Goal: Task Accomplishment & Management: Manage account settings

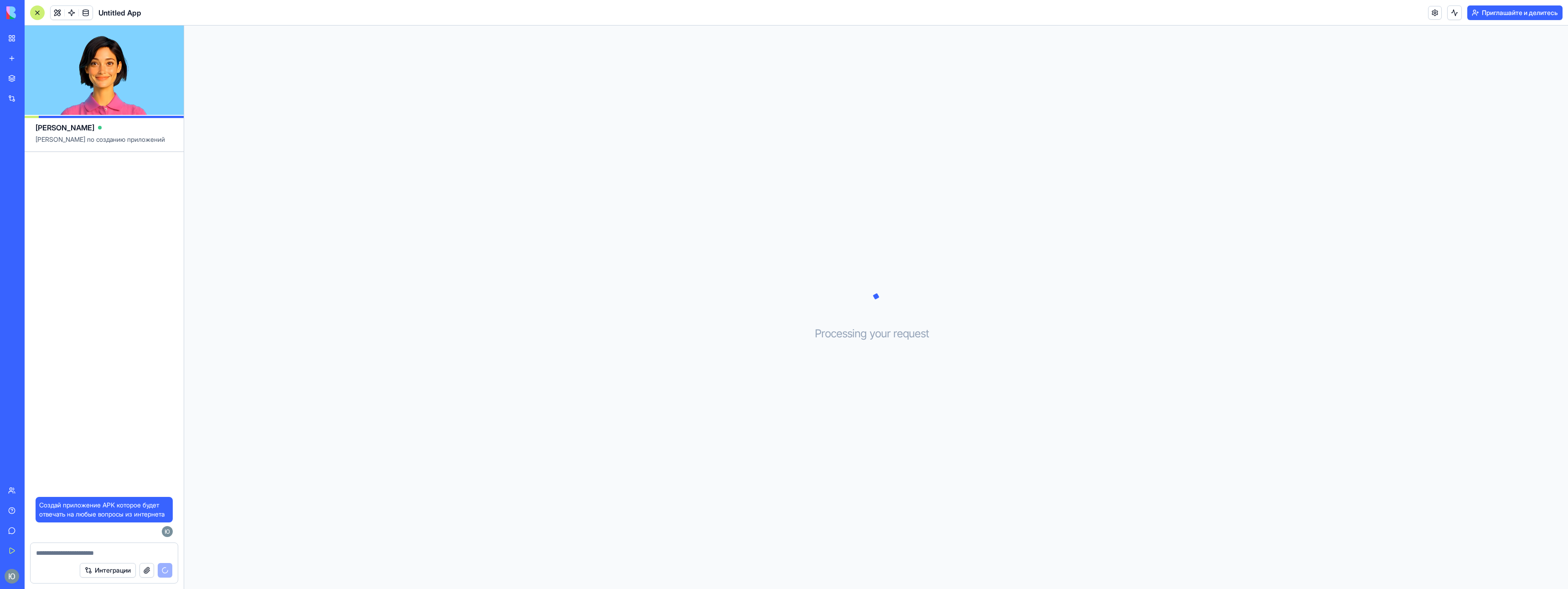
drag, startPoint x: 96, startPoint y: 74, endPoint x: 110, endPoint y: 77, distance: 14.3
click at [110, 77] on video at bounding box center [103, 70] width 159 height 90
click at [91, 86] on video at bounding box center [103, 70] width 159 height 90
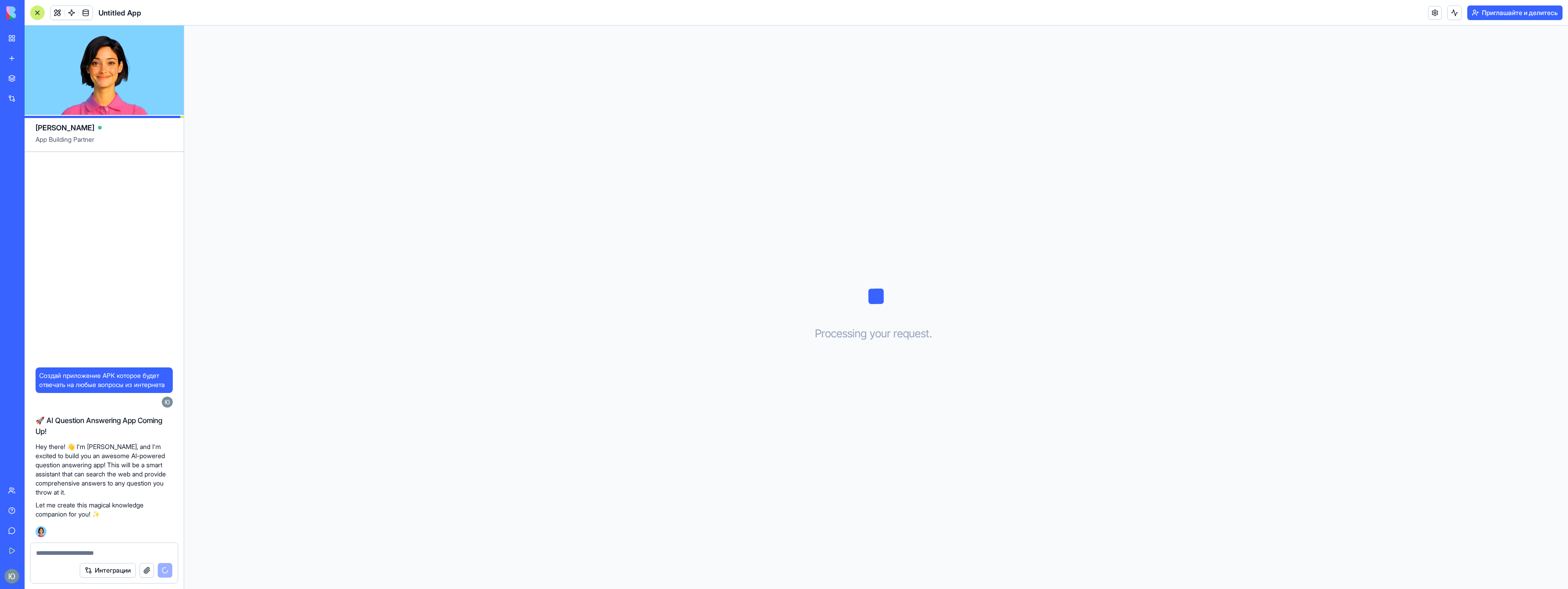
click at [240, 490] on div "Processing your request . . ." at bounding box center [876, 308] width 1384 height 564
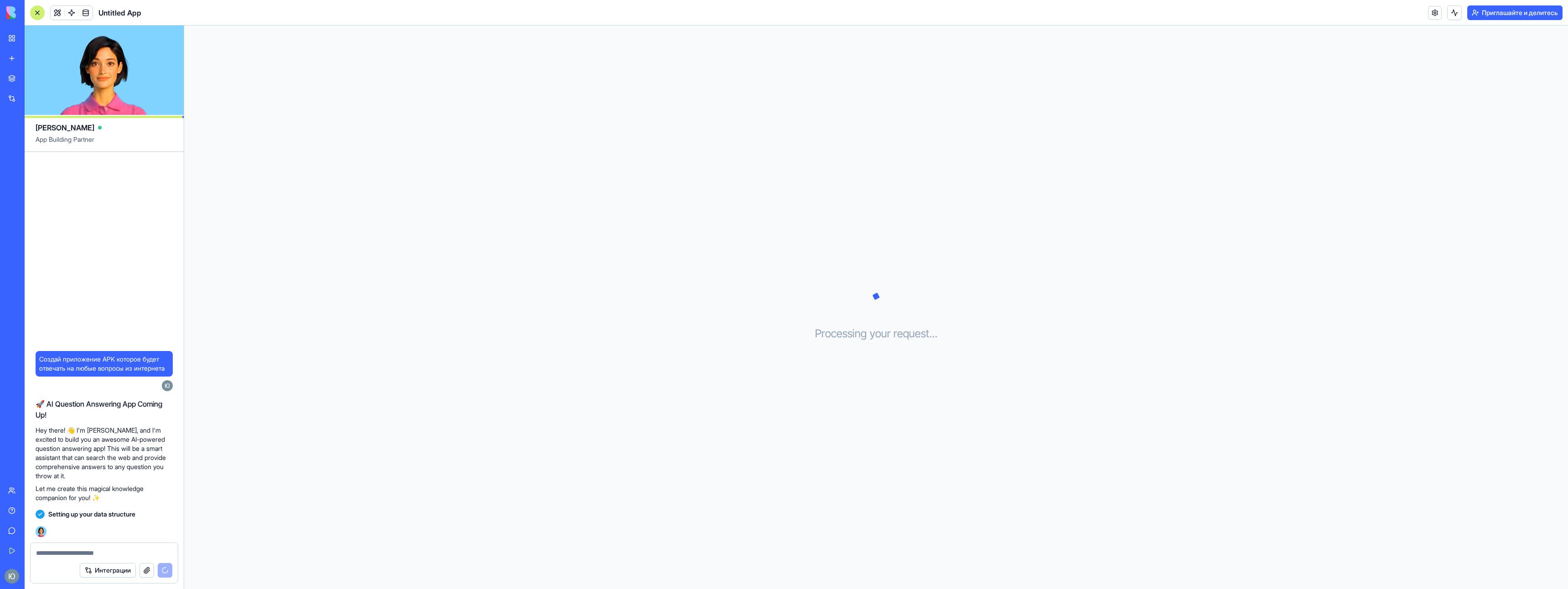
click at [121, 549] on textarea at bounding box center [104, 553] width 136 height 9
click at [115, 571] on button "Интеграции" at bounding box center [108, 571] width 56 height 15
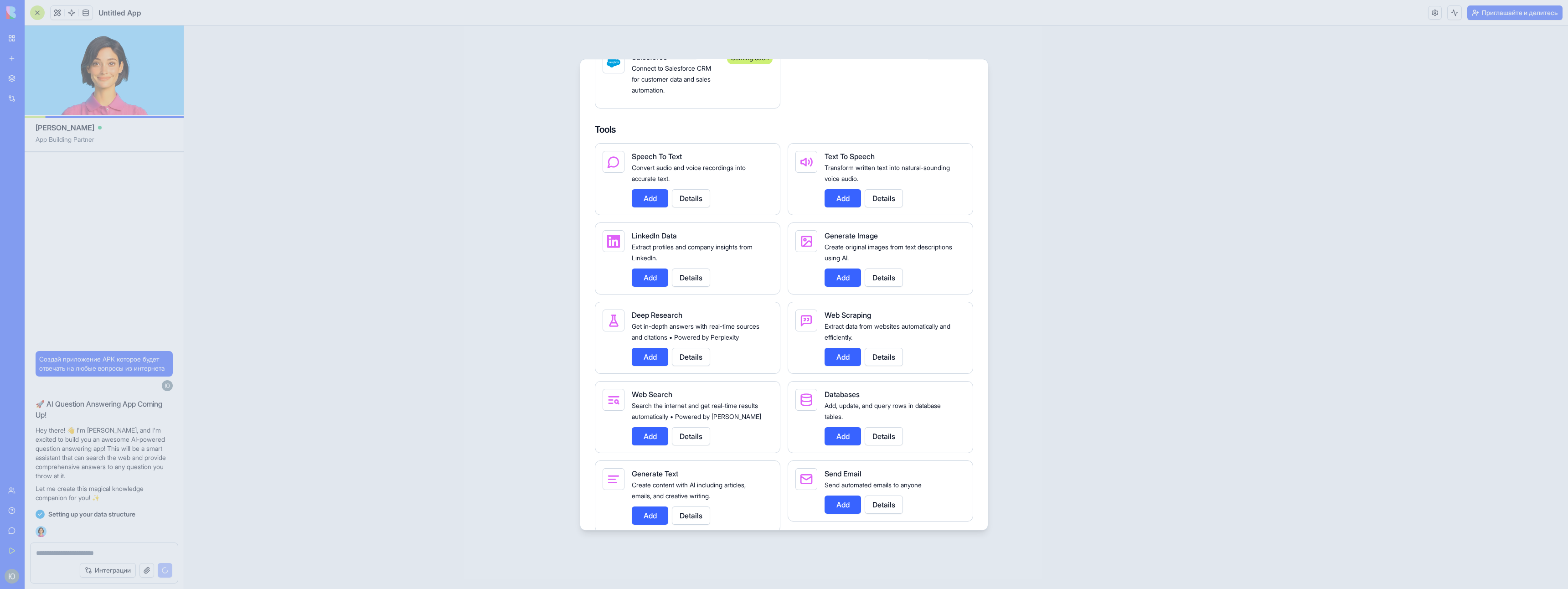
scroll to position [1186, 0]
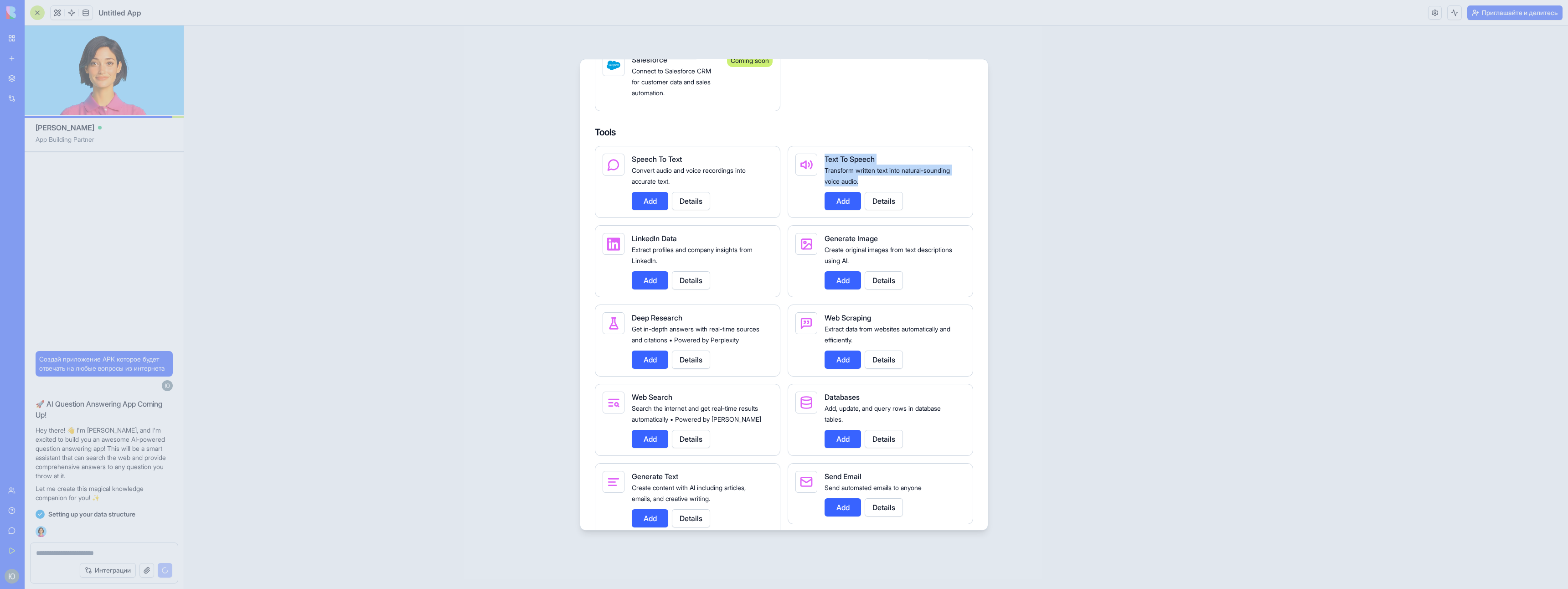
drag, startPoint x: 824, startPoint y: 166, endPoint x: 867, endPoint y: 192, distance: 50.2
click at [867, 192] on div "Text To Speech Transform written text into natural-sounding voice audio. Add De…" at bounding box center [880, 182] width 186 height 72
click at [922, 164] on div "Text To Speech" at bounding box center [891, 159] width 133 height 11
drag, startPoint x: 821, startPoint y: 244, endPoint x: 902, endPoint y: 277, distance: 87.5
click at [902, 277] on div "Generate Image Create original images from text descriptions using AI. Add Deta…" at bounding box center [880, 261] width 186 height 72
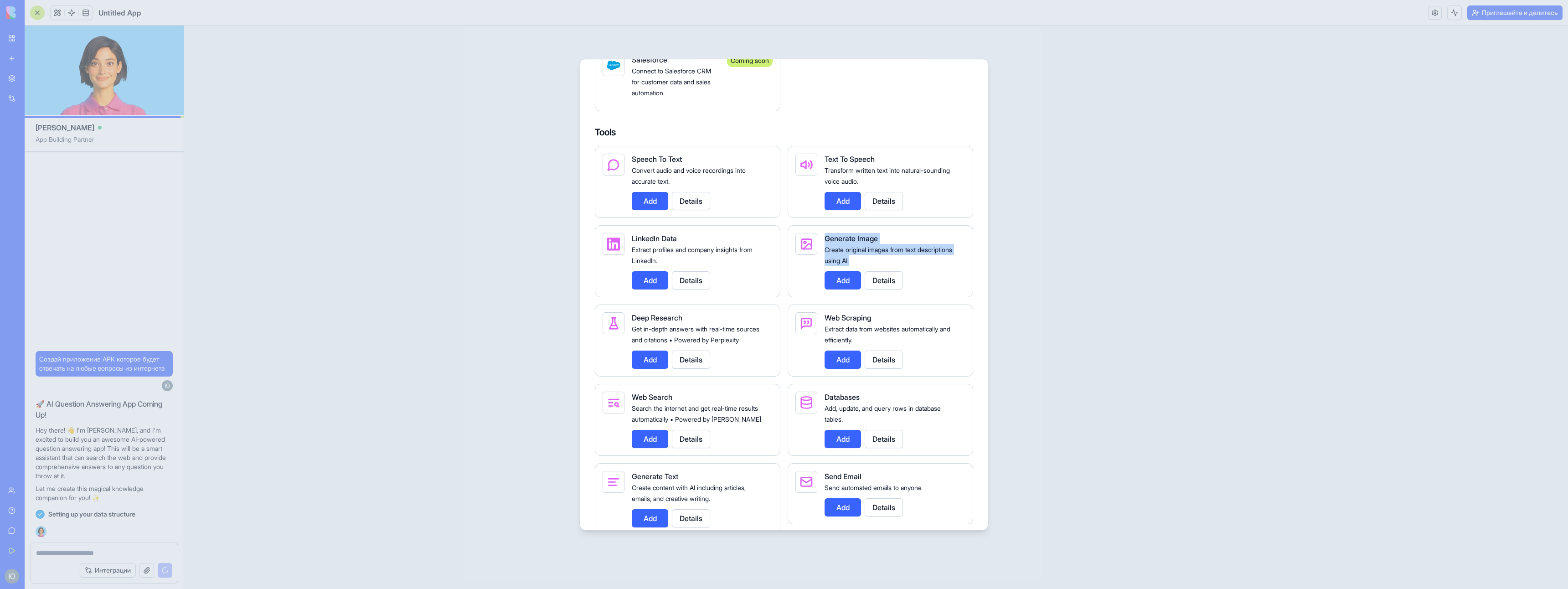
click at [910, 244] on div "Generate Image" at bounding box center [891, 239] width 133 height 11
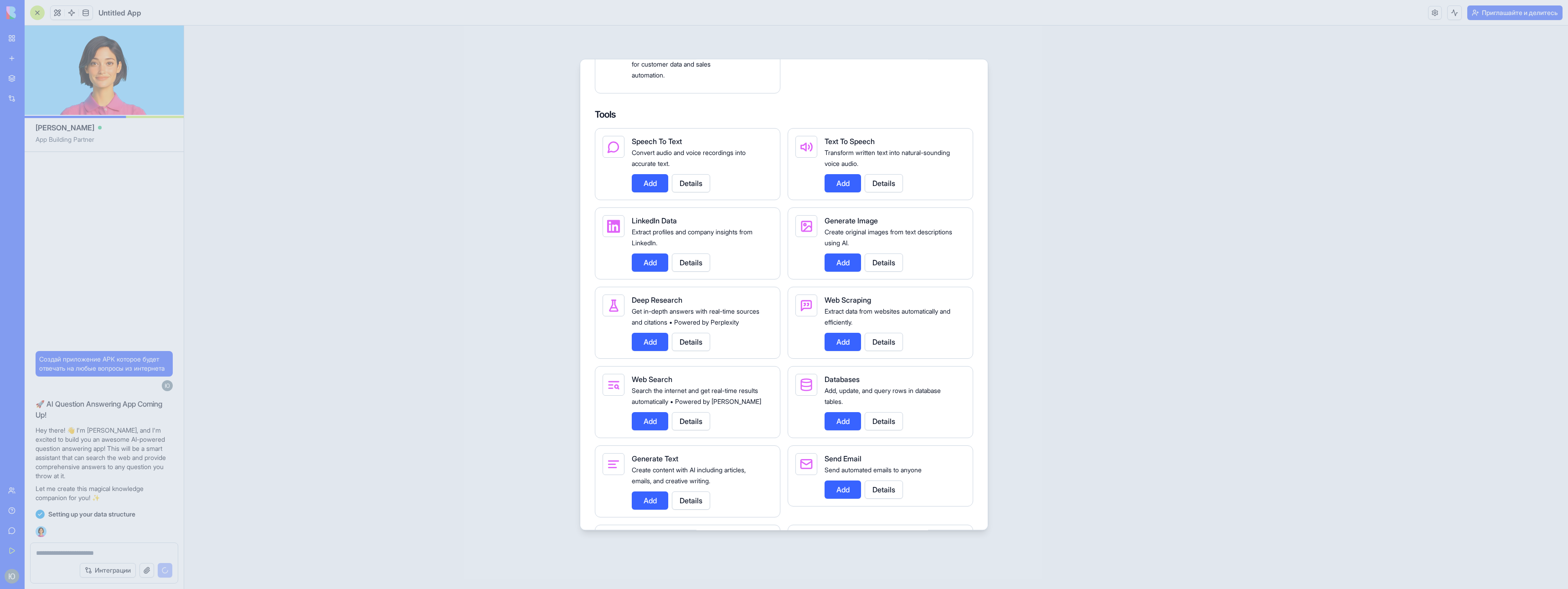
scroll to position [1232, 0]
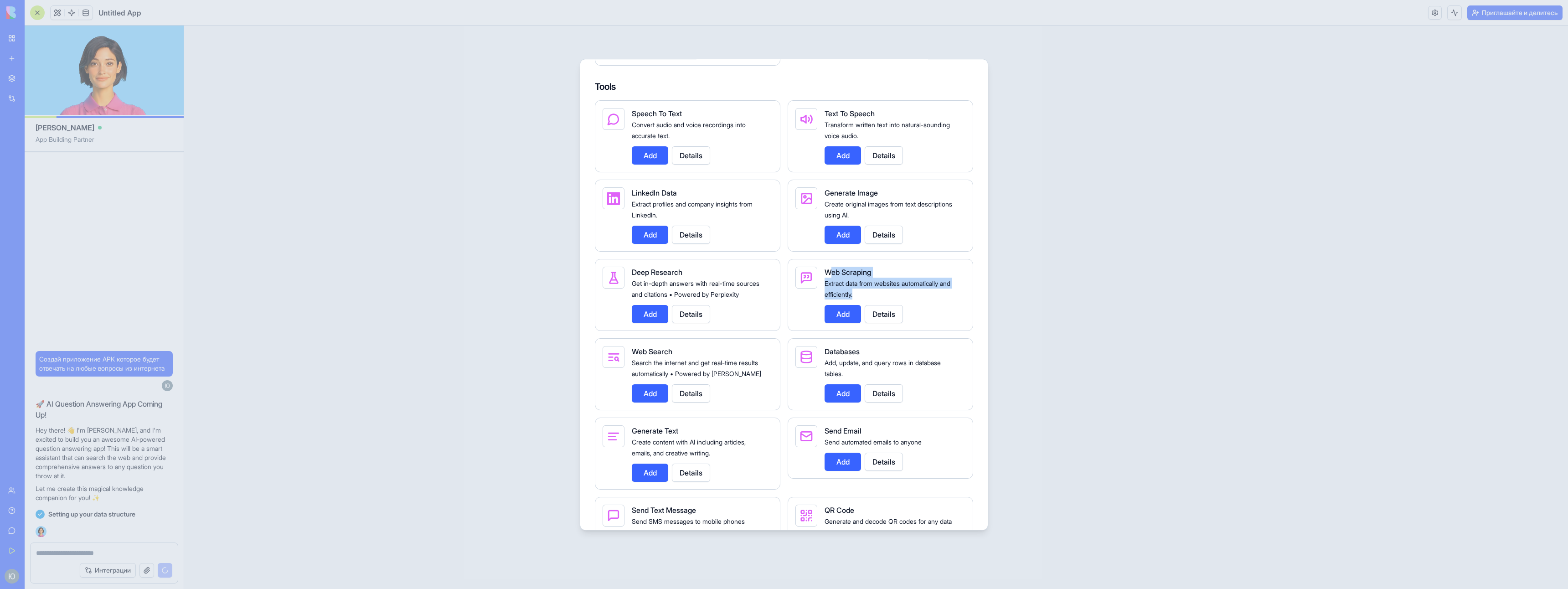
drag, startPoint x: 829, startPoint y: 282, endPoint x: 876, endPoint y: 305, distance: 52.3
click at [876, 305] on div "Web Scraping Extract data from websites automatically and efficiently. Add Deta…" at bounding box center [891, 295] width 133 height 57
click at [819, 284] on div "Web Scraping Extract data from websites automatically and efficiently. Add Deta…" at bounding box center [880, 295] width 186 height 72
drag, startPoint x: 823, startPoint y: 282, endPoint x: 880, endPoint y: 302, distance: 60.4
click at [880, 302] on div "Web Scraping Extract data from websites automatically and efficiently. Add Deta…" at bounding box center [880, 295] width 186 height 72
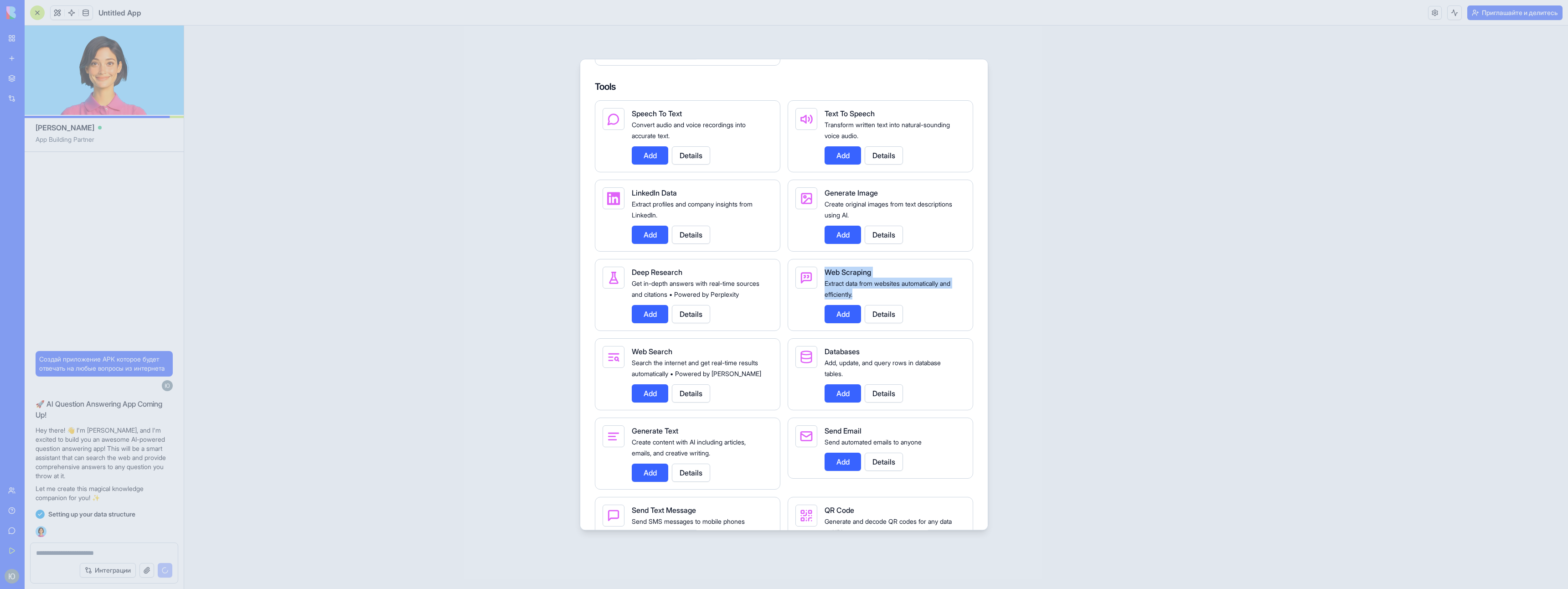
click at [883, 300] on div "Extract data from websites automatically and efficiently." at bounding box center [891, 289] width 133 height 22
click at [850, 323] on button "Add" at bounding box center [843, 314] width 37 height 18
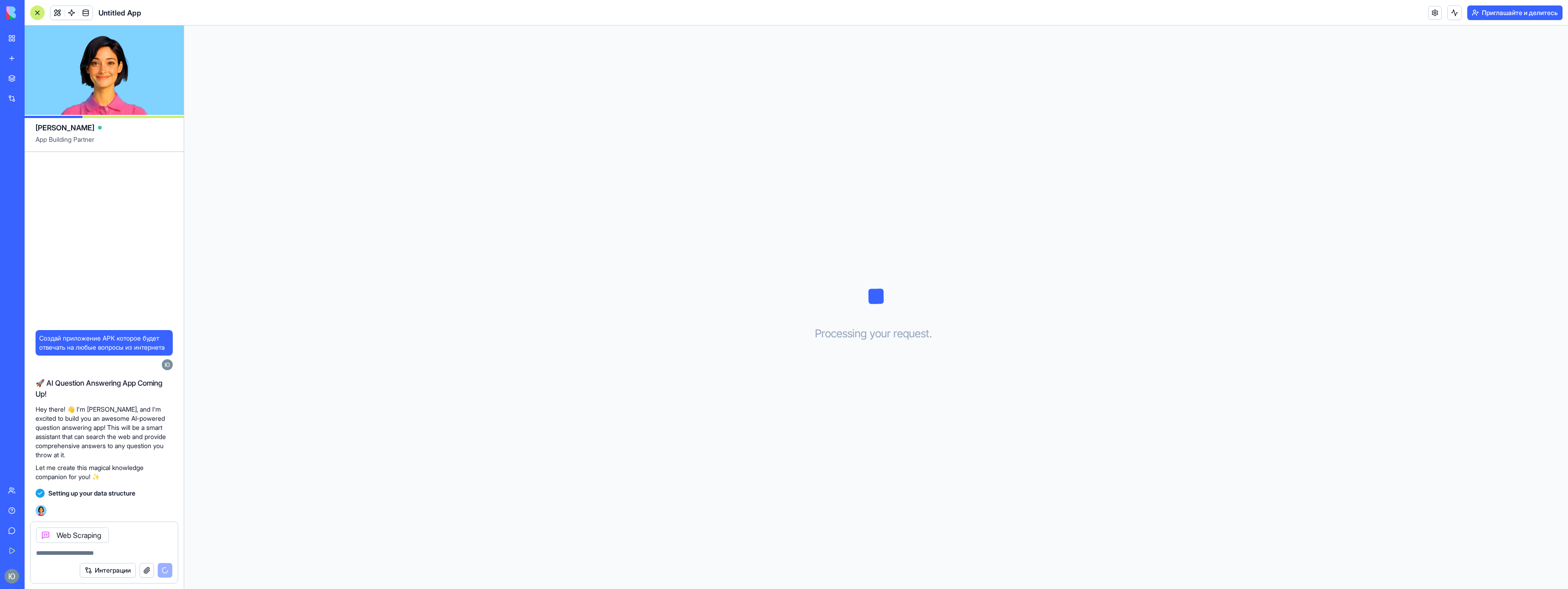
click at [102, 570] on button "Интеграции" at bounding box center [108, 571] width 56 height 15
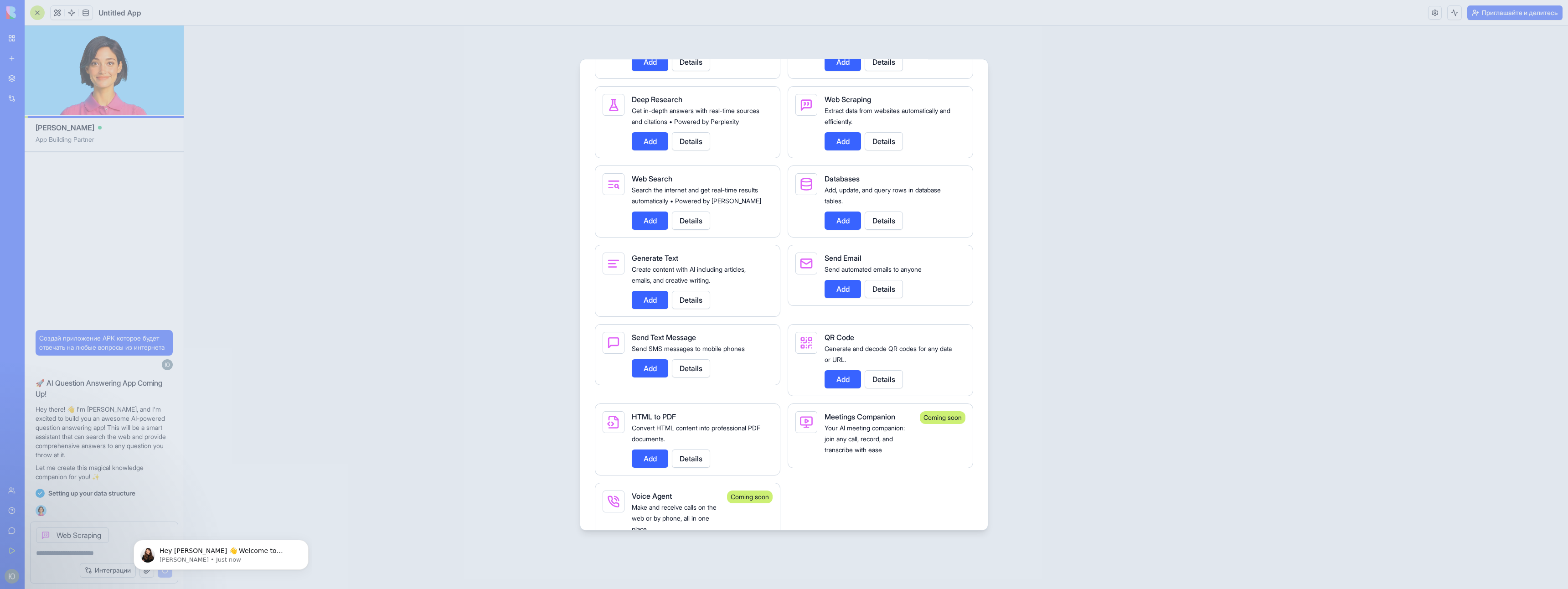
scroll to position [1414, 0]
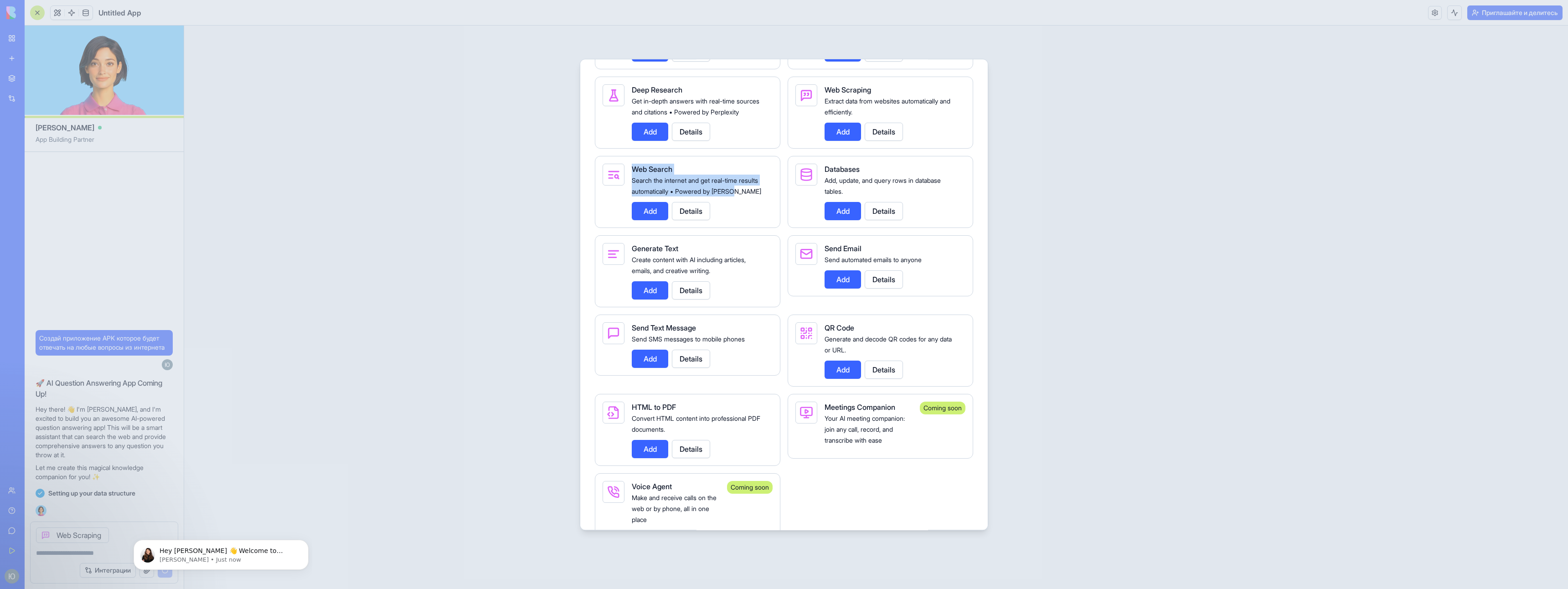
drag, startPoint x: 632, startPoint y: 191, endPoint x: 756, endPoint y: 215, distance: 126.3
click at [756, 215] on div "Web Search Search the internet and get real-time results automatically • Powere…" at bounding box center [698, 192] width 133 height 57
click at [761, 228] on div "Web Search Search the internet and get real-time results automatically • Powere…" at bounding box center [687, 192] width 186 height 72
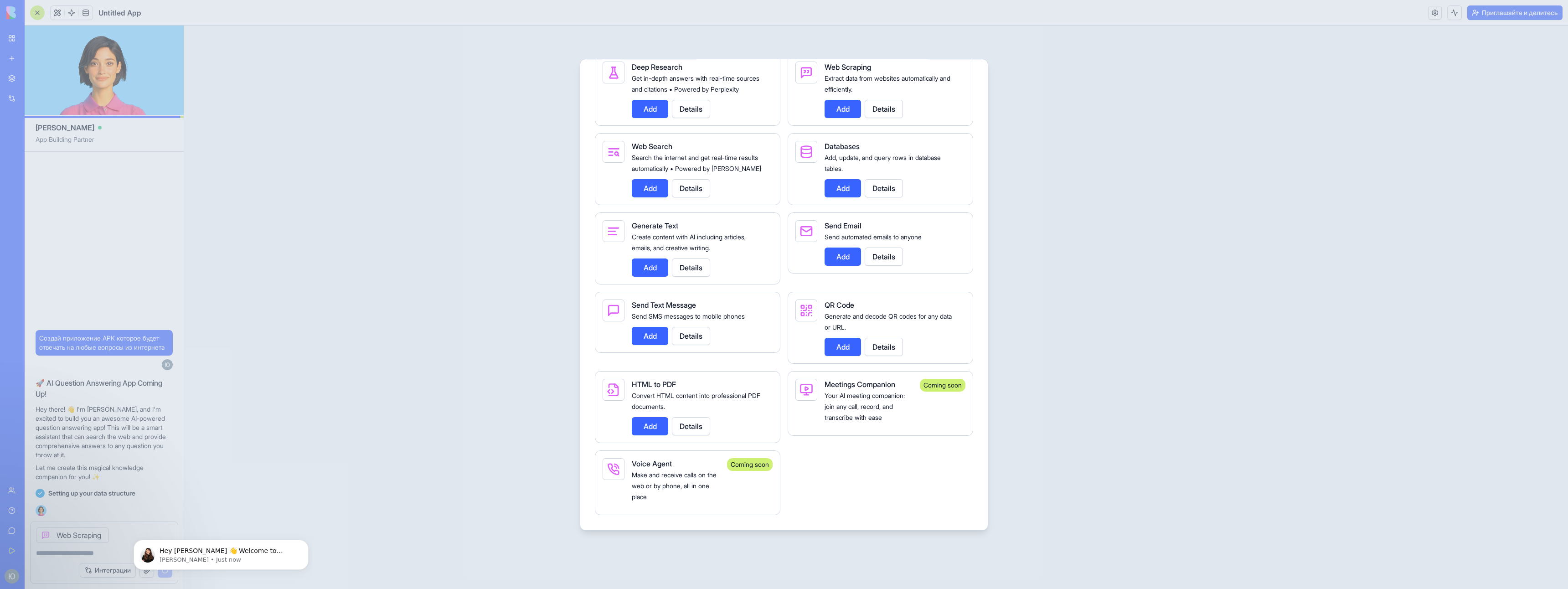
scroll to position [1459, 0]
drag, startPoint x: 632, startPoint y: 224, endPoint x: 738, endPoint y: 251, distance: 109.4
click at [738, 251] on div "Generate Text Create content with AI including articles, emails, and creative w…" at bounding box center [698, 249] width 133 height 57
drag, startPoint x: 823, startPoint y: 381, endPoint x: 908, endPoint y: 417, distance: 92.3
click at [908, 417] on div "Meetings Companion Your AI meeting companion: join any call, record, and transc…" at bounding box center [880, 404] width 186 height 65
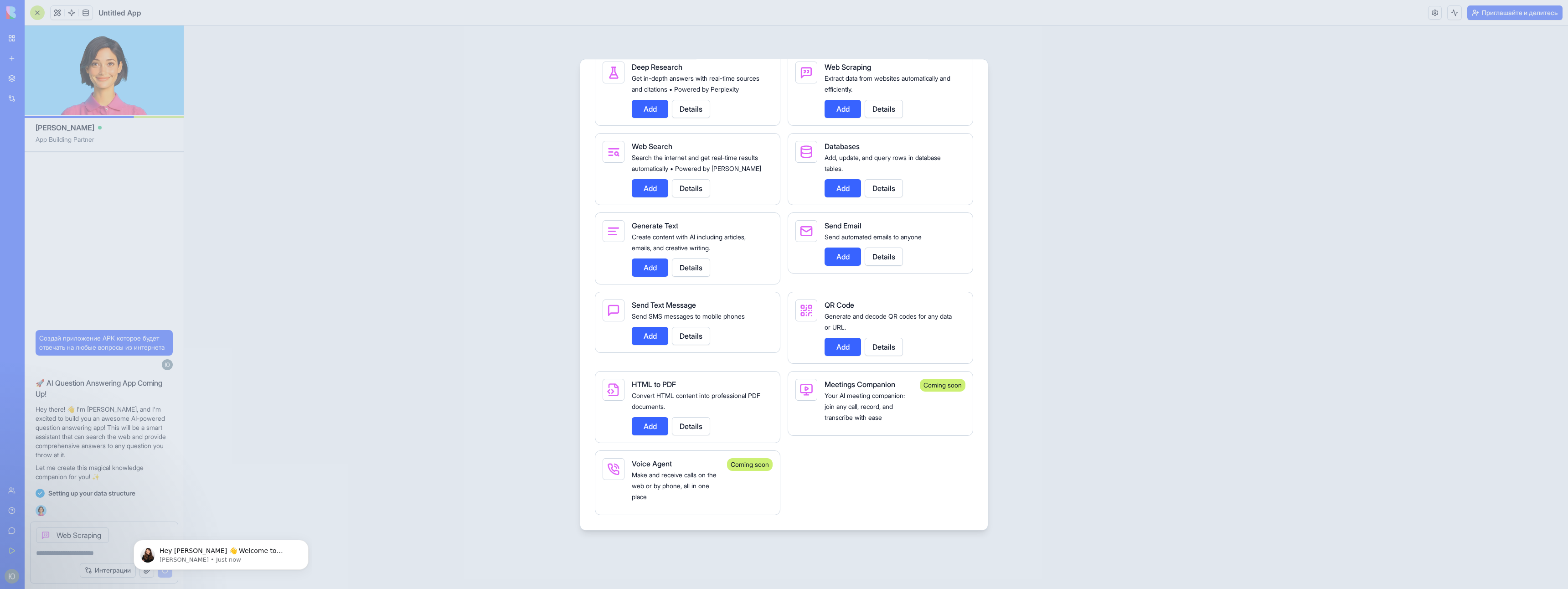
click at [1115, 368] on div at bounding box center [784, 294] width 1568 height 589
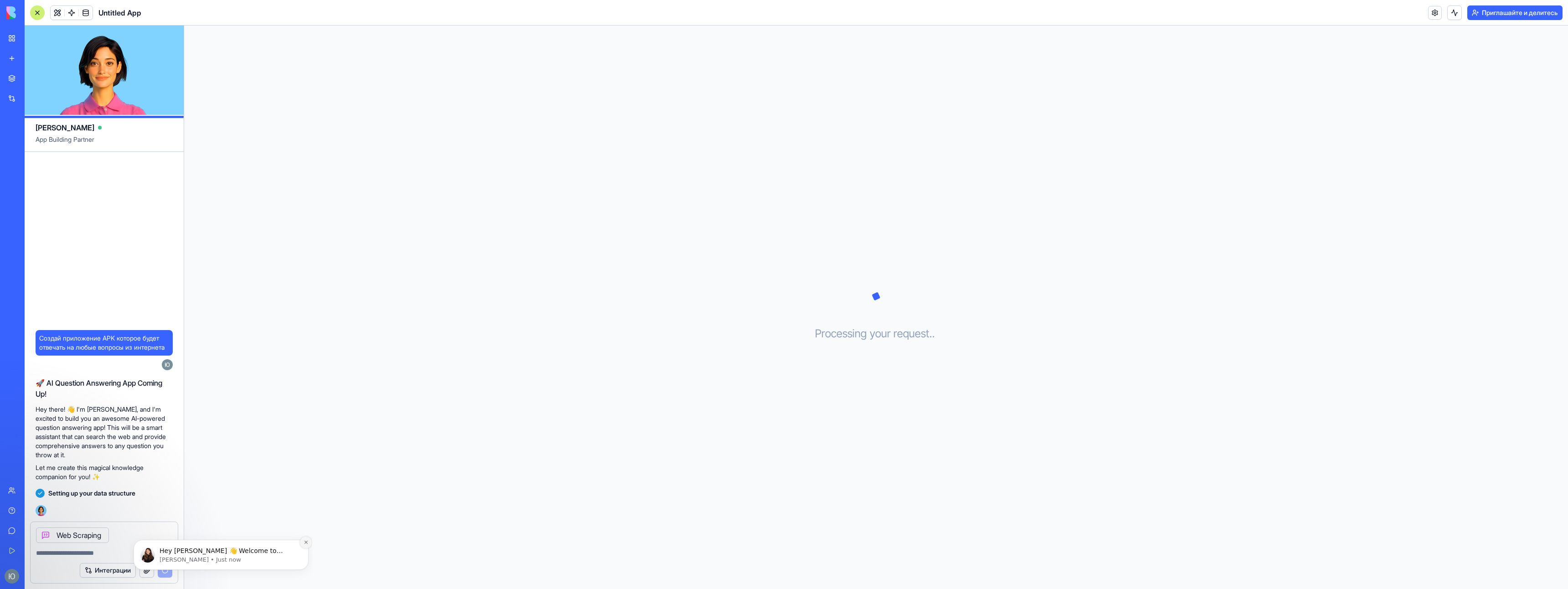
click at [306, 542] on icon "Dismiss notification" at bounding box center [306, 543] width 5 height 5
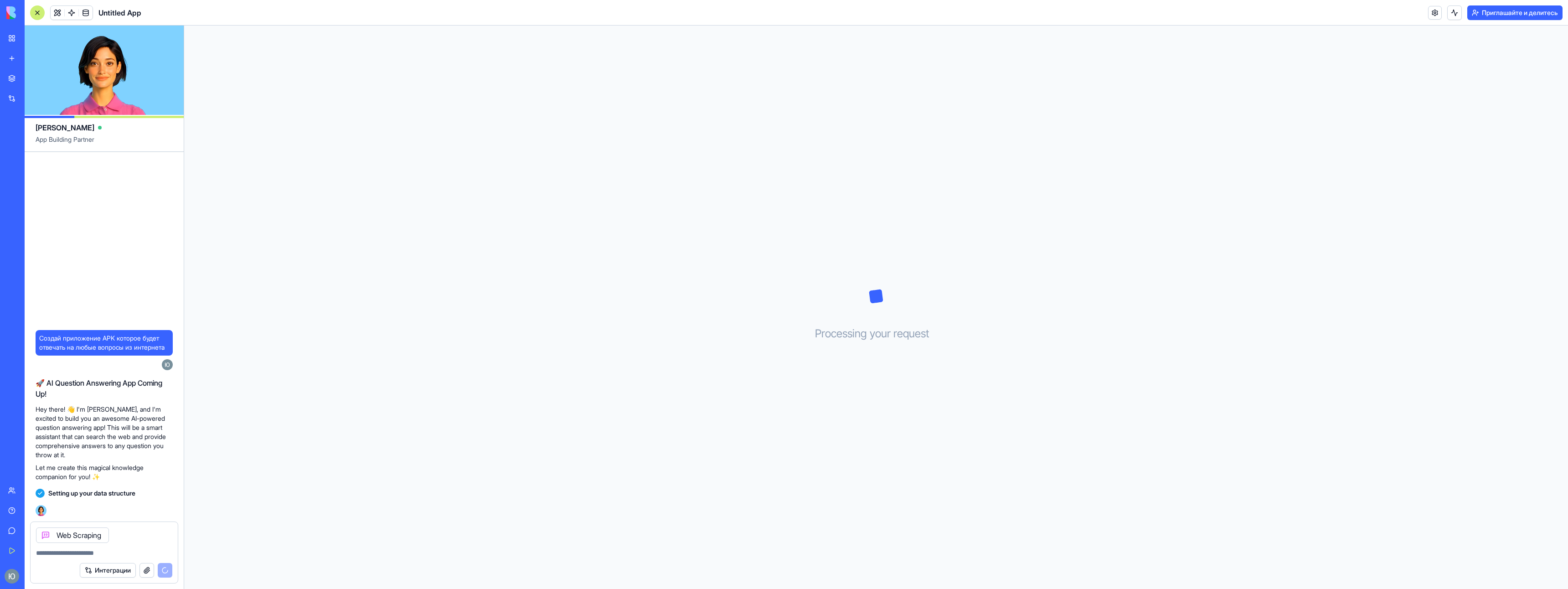
click at [124, 548] on div at bounding box center [104, 551] width 147 height 15
click at [124, 553] on textarea at bounding box center [104, 553] width 136 height 9
type textarea "*"
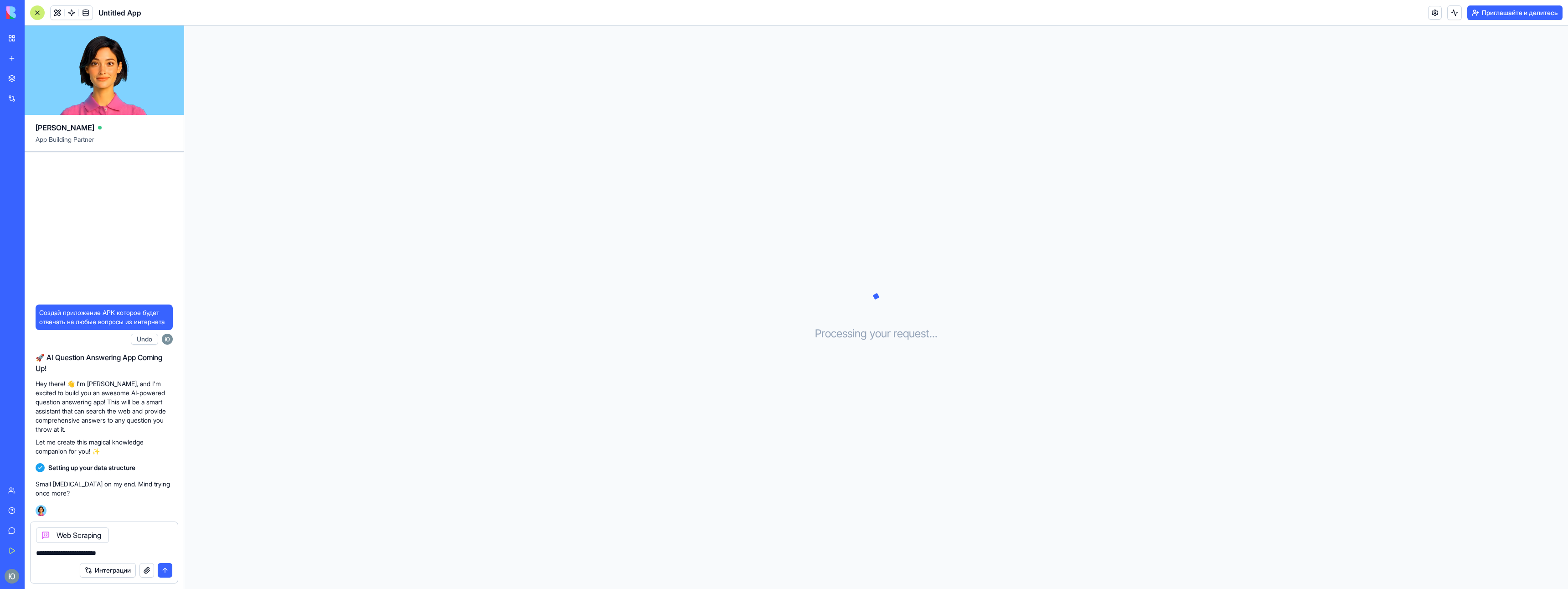
click at [110, 553] on textarea "**********" at bounding box center [104, 553] width 136 height 9
drag, startPoint x: 146, startPoint y: 553, endPoint x: 99, endPoint y: 554, distance: 47.0
click at [99, 554] on textarea "**********" at bounding box center [104, 553] width 136 height 9
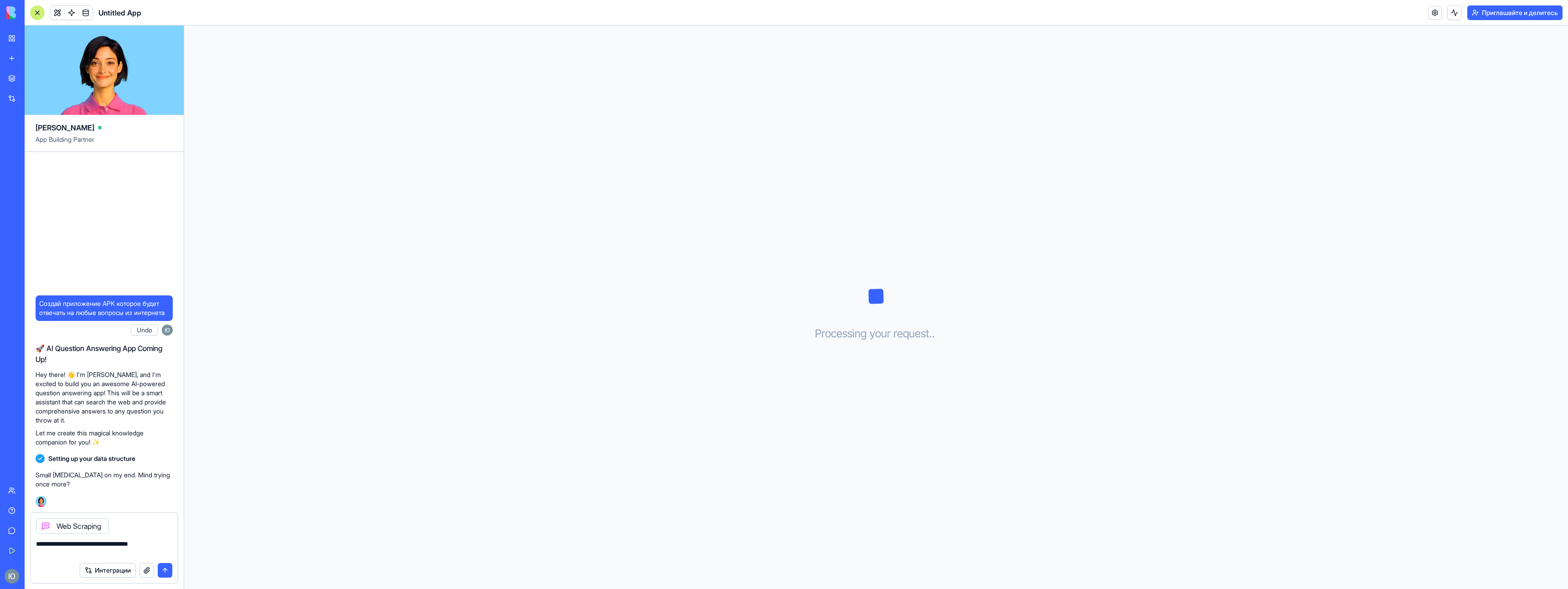
drag, startPoint x: 66, startPoint y: 557, endPoint x: 37, endPoint y: 556, distance: 29.0
click at [37, 556] on textarea "**********" at bounding box center [104, 549] width 136 height 18
type textarea "**********"
click at [163, 571] on button "submit" at bounding box center [165, 571] width 15 height 15
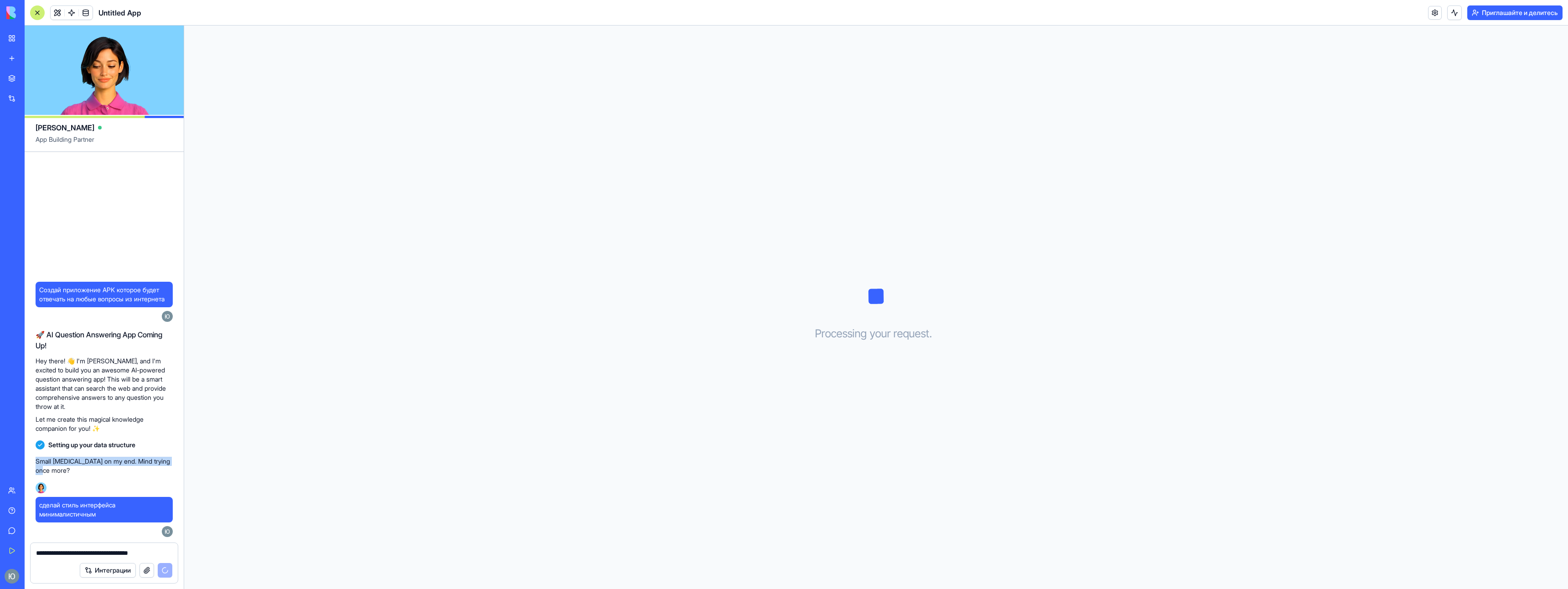
drag, startPoint x: 35, startPoint y: 461, endPoint x: 65, endPoint y: 471, distance: 31.6
click at [65, 471] on div "Создай приложение APK которое будет отвечать на любые вопросы из интернета 15:1…" at bounding box center [103, 347] width 159 height 391
click at [142, 488] on div "Small hiccup on my end. Mind trying once more? 15:17" at bounding box center [103, 475] width 137 height 44
click at [80, 131] on div "Ella" at bounding box center [103, 124] width 137 height 18
click at [4, 76] on link "Магазин" at bounding box center [21, 79] width 37 height 18
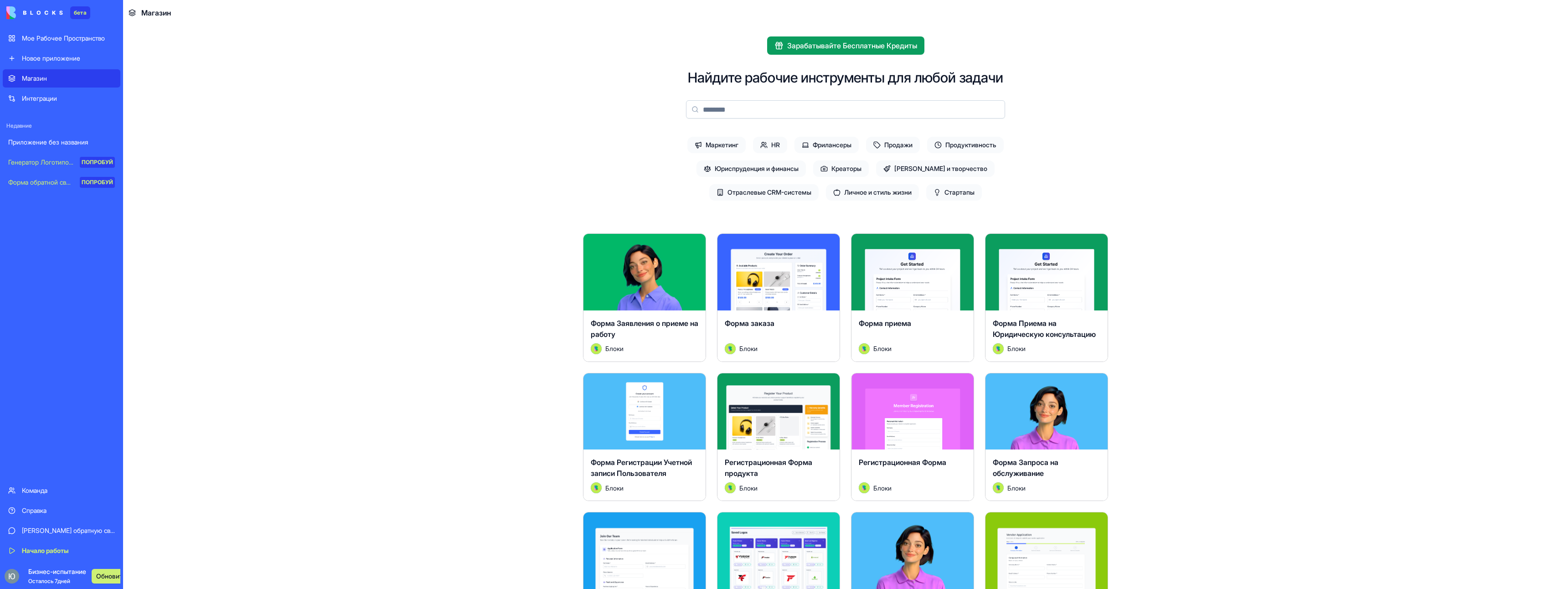
click at [384, 168] on main "Зарабатывайте Бесплатные Кредиты Найдите рабочие инструменты для любой задачи М…" at bounding box center [845, 308] width 1445 height 564
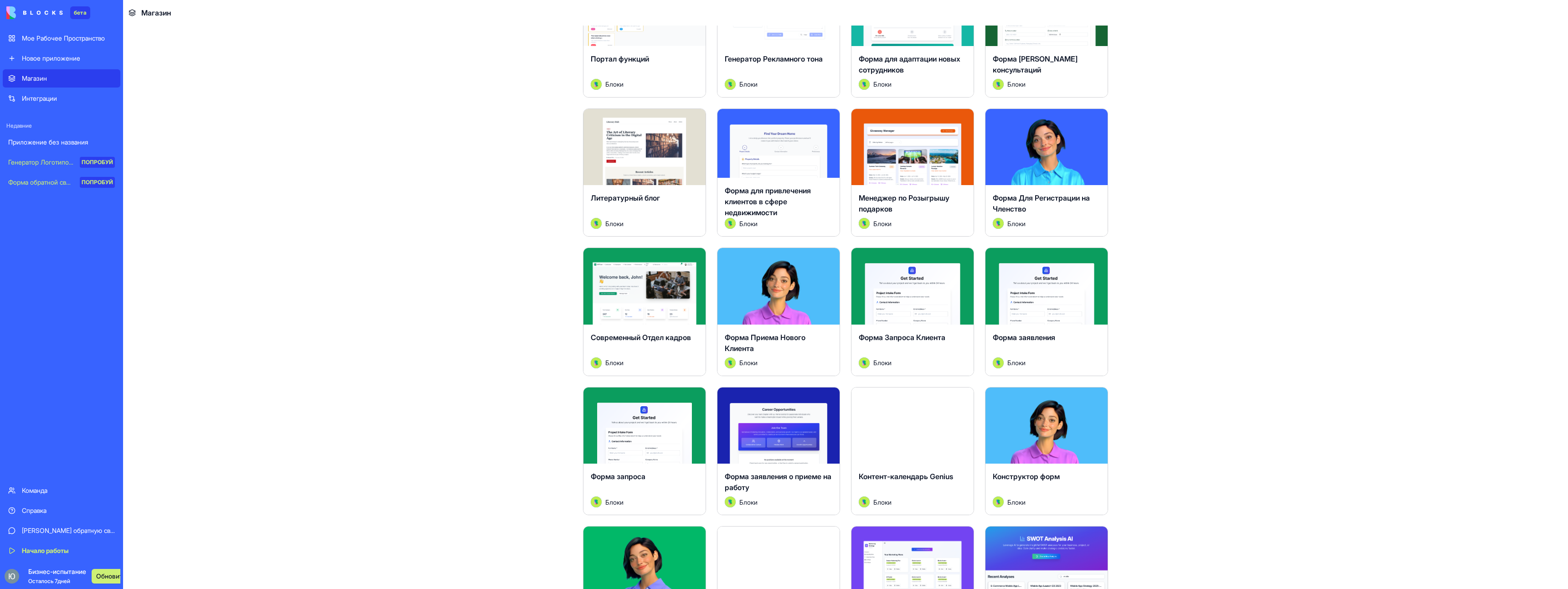
scroll to position [867, 0]
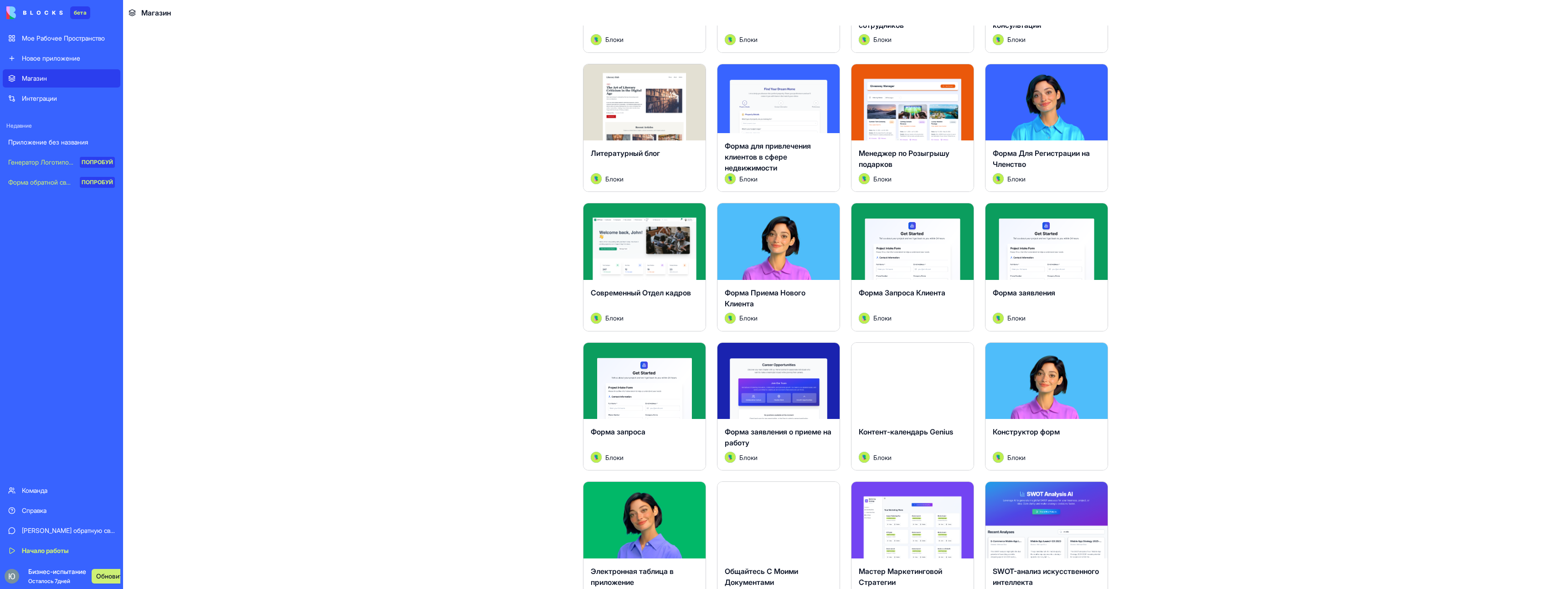
click at [64, 103] on link "Интеграции" at bounding box center [61, 99] width 117 height 18
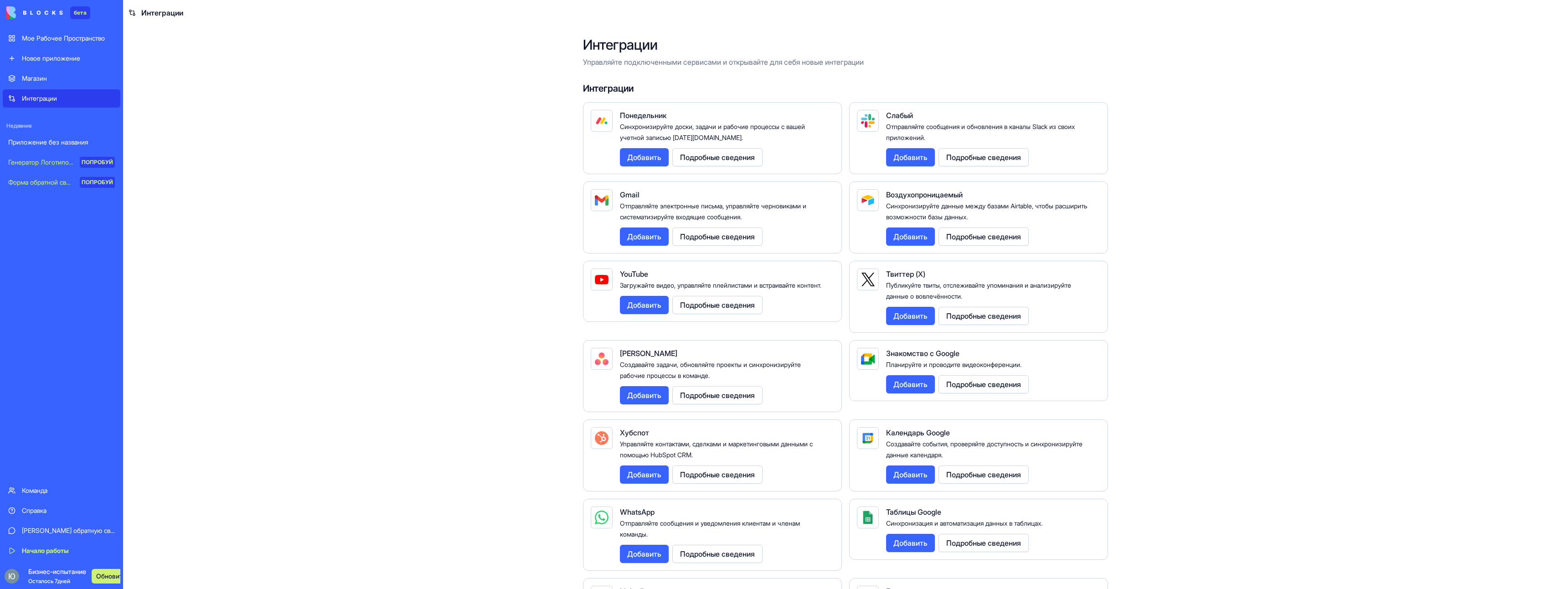
click at [80, 57] on ya-tr-span "Новое приложение" at bounding box center [51, 58] width 58 height 8
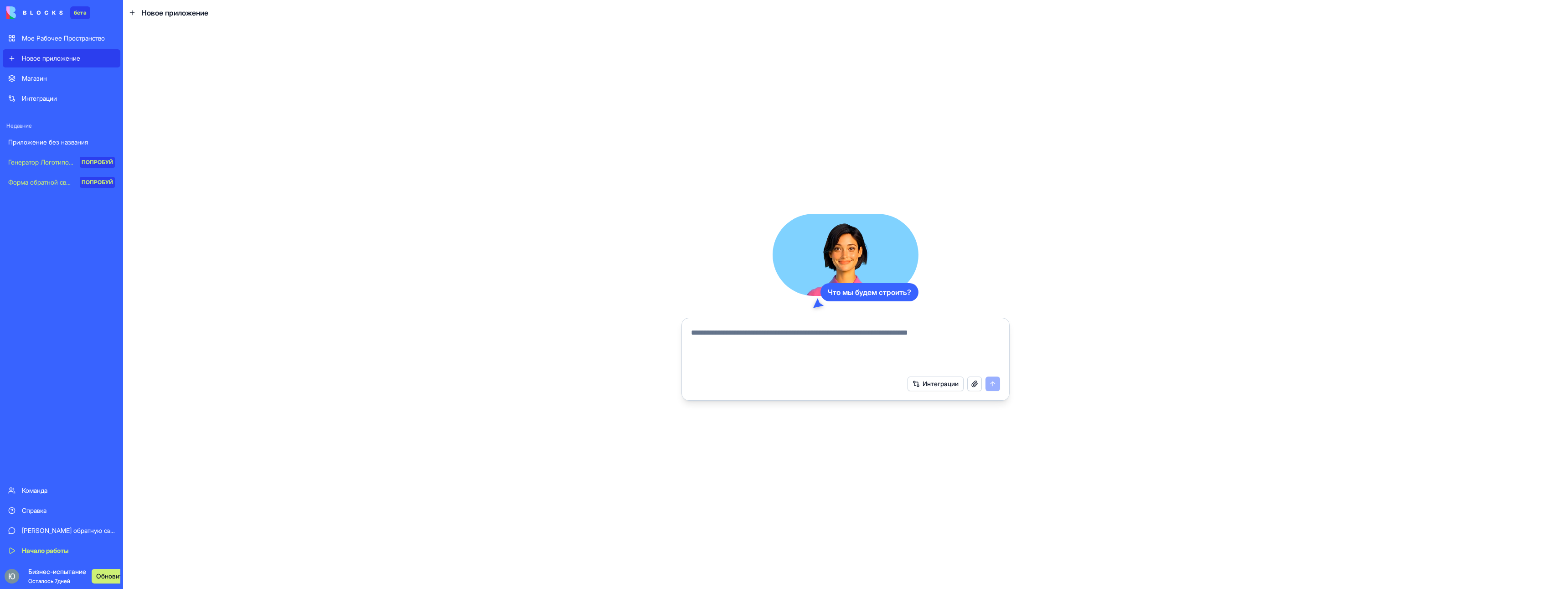
click at [86, 34] on ya-tr-span "Мое Рабочее Пространство" at bounding box center [63, 38] width 83 height 8
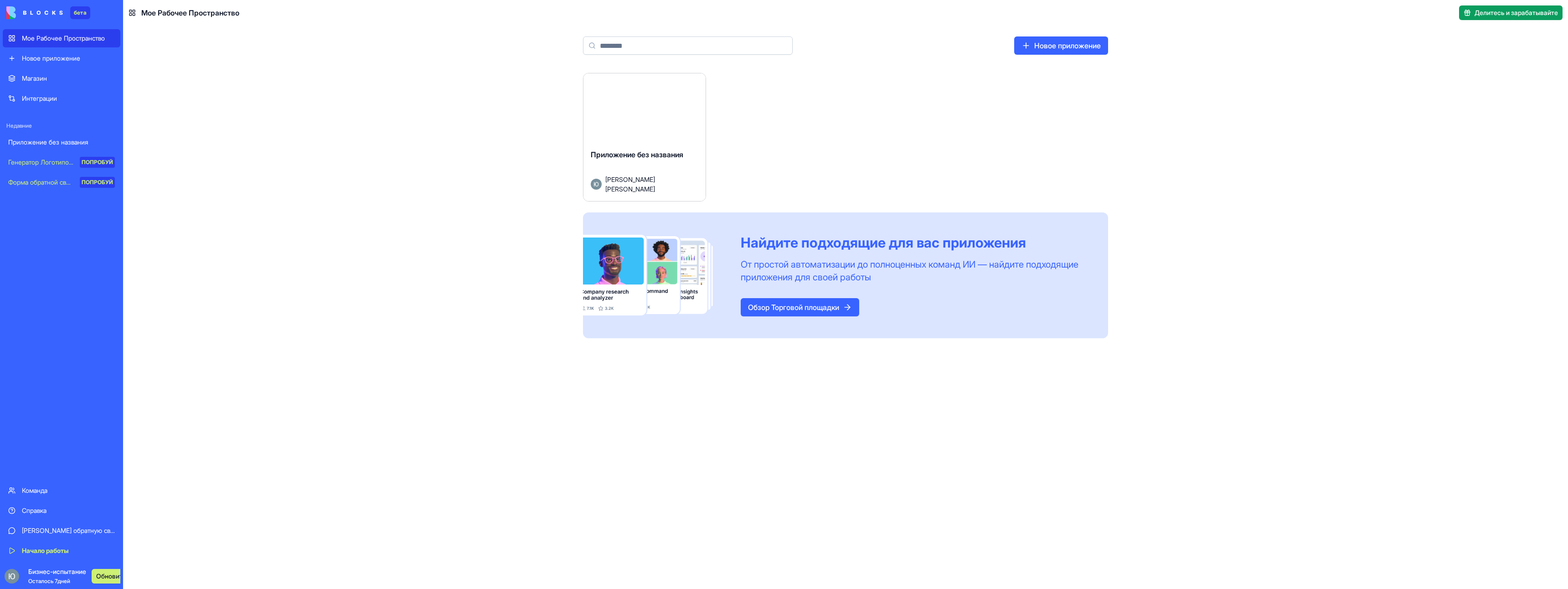
click at [82, 577] on span "Бизнес-испытание Осталось 7 дней" at bounding box center [57, 577] width 58 height 18
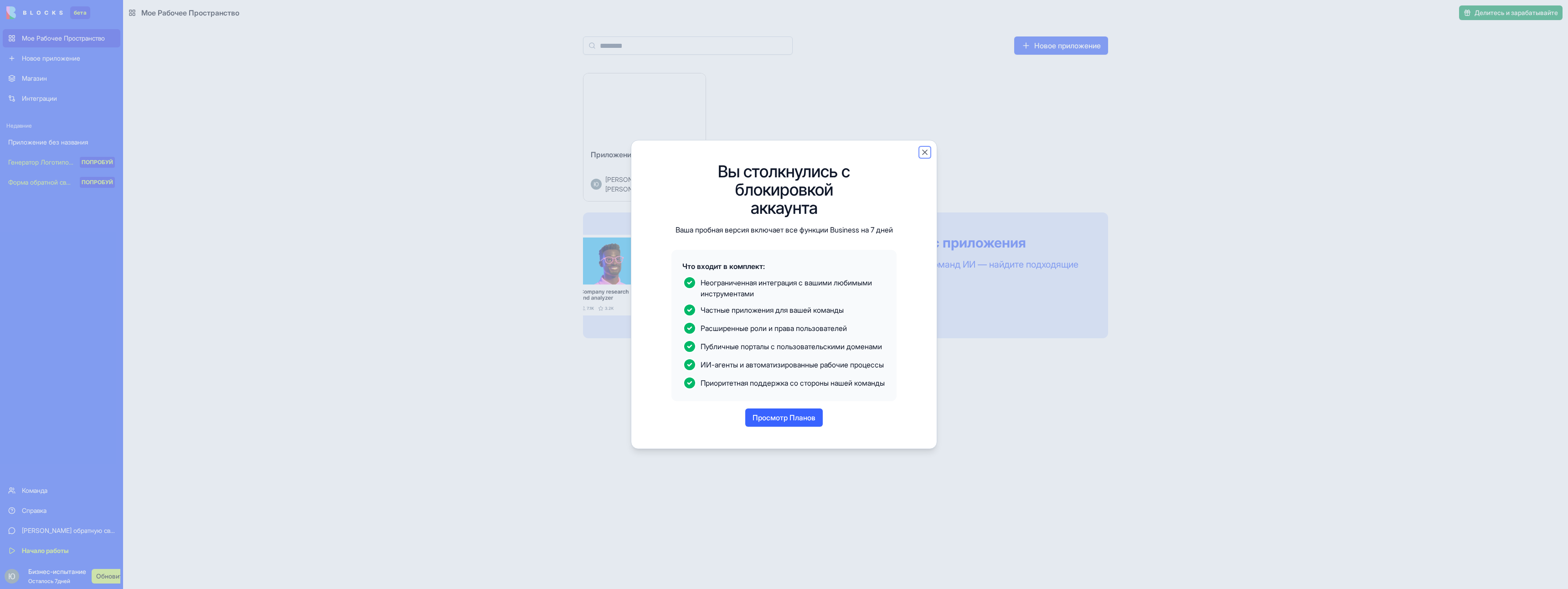
click at [929, 148] on button "Закрыть" at bounding box center [925, 152] width 9 height 9
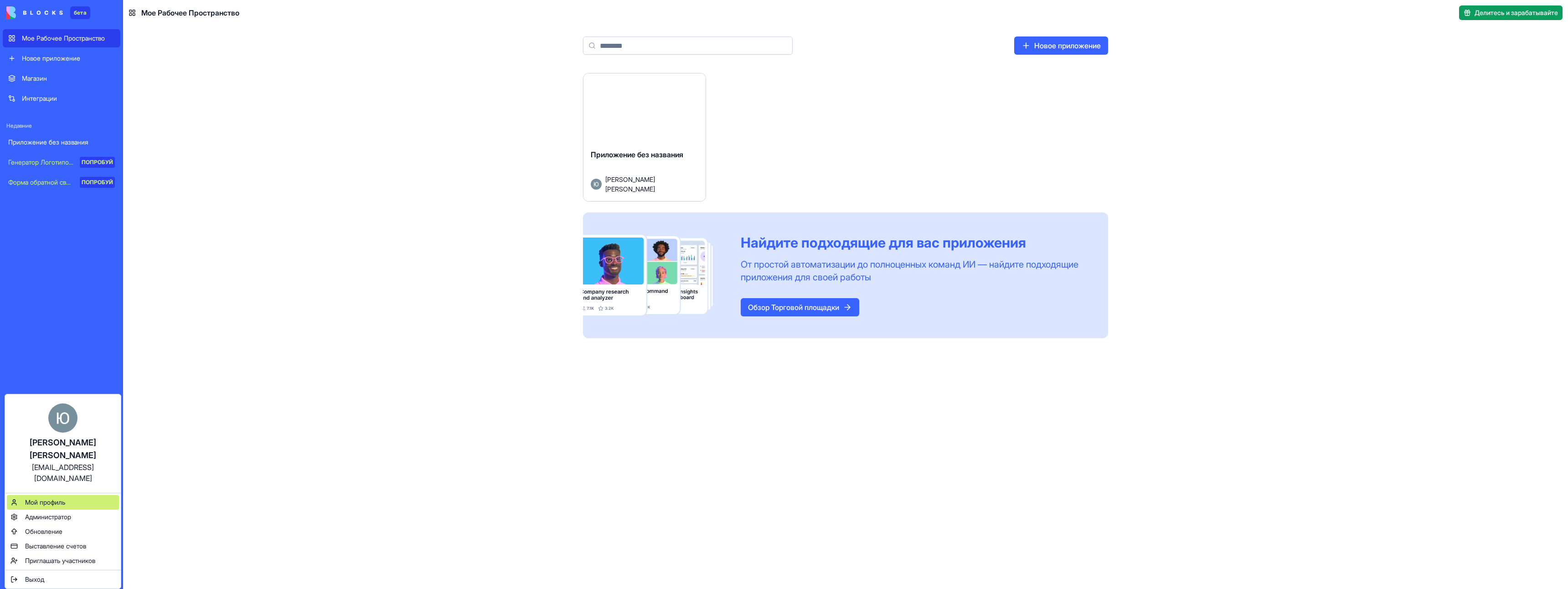
click at [60, 498] on ya-tr-span "Мой профиль" at bounding box center [45, 502] width 40 height 8
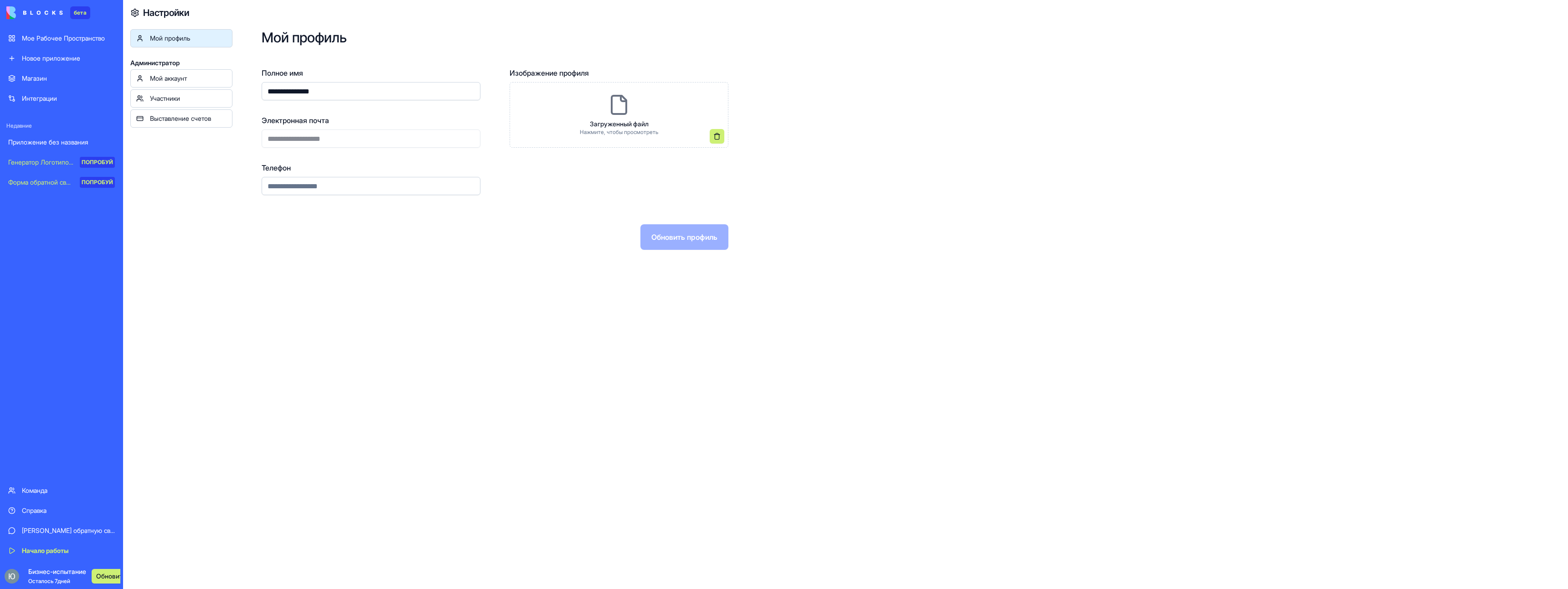
click at [192, 96] on div "Участники" at bounding box center [188, 98] width 77 height 9
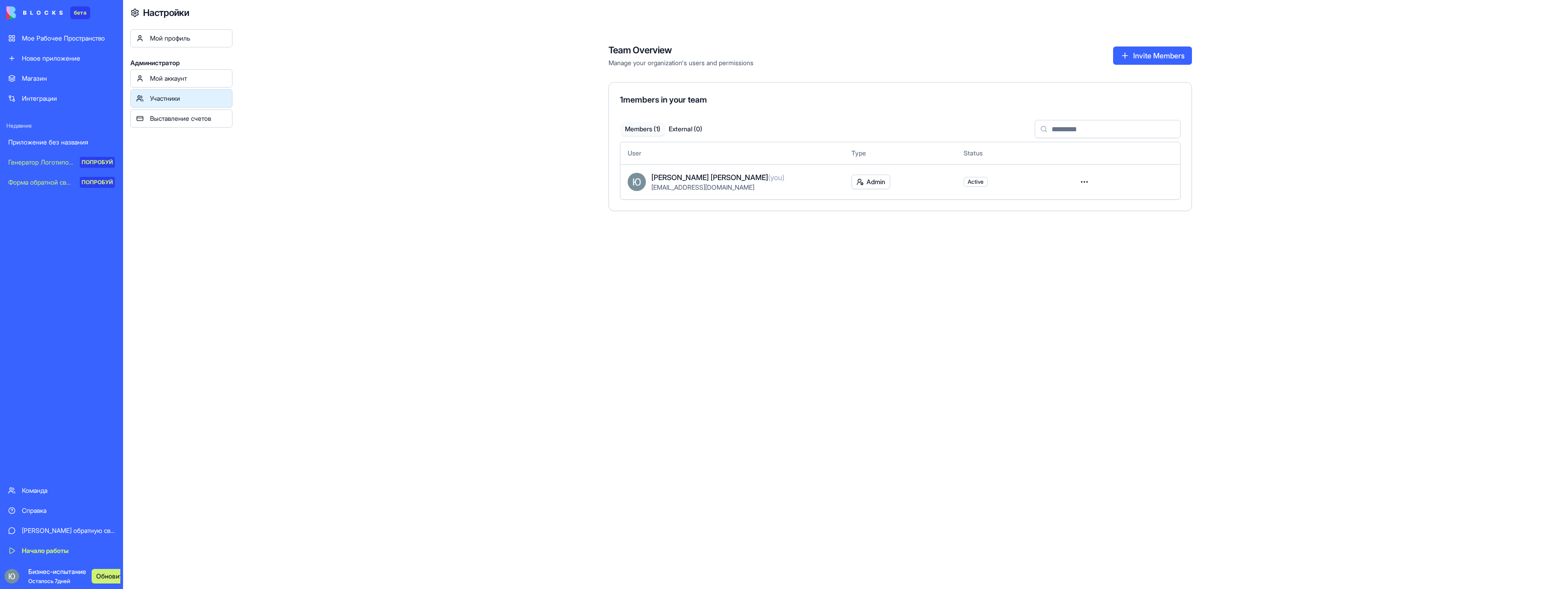
click at [194, 79] on div "Мой аккаунт" at bounding box center [188, 78] width 77 height 9
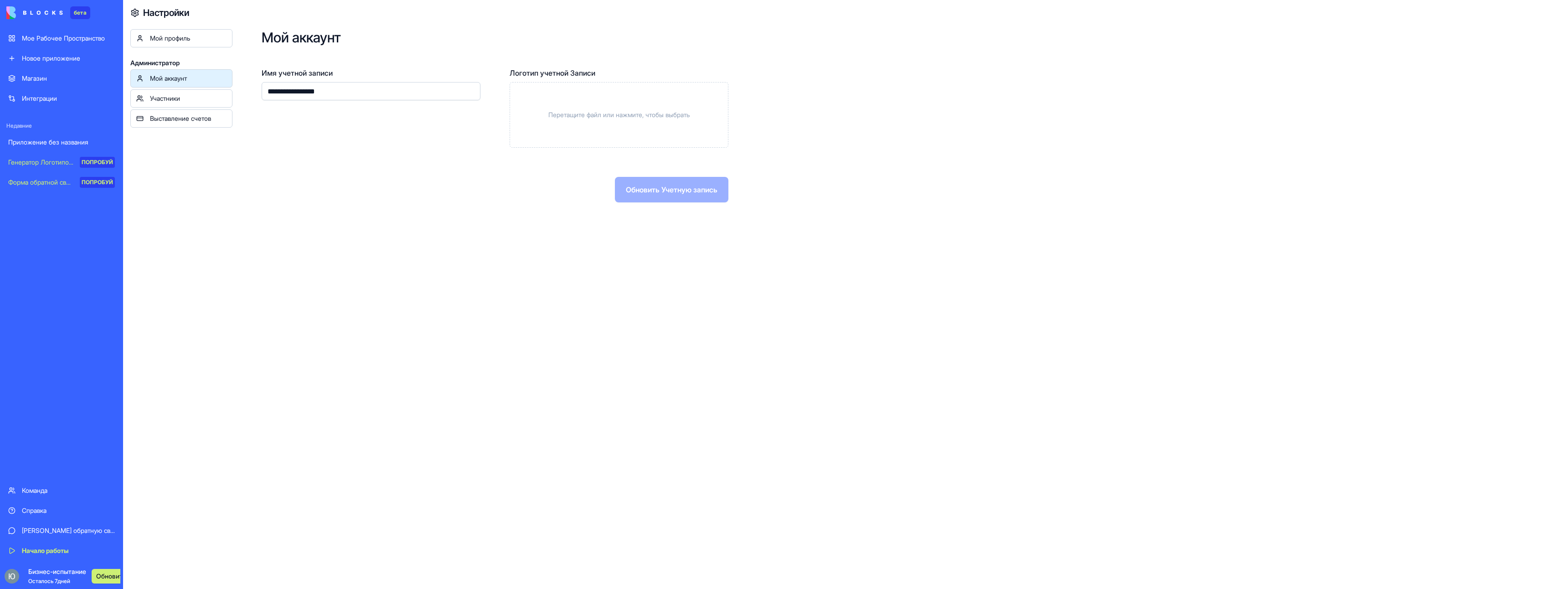
click at [190, 99] on div "Участники" at bounding box center [188, 98] width 77 height 9
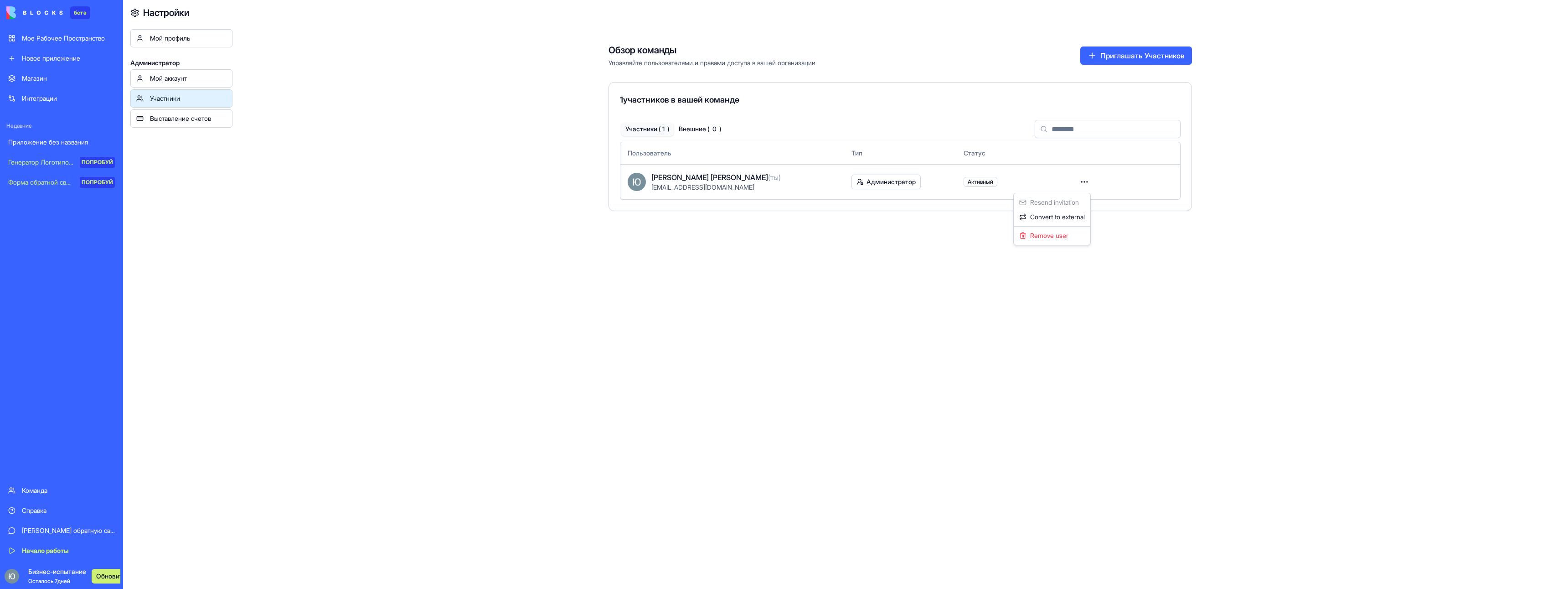
click at [1085, 180] on html "бета Мое Рабочее Пространство Новое приложение Магазин Интеграции Недавние Прил…" at bounding box center [784, 294] width 1568 height 589
click at [1046, 238] on ya-tr-span "Удалить пользователя" at bounding box center [1013, 236] width 66 height 9
drag, startPoint x: 1072, startPoint y: 177, endPoint x: 1086, endPoint y: 182, distance: 14.9
click at [1072, 177] on td at bounding box center [1124, 182] width 112 height 35
click at [1086, 182] on html "бета Мое Рабочее Пространство Новое приложение Магазин Интеграции Недавние Прил…" at bounding box center [784, 294] width 1568 height 589
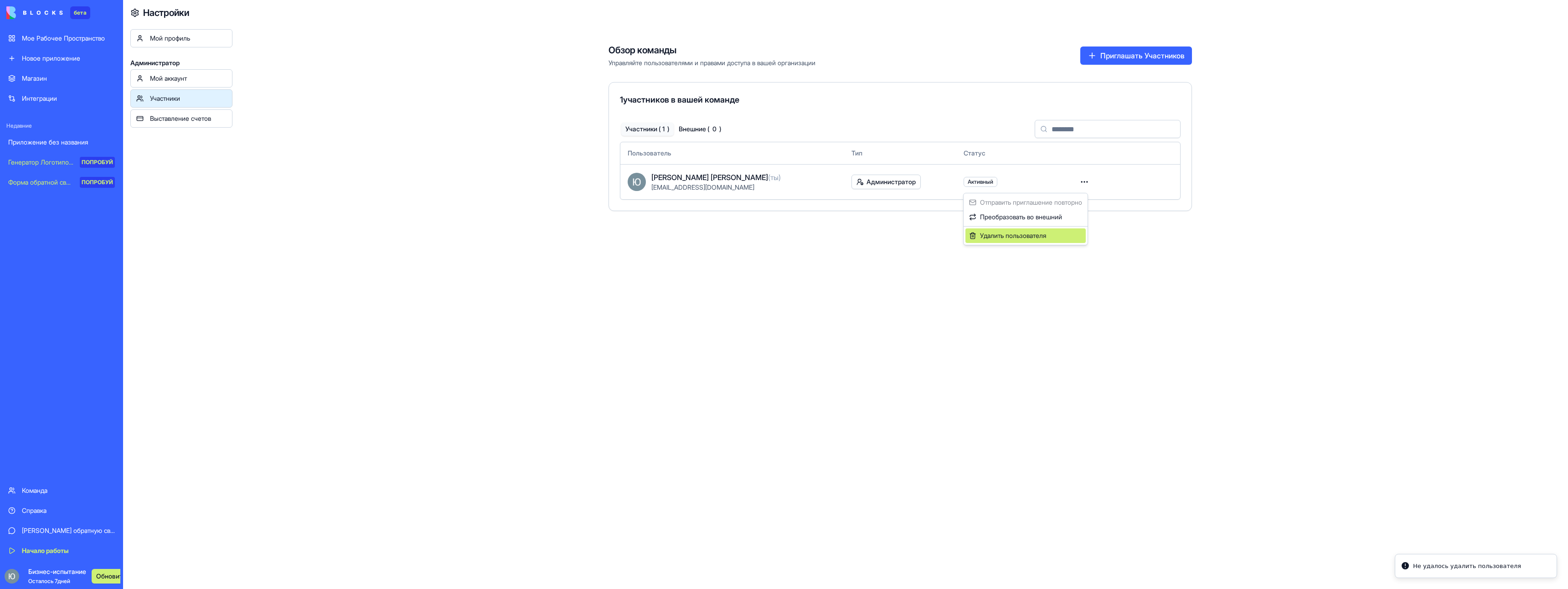
click at [1056, 239] on div "Удалить пользователя" at bounding box center [1026, 236] width 121 height 15
click at [169, 116] on ya-tr-span "Выставление счетов" at bounding box center [180, 118] width 61 height 8
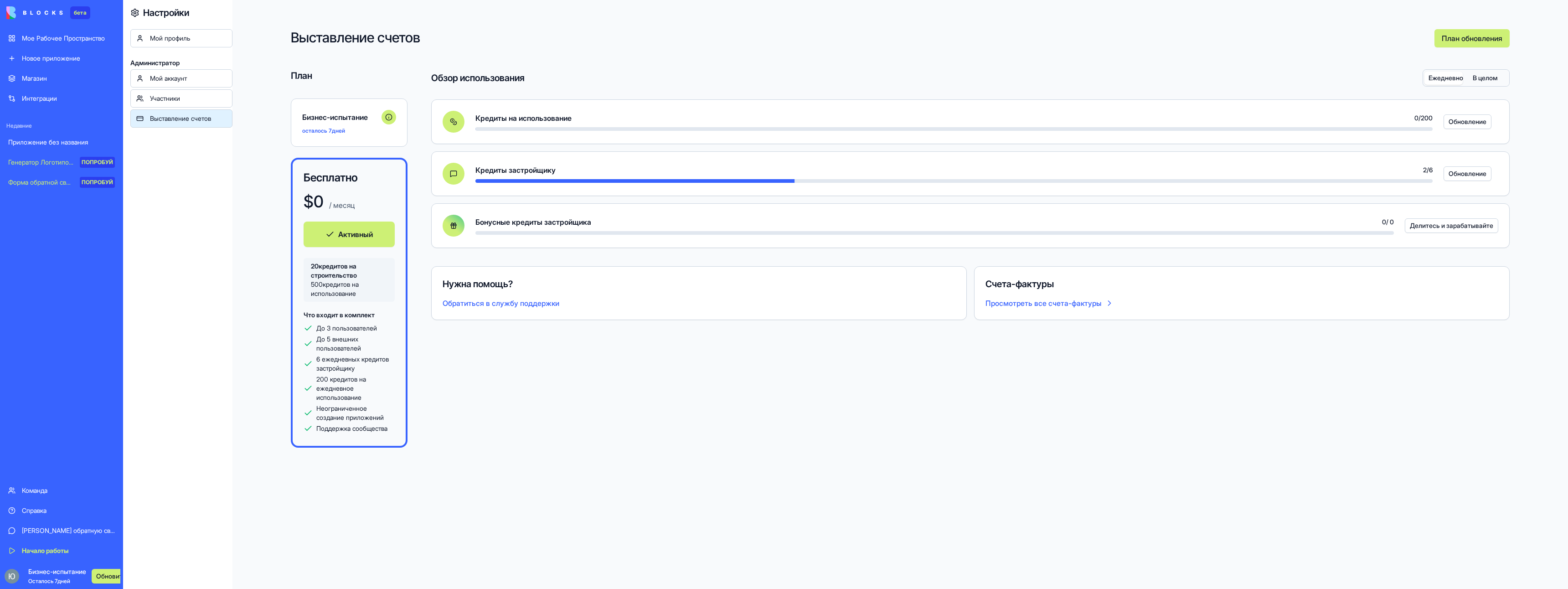
click at [639, 184] on div "Кредиты застройщику 2 / 6 Обновление" at bounding box center [965, 174] width 1066 height 22
click at [1488, 174] on button "Обновление" at bounding box center [1468, 174] width 48 height 15
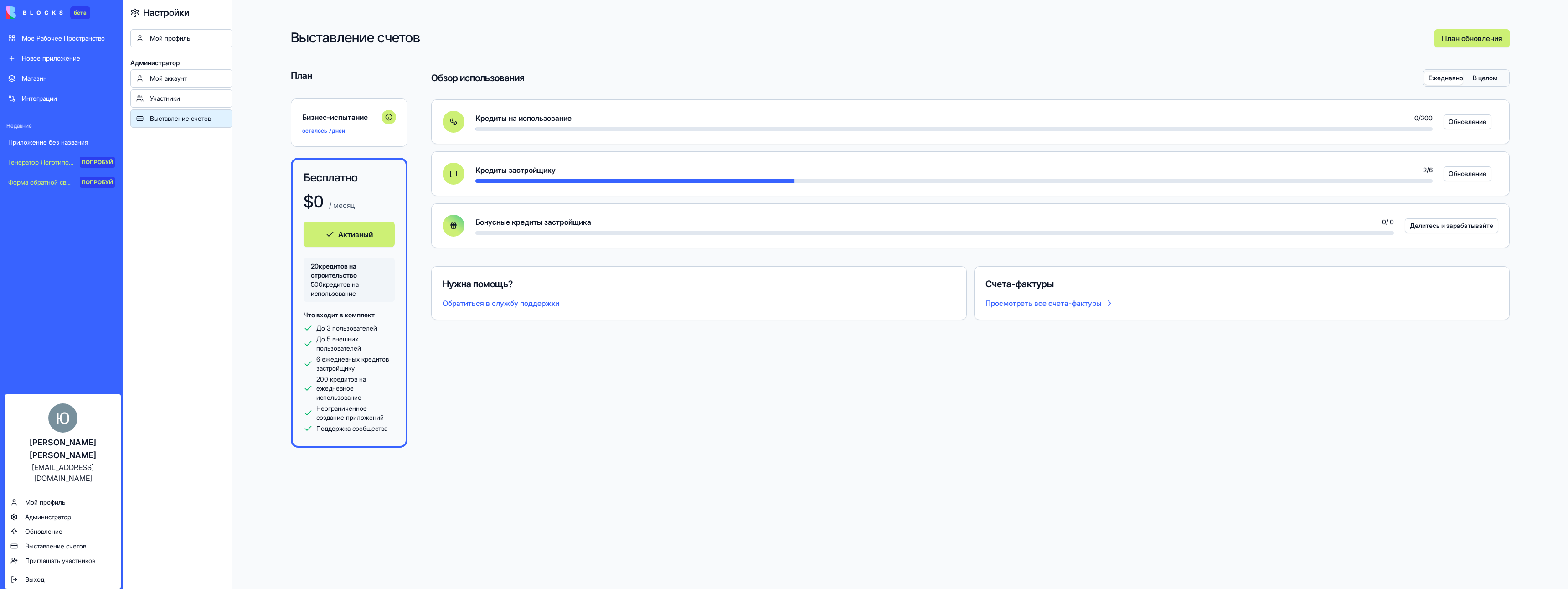
click at [211, 499] on html "бета Мое Рабочее Пространство Новое приложение Магазин Интеграции Недавние Прил…" at bounding box center [784, 294] width 1568 height 589
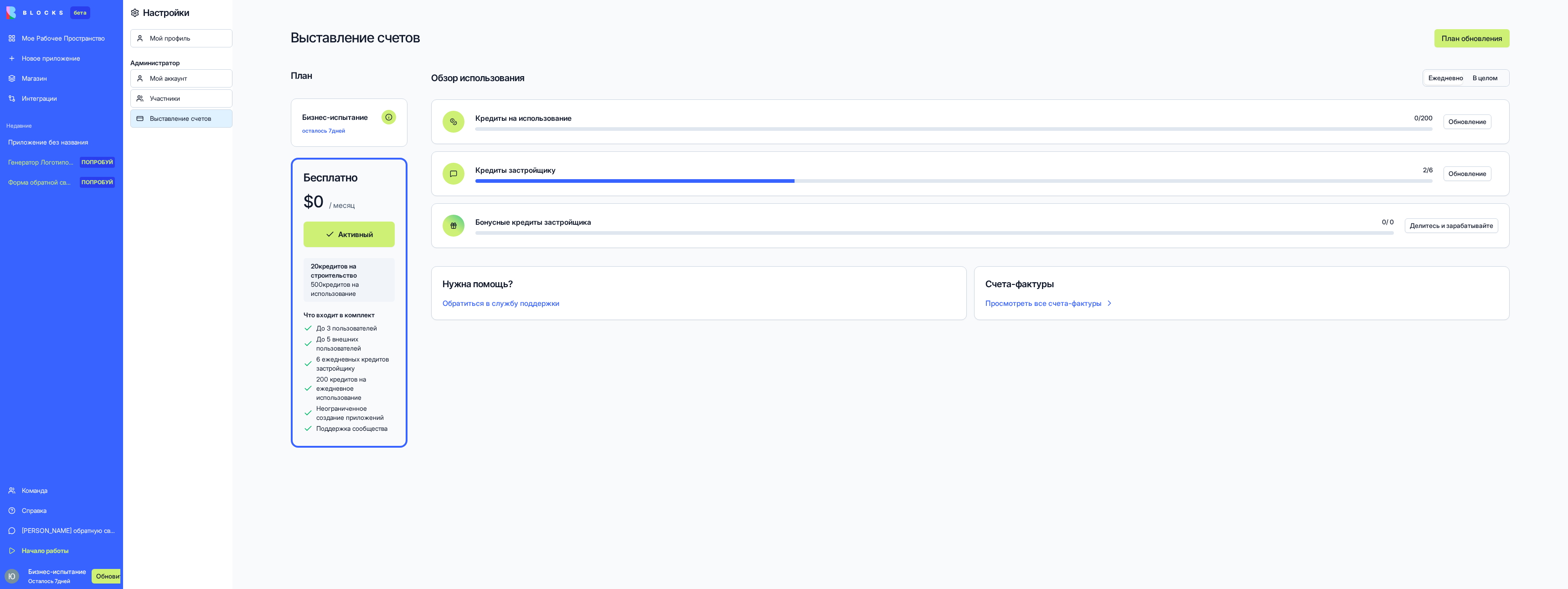
drag, startPoint x: 856, startPoint y: 434, endPoint x: 548, endPoint y: 338, distance: 322.6
click at [822, 427] on div "Выставление счетов План обновления План Бизнес-испытание осталось 7 дней Беспла…" at bounding box center [900, 294] width 1335 height 589
click at [198, 83] on link "Мой аккаунт" at bounding box center [181, 79] width 102 height 18
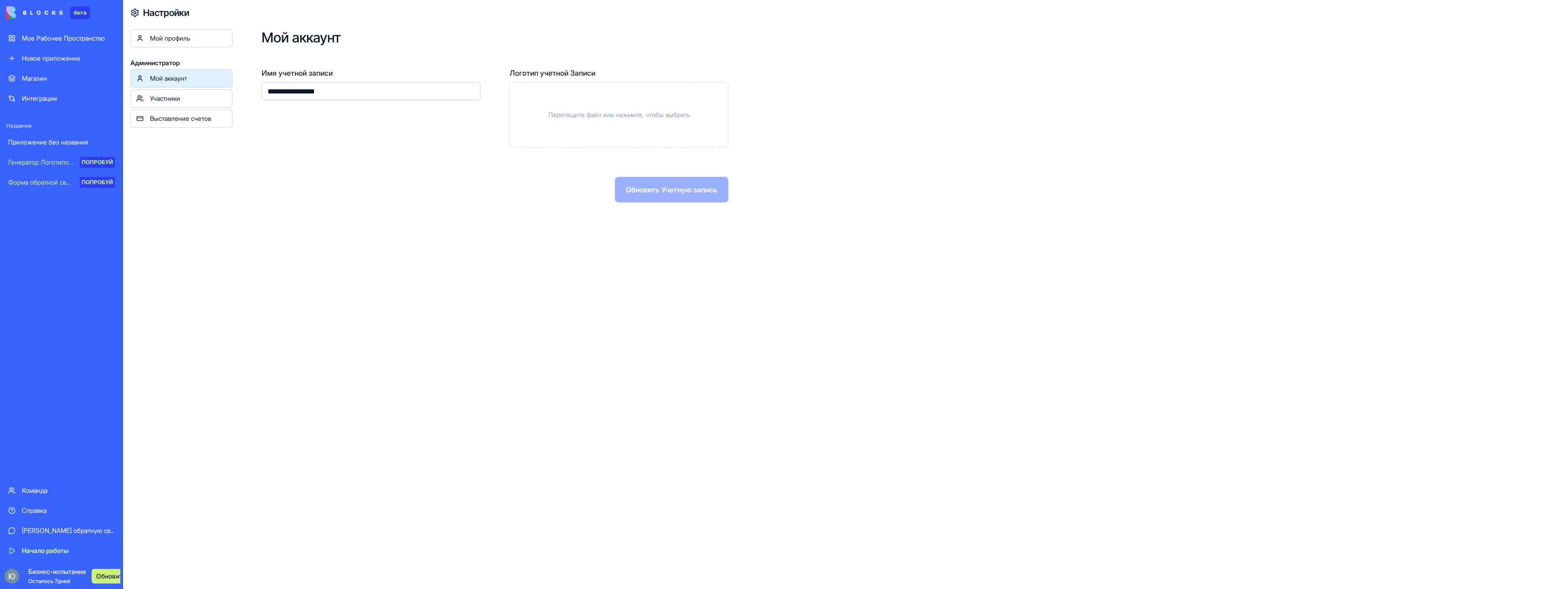
click at [359, 98] on input "**********" at bounding box center [371, 91] width 219 height 18
drag, startPoint x: 309, startPoint y: 92, endPoint x: 220, endPoint y: 85, distance: 89.3
click at [220, 85] on div "**********" at bounding box center [845, 294] width 1445 height 589
type input "*******"
click at [697, 189] on ya-tr-span "Обновить Учетную запись" at bounding box center [671, 190] width 92 height 11
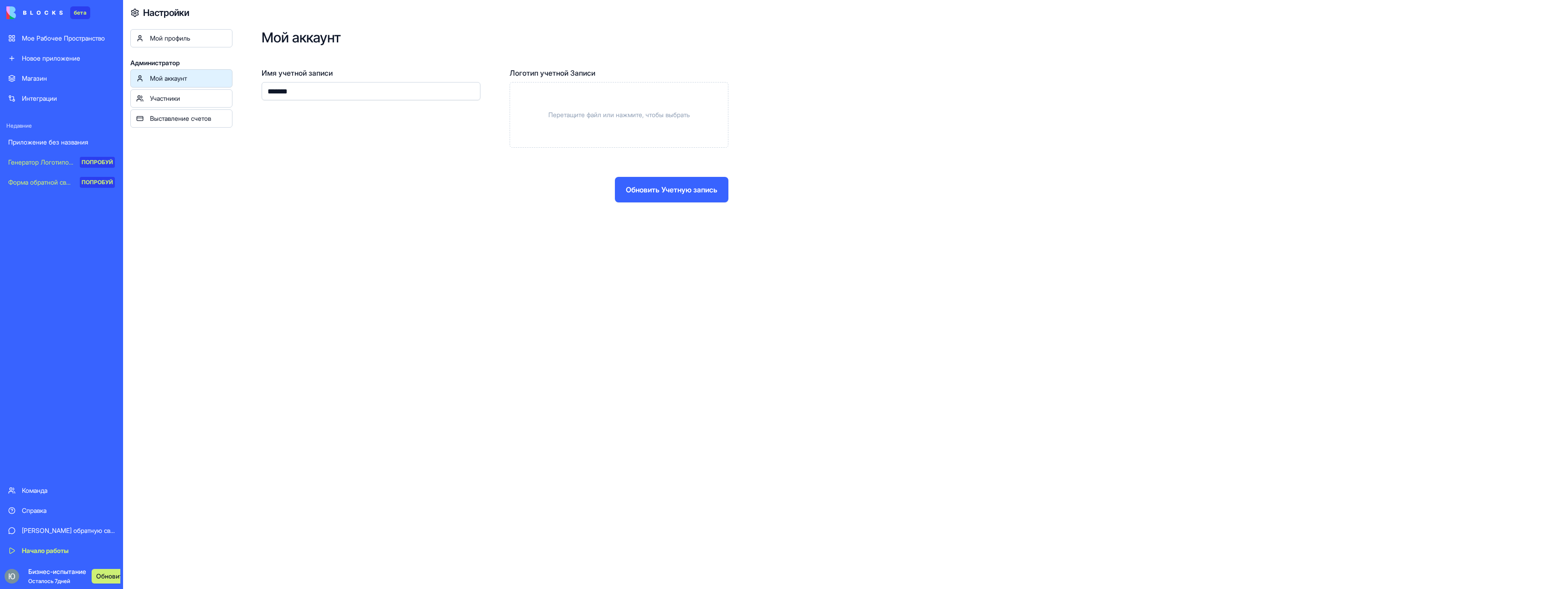
click at [660, 193] on ya-tr-span "Обновить Учетную запись" at bounding box center [671, 190] width 92 height 11
click at [177, 94] on div "Участники" at bounding box center [188, 98] width 77 height 9
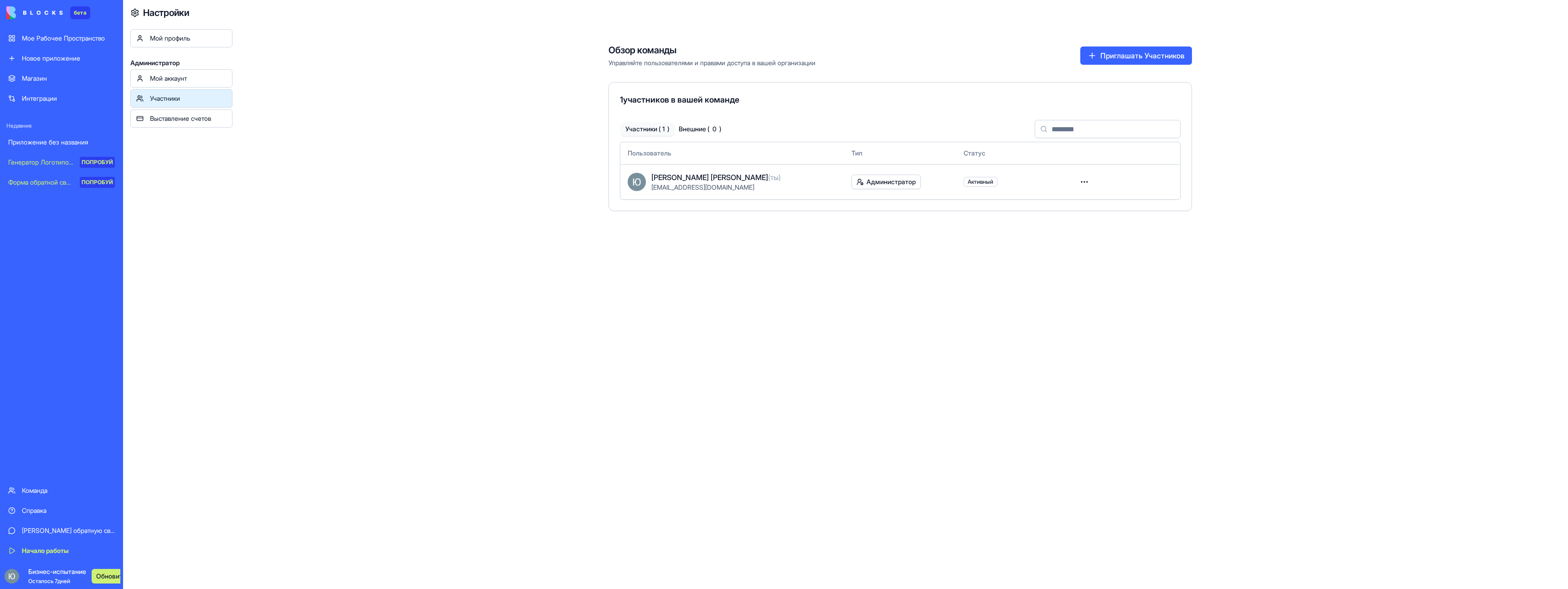
click at [192, 76] on div "Мой аккаунт" at bounding box center [188, 78] width 77 height 9
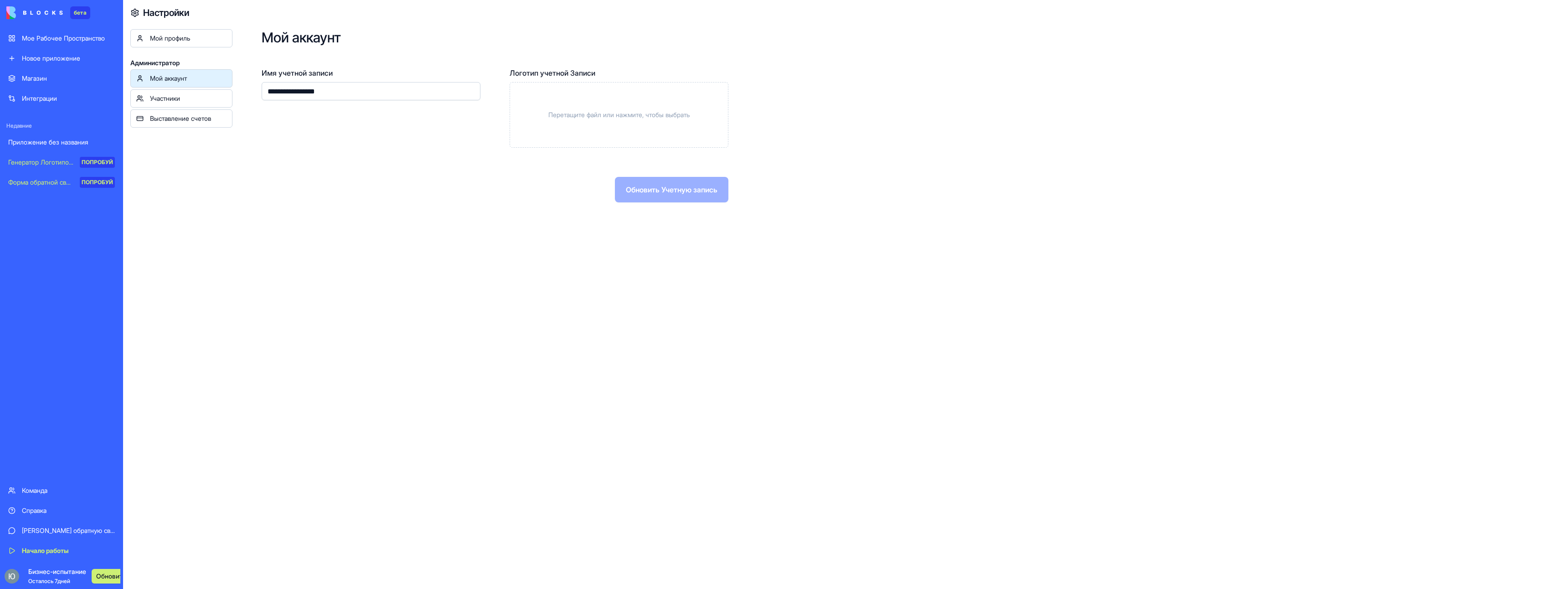
drag, startPoint x: 302, startPoint y: 95, endPoint x: 221, endPoint y: 90, distance: 81.2
click at [217, 91] on div "**********" at bounding box center [845, 294] width 1445 height 589
click at [663, 195] on ya-tr-span "Обновить Учетную запись" at bounding box center [671, 190] width 92 height 11
drag, startPoint x: 315, startPoint y: 97, endPoint x: 228, endPoint y: 102, distance: 87.1
click at [228, 102] on div "**********" at bounding box center [845, 294] width 1445 height 589
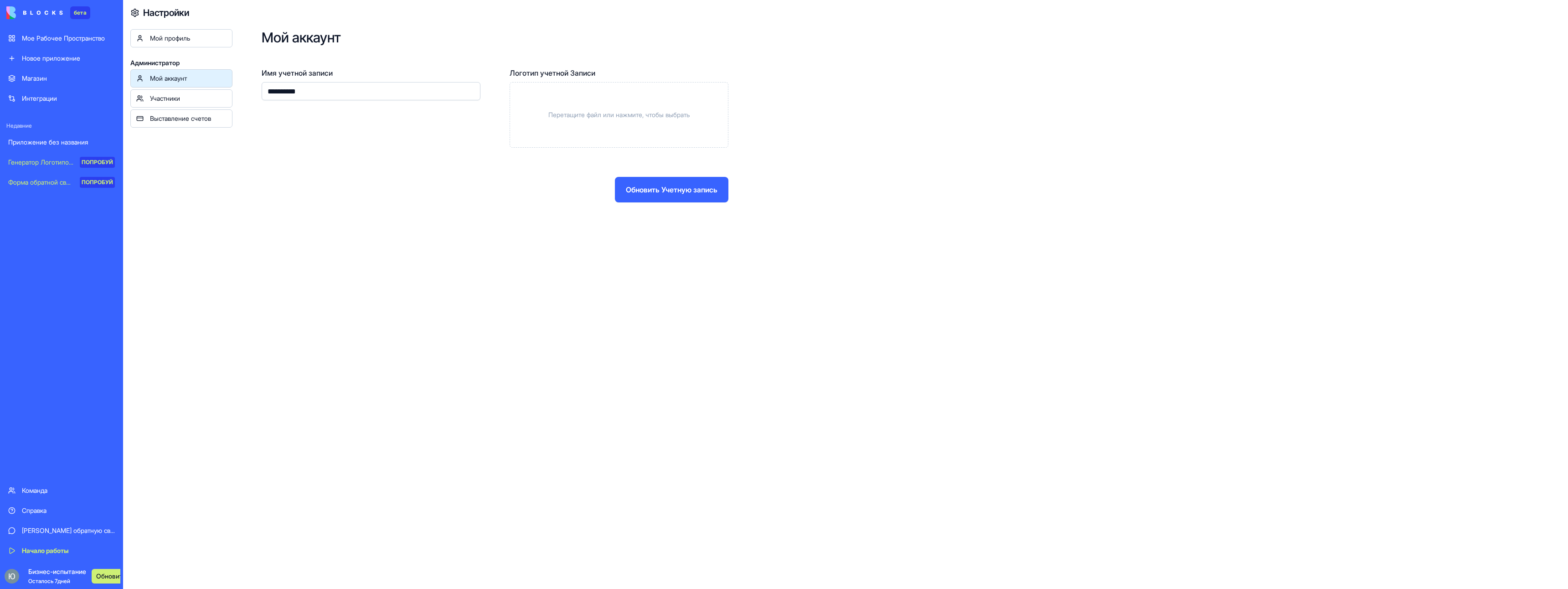
type input "*"
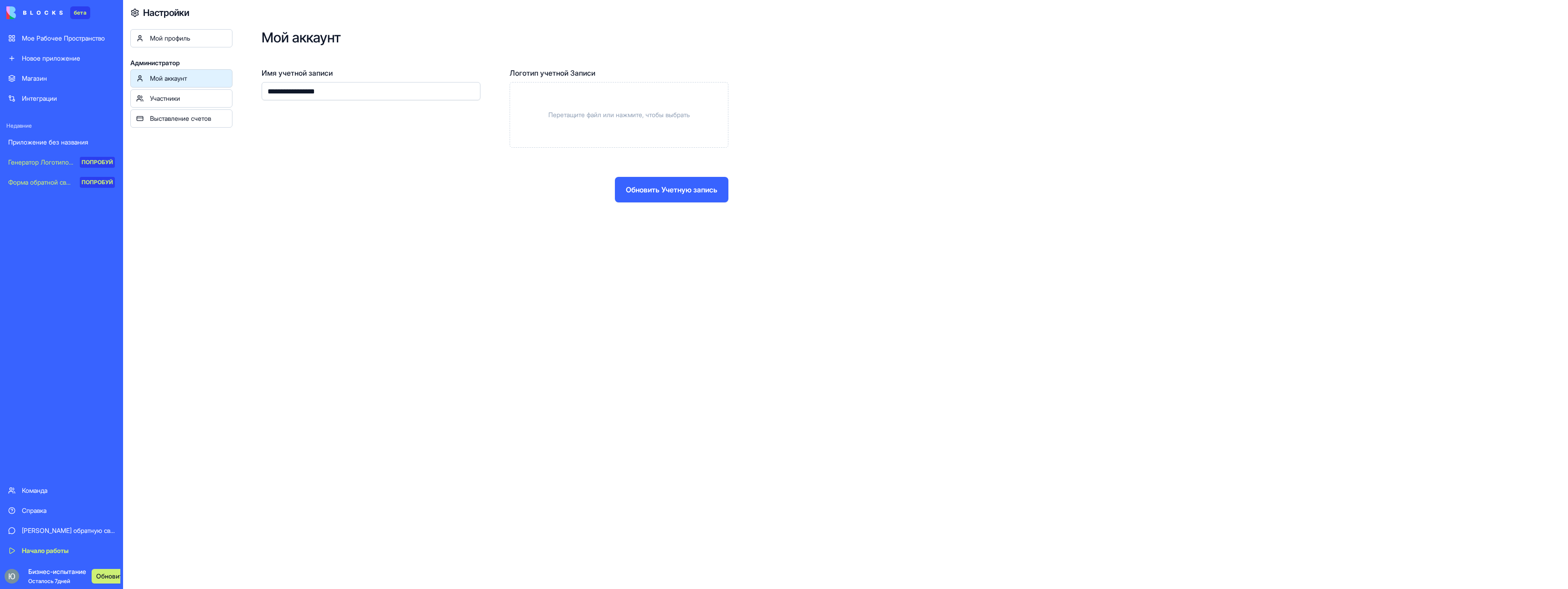
type input "**********"
click at [436, 154] on form "**********" at bounding box center [900, 135] width 1277 height 135
click at [680, 180] on form "**********" at bounding box center [900, 135] width 1277 height 135
click at [673, 192] on ya-tr-span "Обновить Учетную запись" at bounding box center [671, 190] width 92 height 11
click at [621, 181] on button "Обновить Учетную запись" at bounding box center [671, 190] width 113 height 26
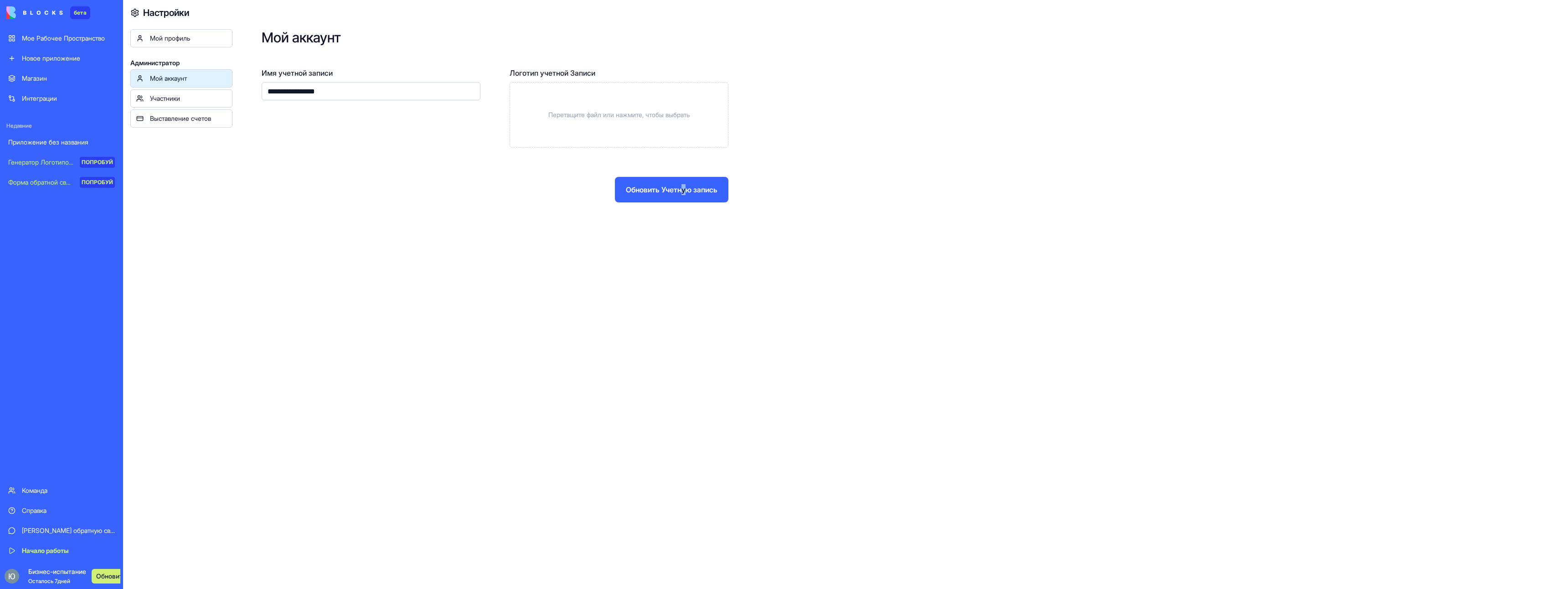
click at [622, 182] on button "Обновить Учетную запись" at bounding box center [671, 190] width 113 height 26
click at [503, 138] on div "**********" at bounding box center [495, 108] width 467 height 80
click at [409, 167] on form "**********" at bounding box center [900, 135] width 1277 height 135
click at [605, 208] on div "**********" at bounding box center [900, 116] width 1335 height 231
click at [614, 200] on div "Обновить Учетную запись" at bounding box center [495, 190] width 467 height 26
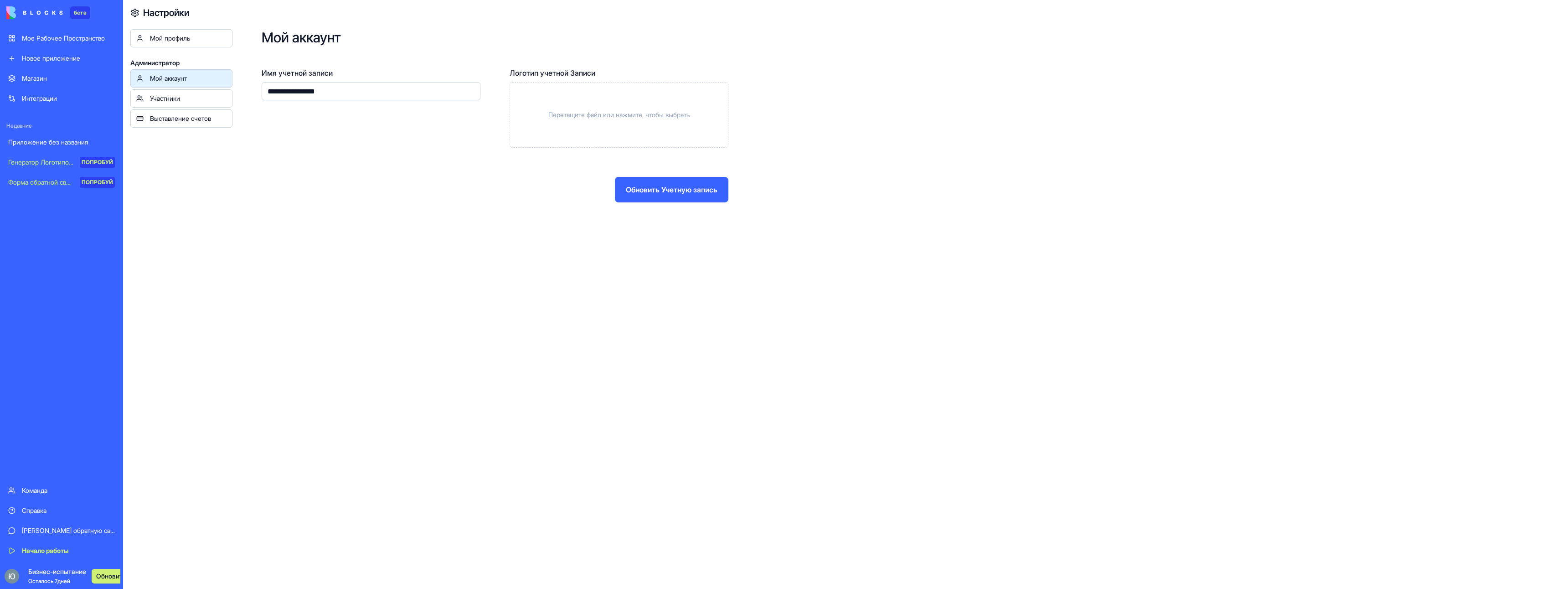
click at [634, 194] on ya-tr-span "Обновить Учетную запись" at bounding box center [671, 190] width 92 height 11
click at [637, 196] on button "Обновить Учетную запись" at bounding box center [671, 190] width 113 height 26
click at [641, 195] on button "Обновить Учетную запись" at bounding box center [671, 190] width 113 height 26
drag, startPoint x: 641, startPoint y: 195, endPoint x: 502, endPoint y: 175, distance: 140.4
click at [627, 194] on ya-tr-span "Обновить Учетную запись" at bounding box center [671, 190] width 92 height 11
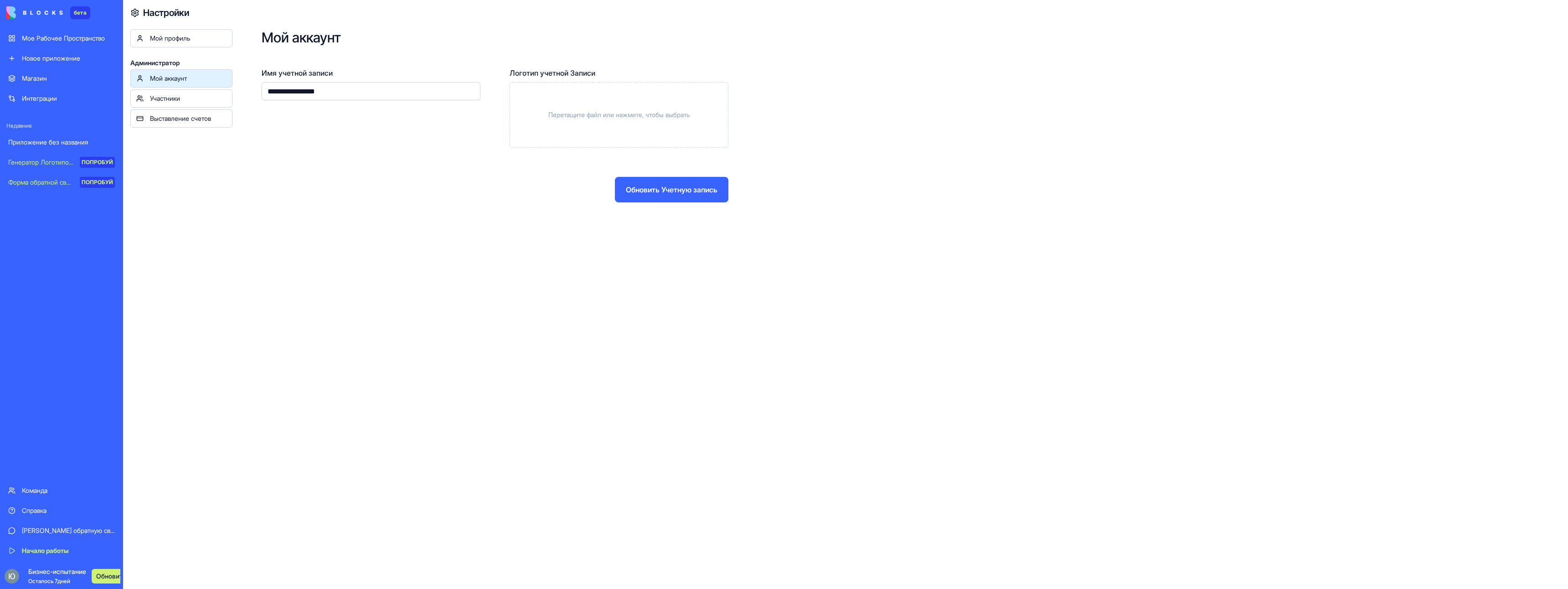
click at [185, 94] on div "Участники" at bounding box center [188, 98] width 77 height 9
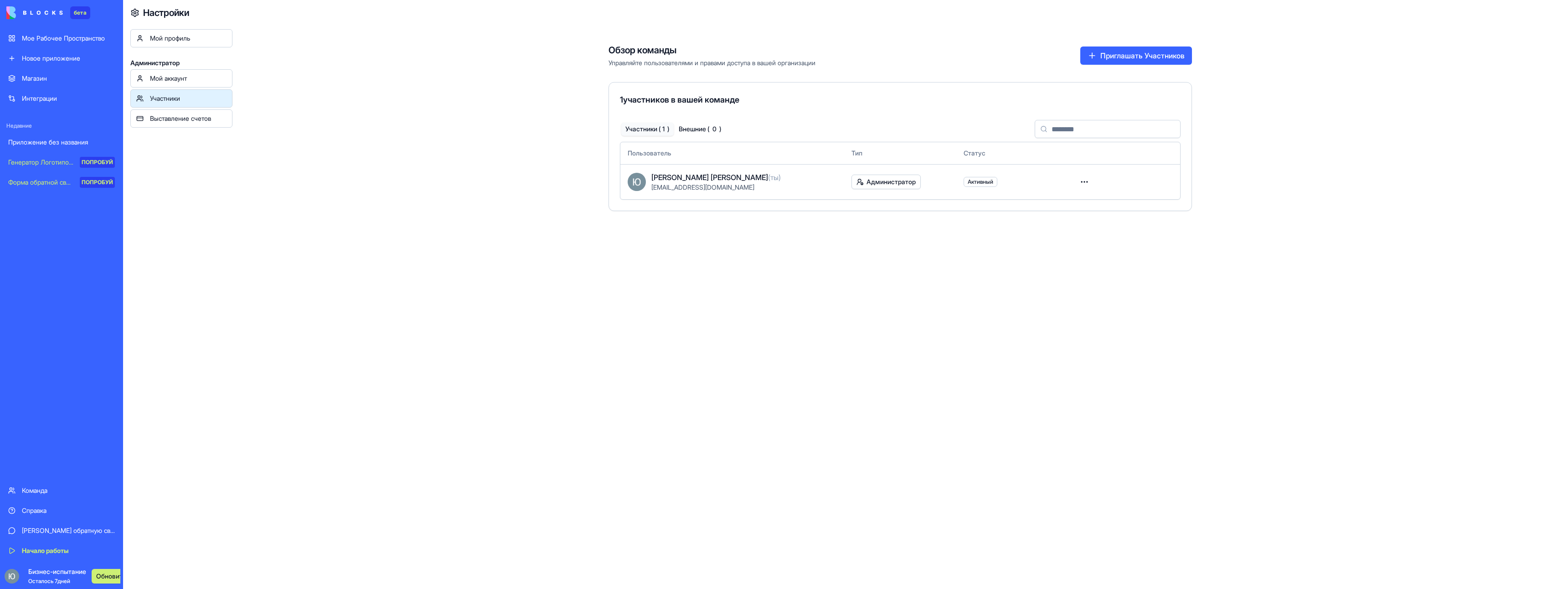
click at [200, 77] on div "Мой аккаунт" at bounding box center [188, 78] width 77 height 9
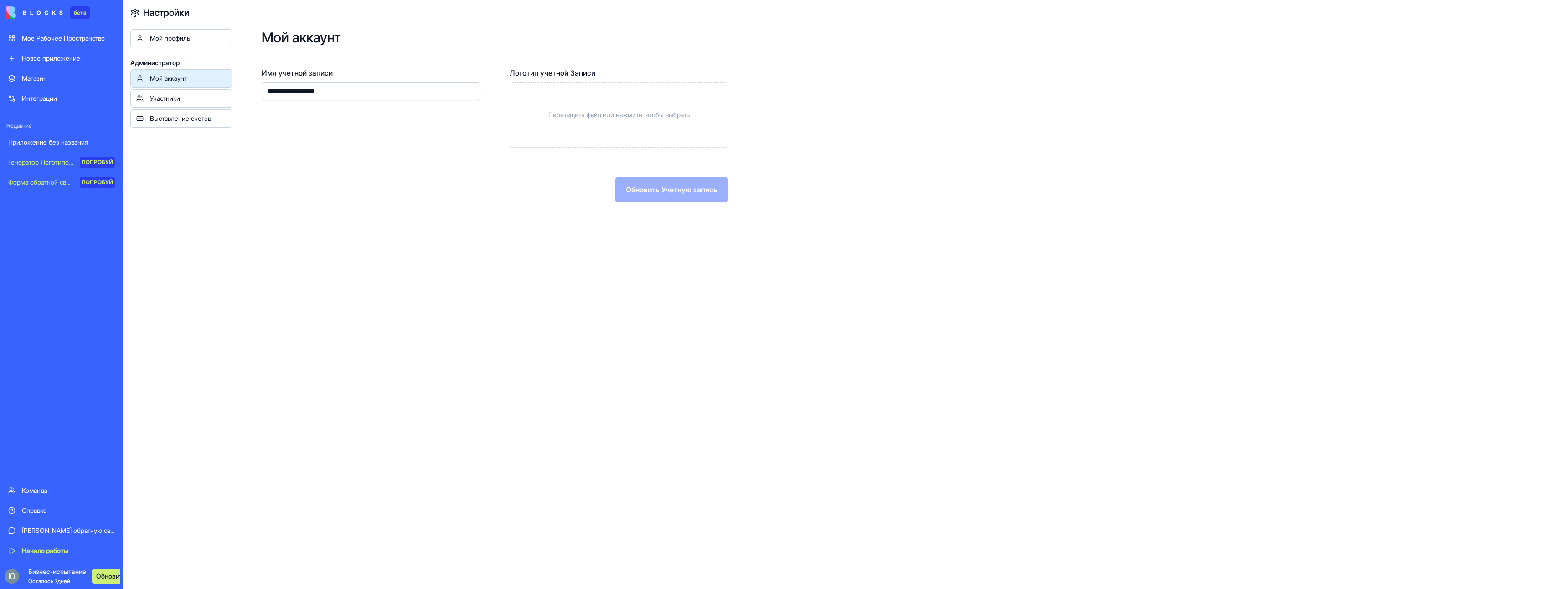
click at [172, 98] on ya-tr-span "Участники" at bounding box center [164, 98] width 30 height 8
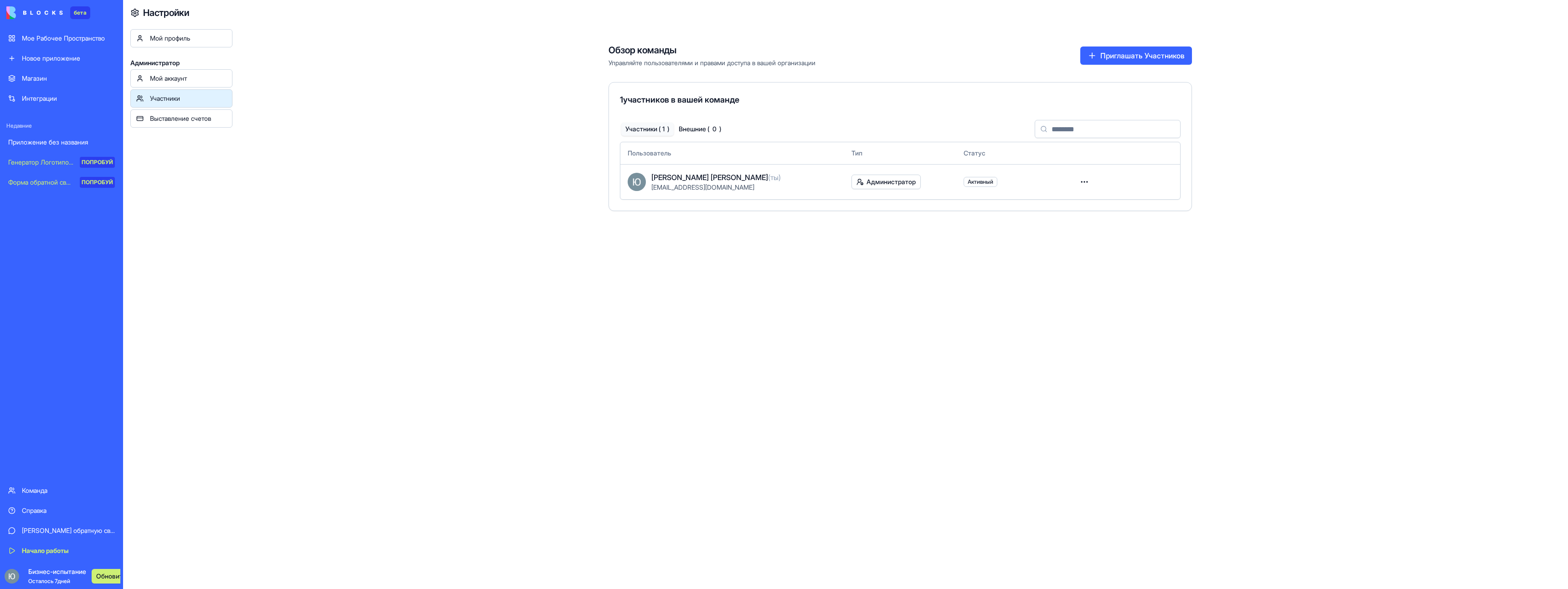
click at [185, 40] on ya-tr-span "Мой профиль" at bounding box center [170, 38] width 40 height 8
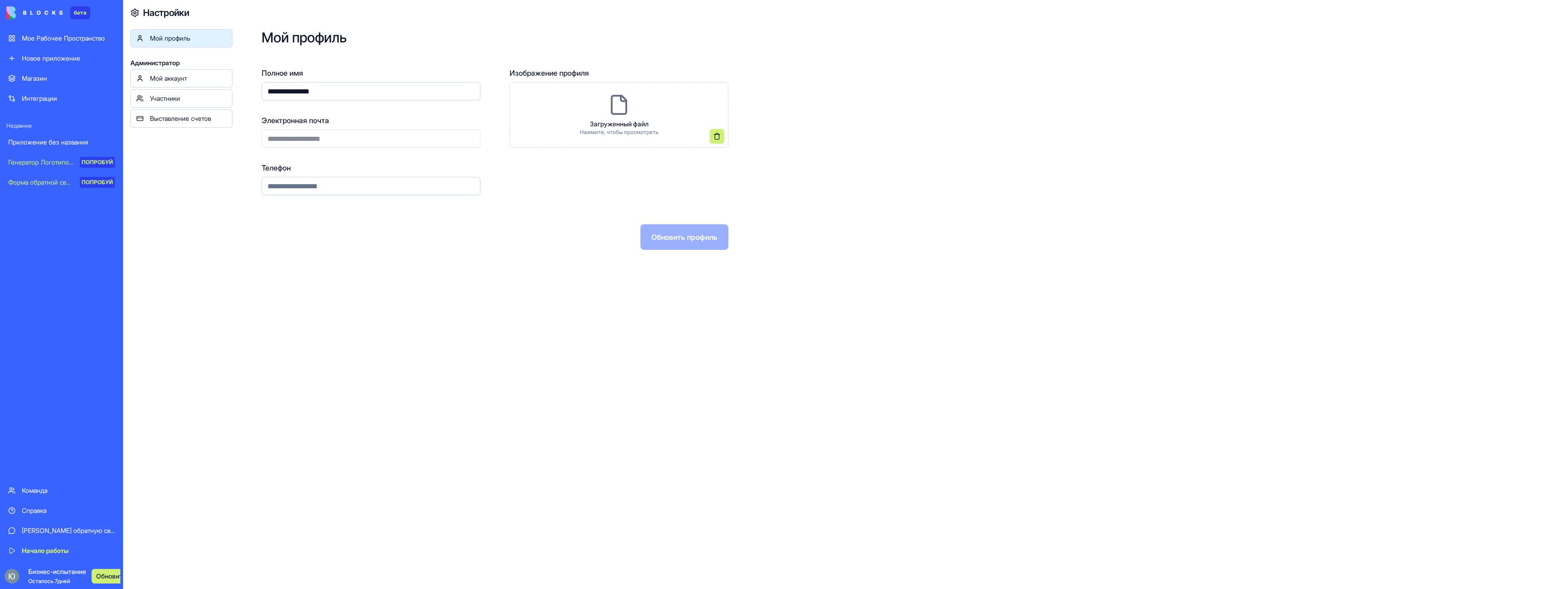
drag, startPoint x: 260, startPoint y: 97, endPoint x: 191, endPoint y: 94, distance: 69.1
click at [187, 96] on div "**********" at bounding box center [845, 294] width 1445 height 589
type input "*"
type input "*********"
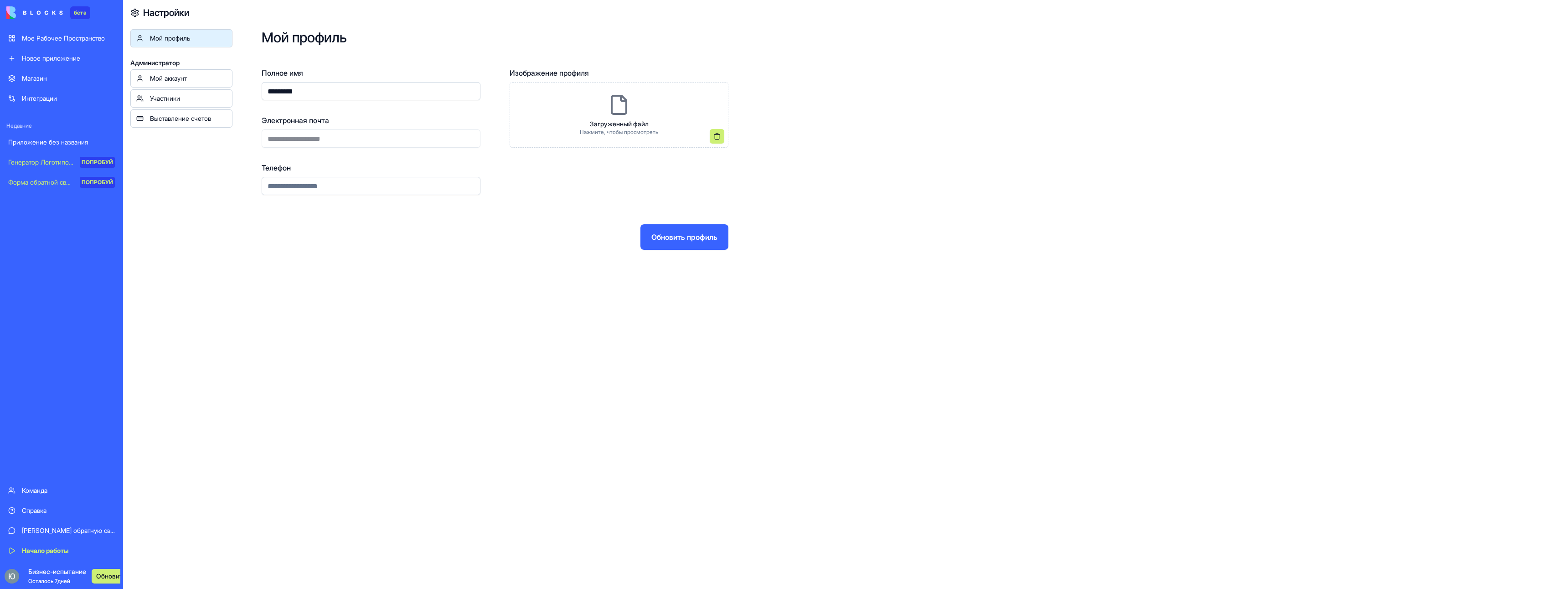
drag, startPoint x: 516, startPoint y: 284, endPoint x: 513, endPoint y: 277, distance: 7.6
click at [514, 284] on div "**********" at bounding box center [900, 294] width 1335 height 589
click at [696, 238] on ya-tr-span "Обновить профиль" at bounding box center [684, 237] width 66 height 11
click at [675, 238] on ya-tr-span "Обновить профиль" at bounding box center [684, 237] width 66 height 11
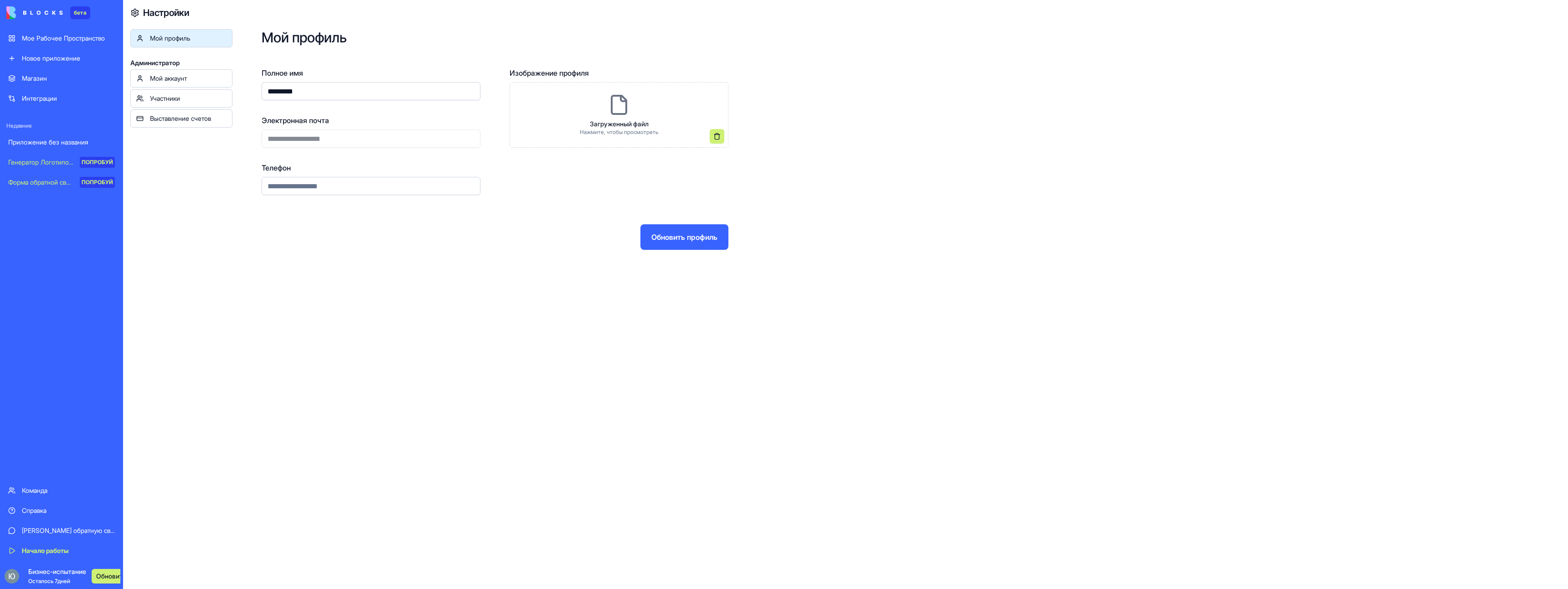
drag, startPoint x: 675, startPoint y: 238, endPoint x: 592, endPoint y: 219, distance: 85.1
click at [663, 236] on ya-tr-span "Обновить профиль" at bounding box center [684, 237] width 66 height 11
click at [232, 227] on div "Мой профиль Администратор Мой аккаунт Участники Выставление счетов" at bounding box center [181, 323] width 102 height 589
click at [190, 76] on div "Мой аккаунт" at bounding box center [188, 78] width 77 height 9
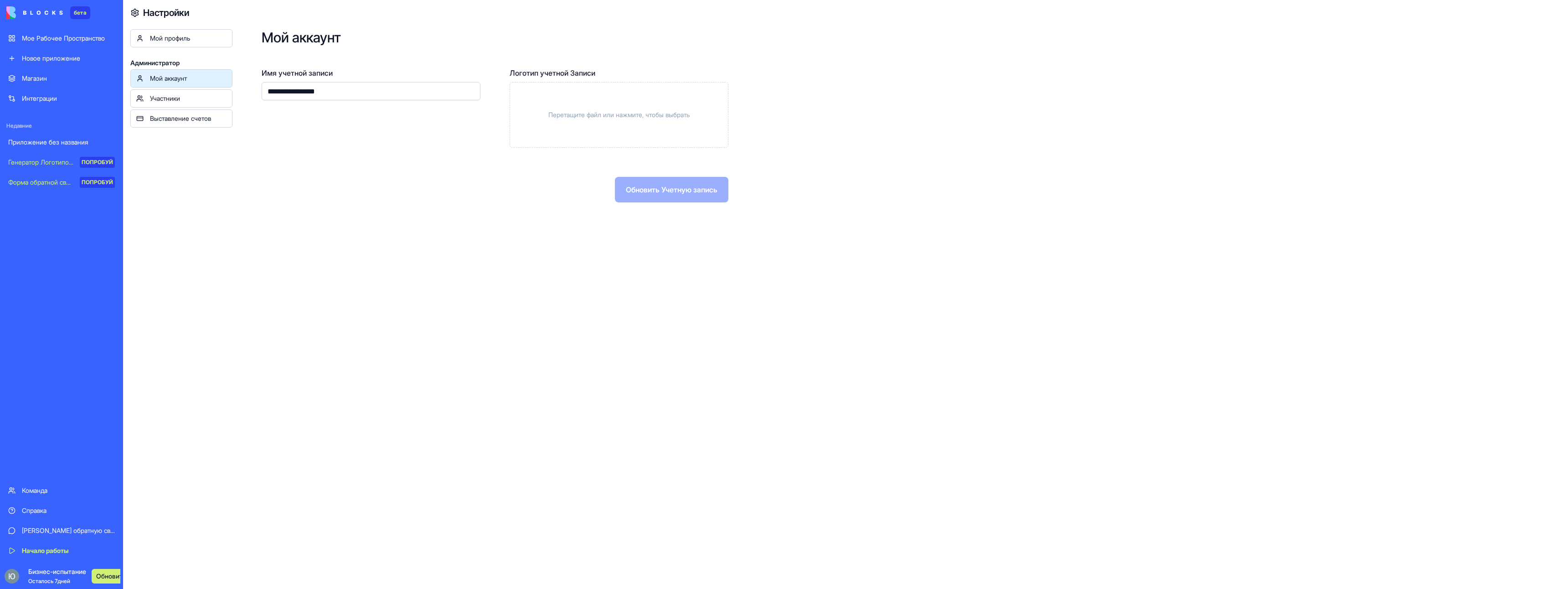
click at [192, 38] on div "Мой профиль" at bounding box center [188, 38] width 77 height 9
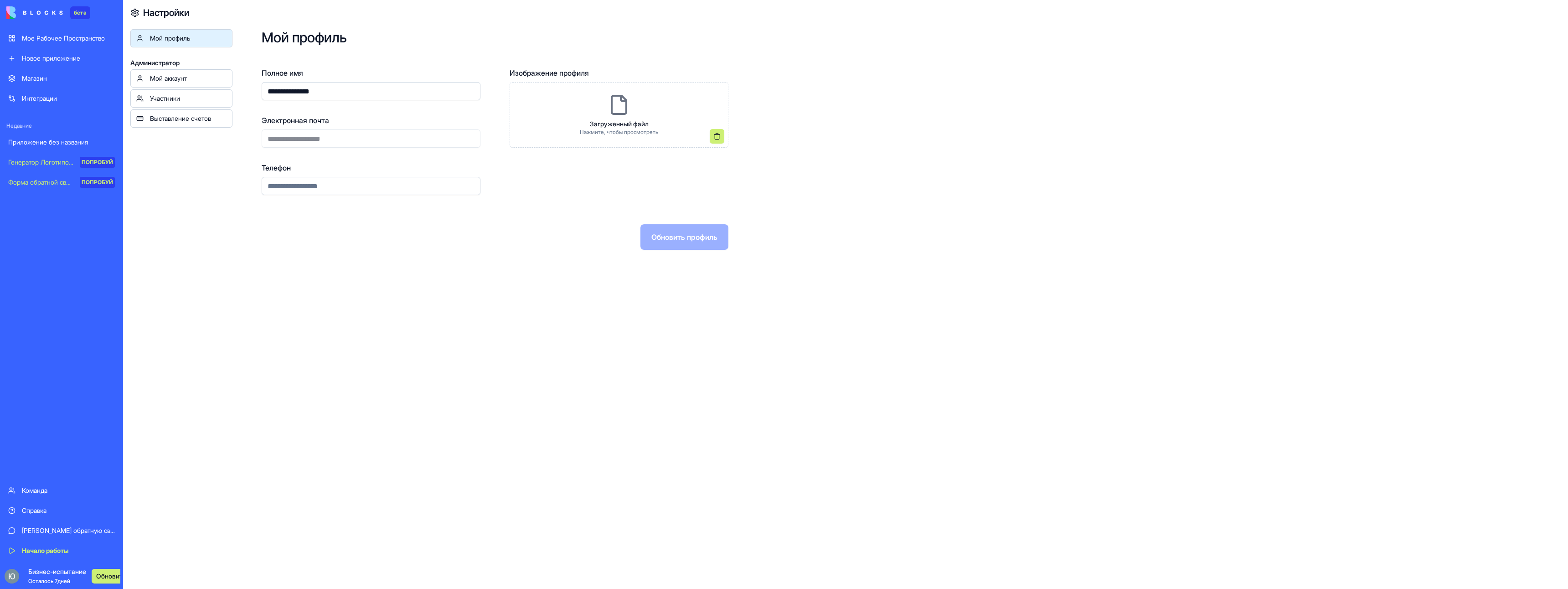
click at [190, 79] on div "Мой аккаунт" at bounding box center [188, 78] width 77 height 9
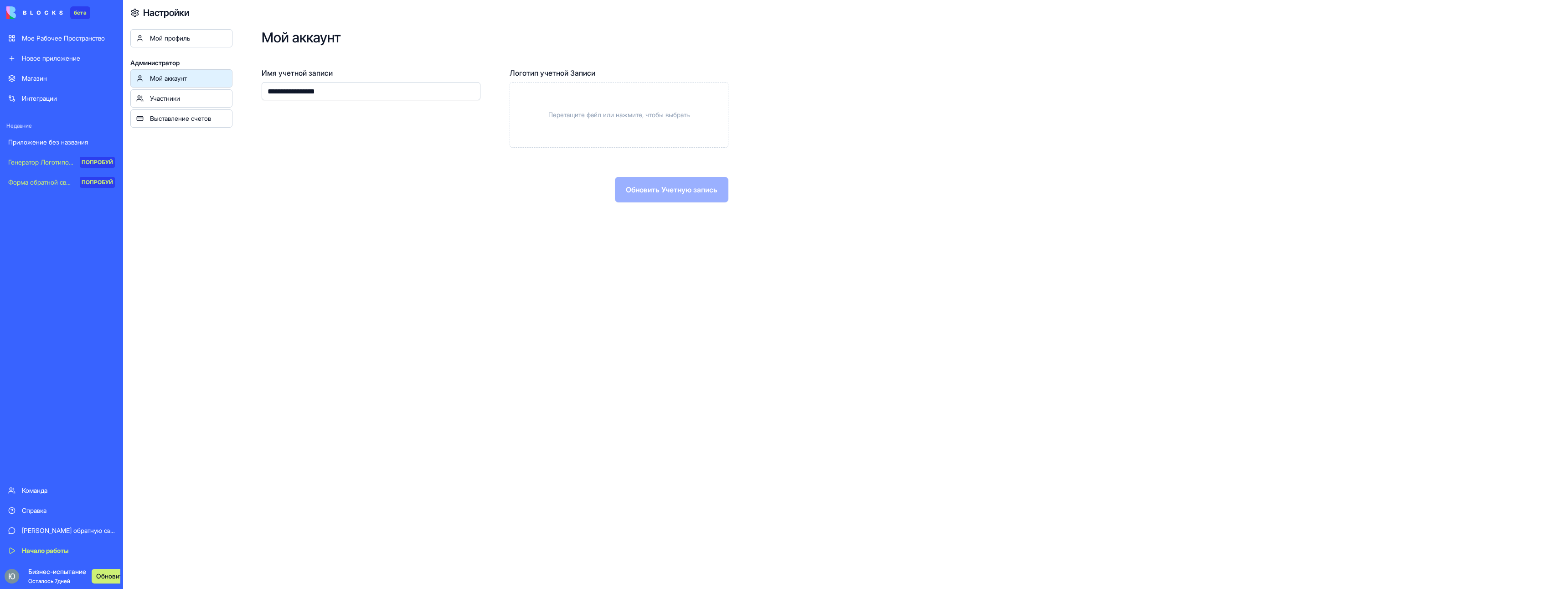
click at [192, 35] on div "Мой профиль" at bounding box center [188, 38] width 77 height 9
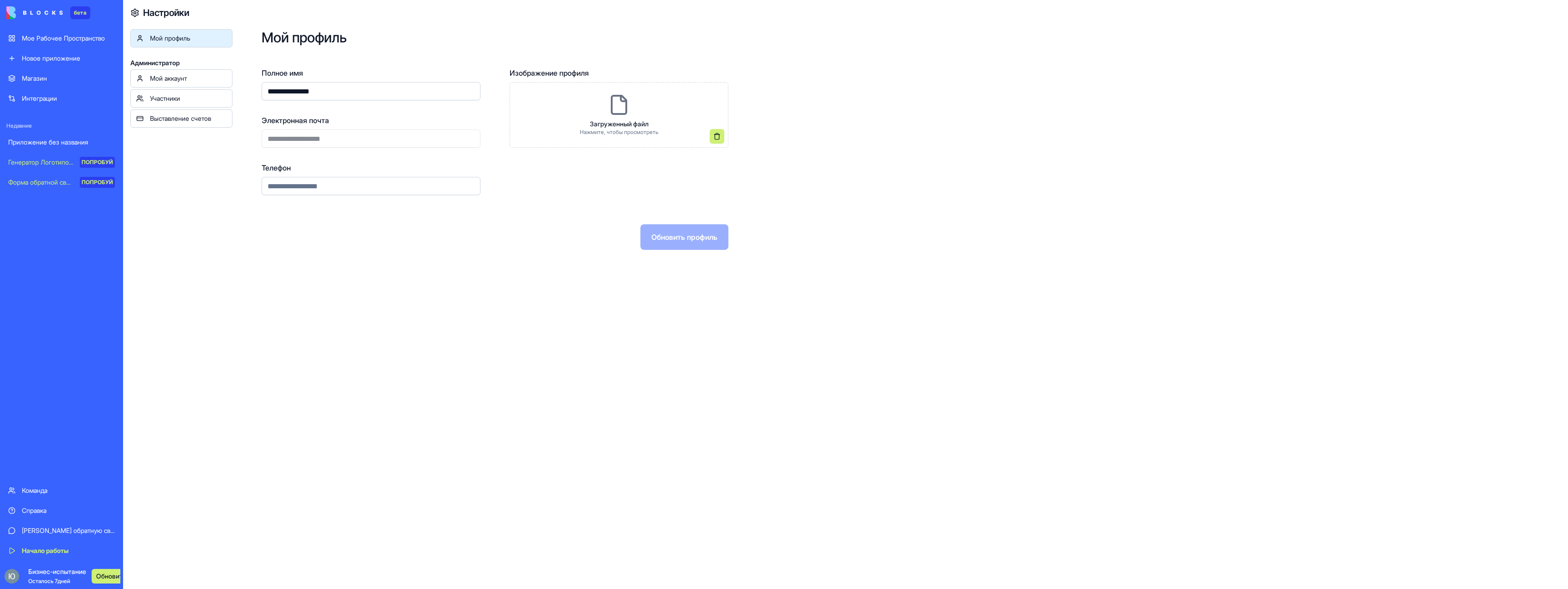
click at [173, 81] on ya-tr-span "Мой аккаунт" at bounding box center [168, 78] width 37 height 8
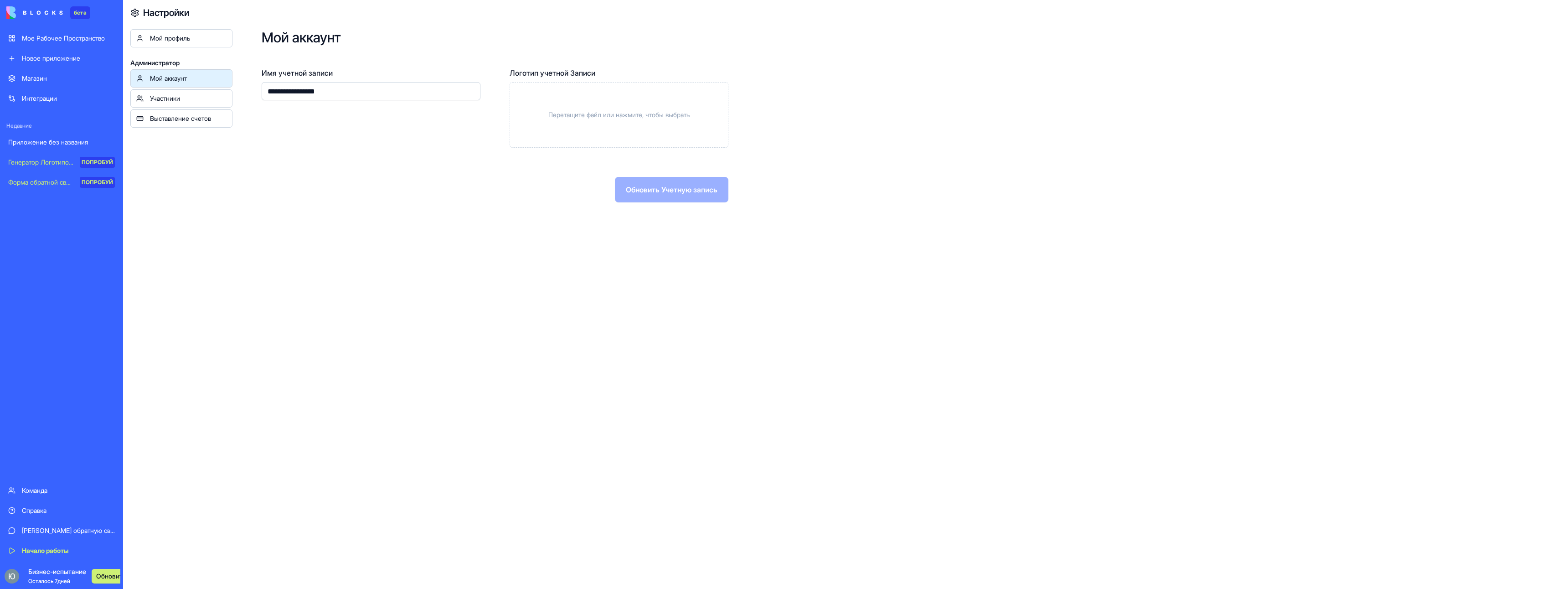
click at [193, 104] on link "Участники" at bounding box center [181, 99] width 102 height 18
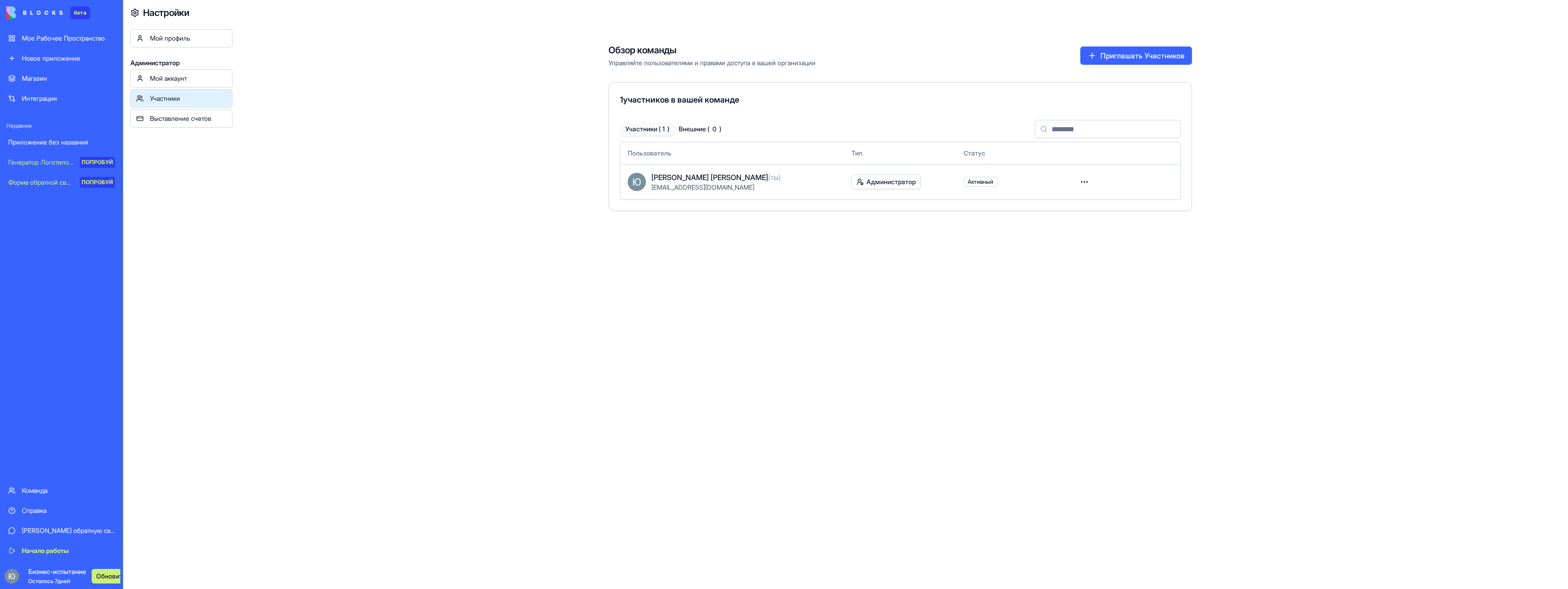
click at [1090, 182] on html "бета Мое Рабочее Пространство Новое приложение Магазин Интеграции Недавние Прил…" at bounding box center [784, 294] width 1568 height 589
click at [1035, 237] on ya-tr-span "Удалить пользователя" at bounding box center [1013, 236] width 66 height 9
click at [72, 491] on div "Команда" at bounding box center [68, 490] width 93 height 9
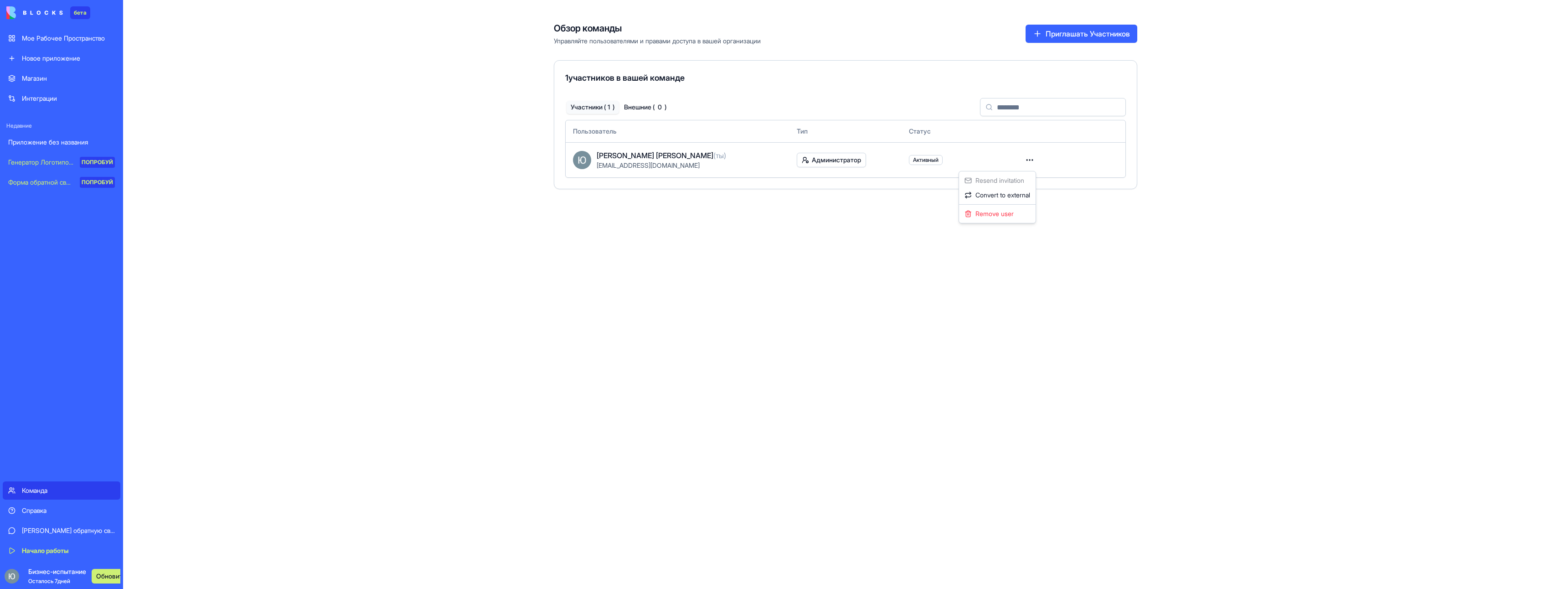
click at [1038, 157] on html "**********" at bounding box center [784, 294] width 1568 height 589
click at [956, 214] on ya-tr-span "Удалить пользователя" at bounding box center [958, 214] width 66 height 9
drag, startPoint x: 916, startPoint y: 154, endPoint x: 923, endPoint y: 163, distance: 11.4
click at [917, 155] on td "Активный" at bounding box center [957, 160] width 112 height 35
drag, startPoint x: 923, startPoint y: 163, endPoint x: 913, endPoint y: 163, distance: 10.0
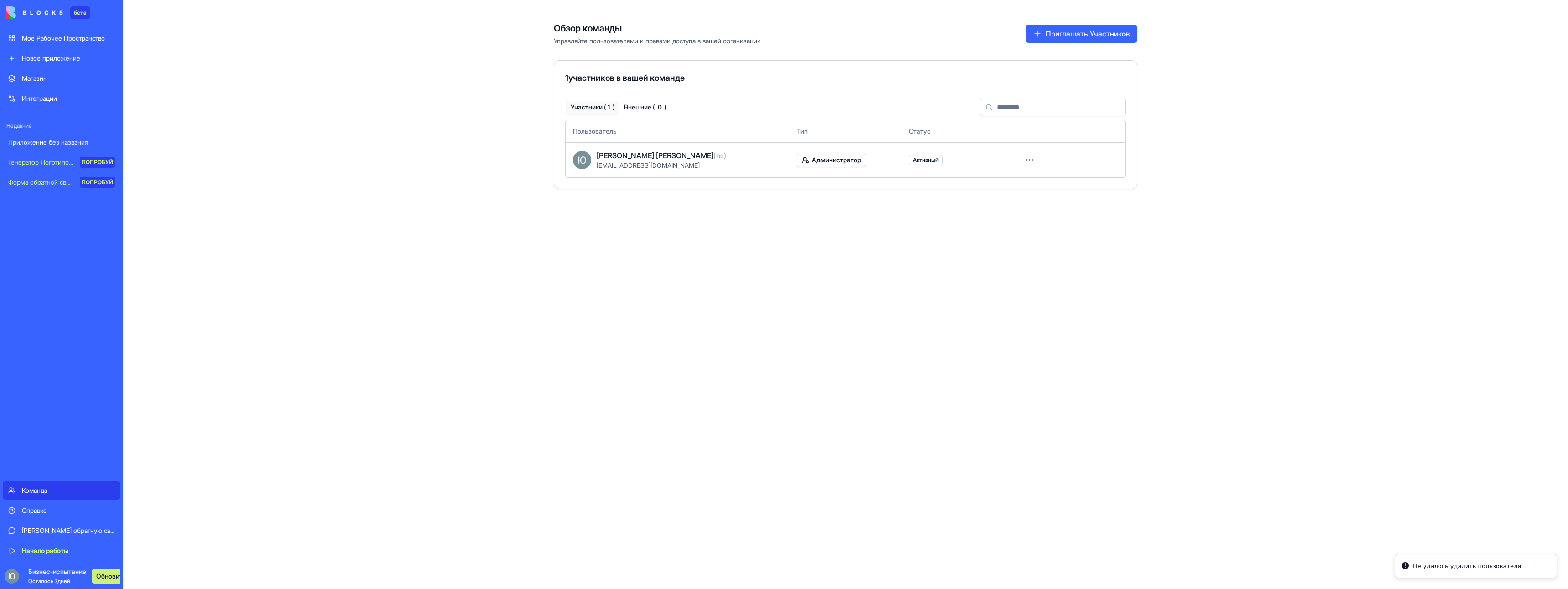
click at [923, 163] on ya-tr-span "Активный" at bounding box center [926, 160] width 26 height 7
click at [823, 163] on html "бета Мое Рабочее Пространство Новое приложение Магазин Интеграции Недавние Прил…" at bounding box center [784, 294] width 1568 height 589
click at [824, 178] on ya-tr-span "Участник" at bounding box center [830, 178] width 26 height 9
click at [957, 247] on div "Обзор команды Управляйте пользователями и правами доступа в вашей организации П…" at bounding box center [845, 294] width 1445 height 589
click at [1035, 162] on html "бета Мое Рабочее Пространство Новое приложение Магазин Интеграции Недавние Цент…" at bounding box center [784, 294] width 1568 height 589
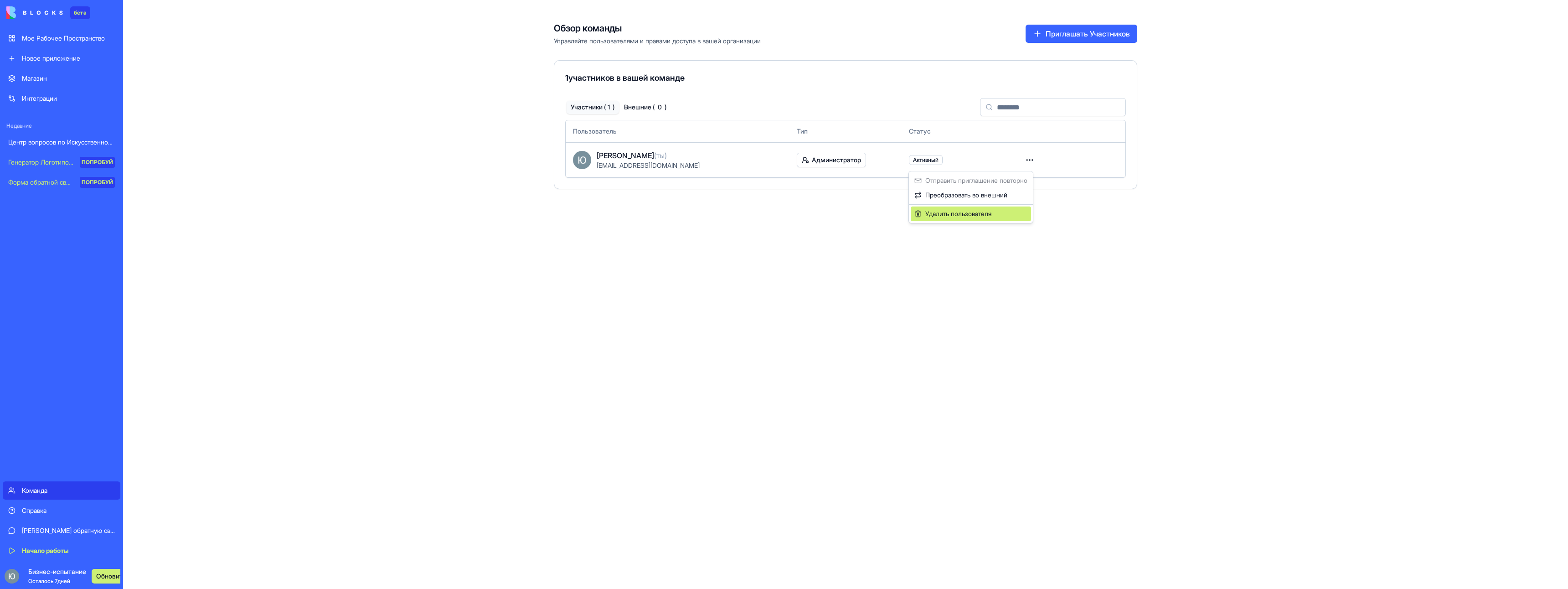
click at [1005, 218] on div "Удалить пользователя" at bounding box center [971, 214] width 121 height 15
click at [656, 166] on ya-tr-span "[EMAIL_ADDRESS][DOMAIN_NAME]" at bounding box center [648, 165] width 103 height 8
click at [1026, 158] on html "бета Мое Рабочее Пространство Новое приложение Магазин Интеграции Недавние Цент…" at bounding box center [784, 294] width 1568 height 589
click at [1010, 213] on div "Remove user" at bounding box center [998, 214] width 73 height 15
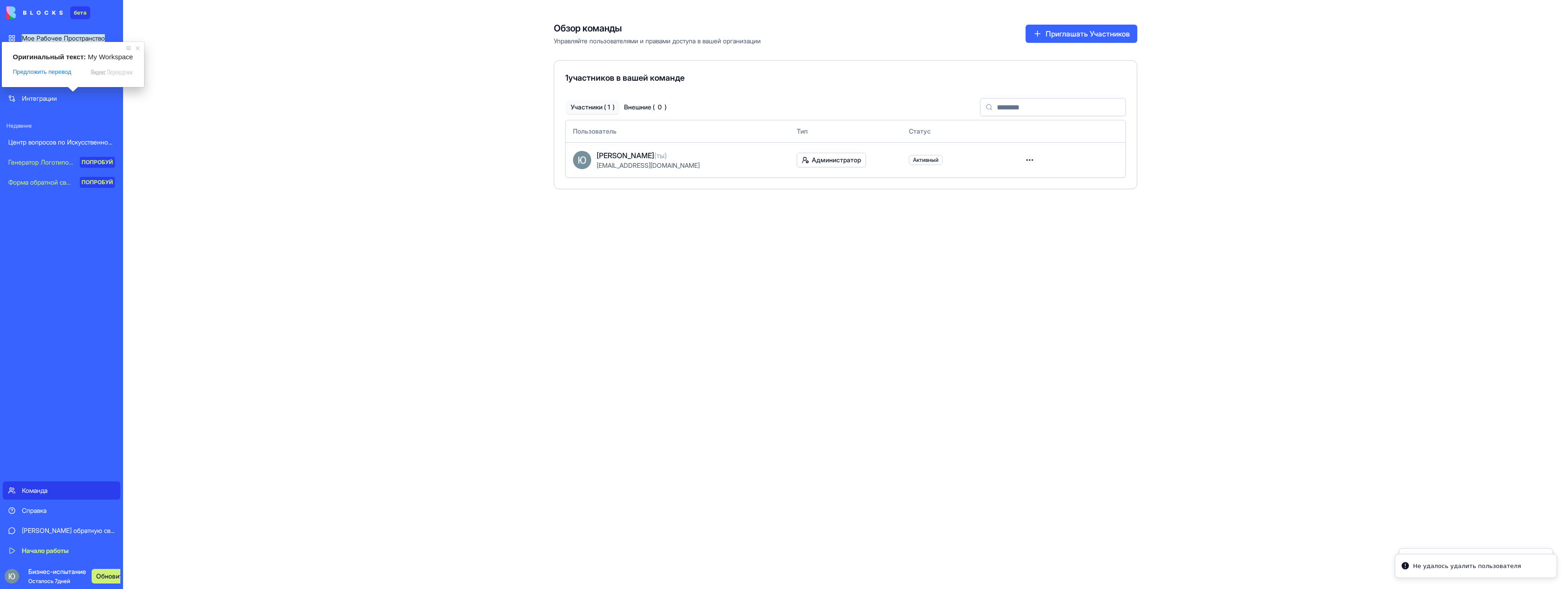
click at [57, 37] on ya-tr-span "Мое Рабочее Пространство" at bounding box center [63, 38] width 83 height 8
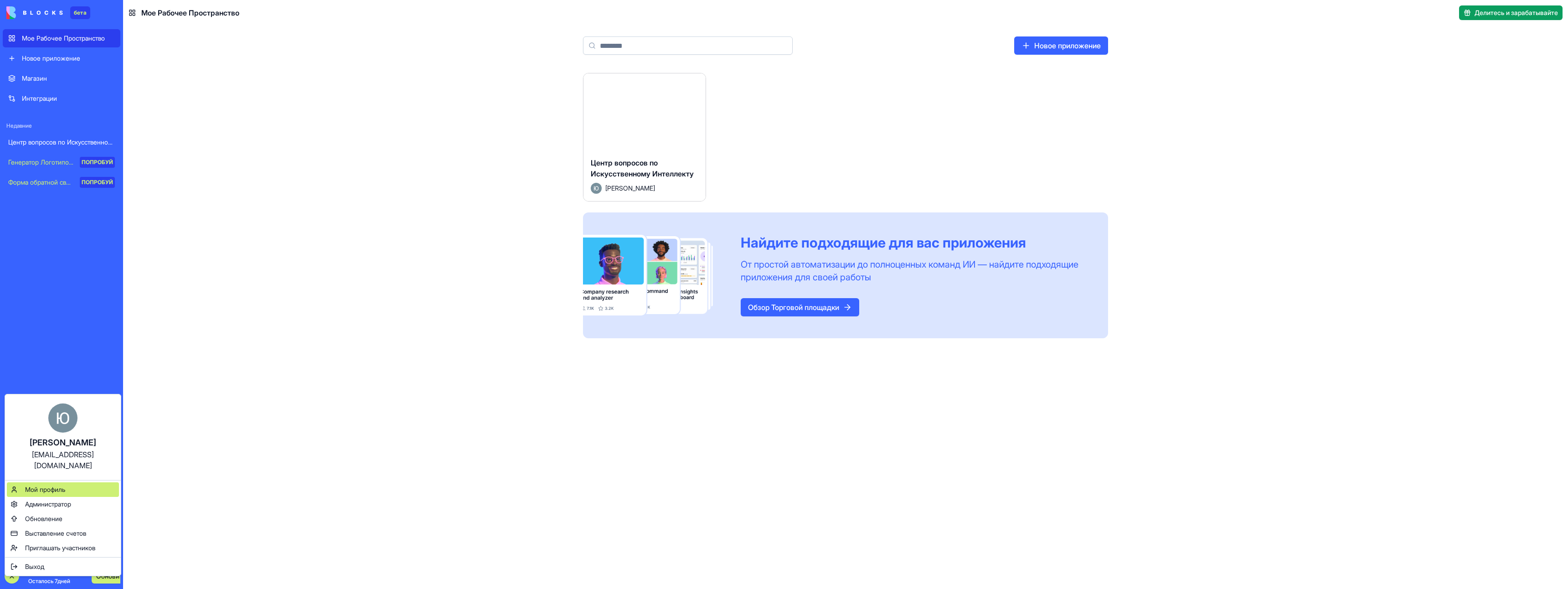
click at [72, 482] on div "Мой профиль" at bounding box center [63, 490] width 112 height 15
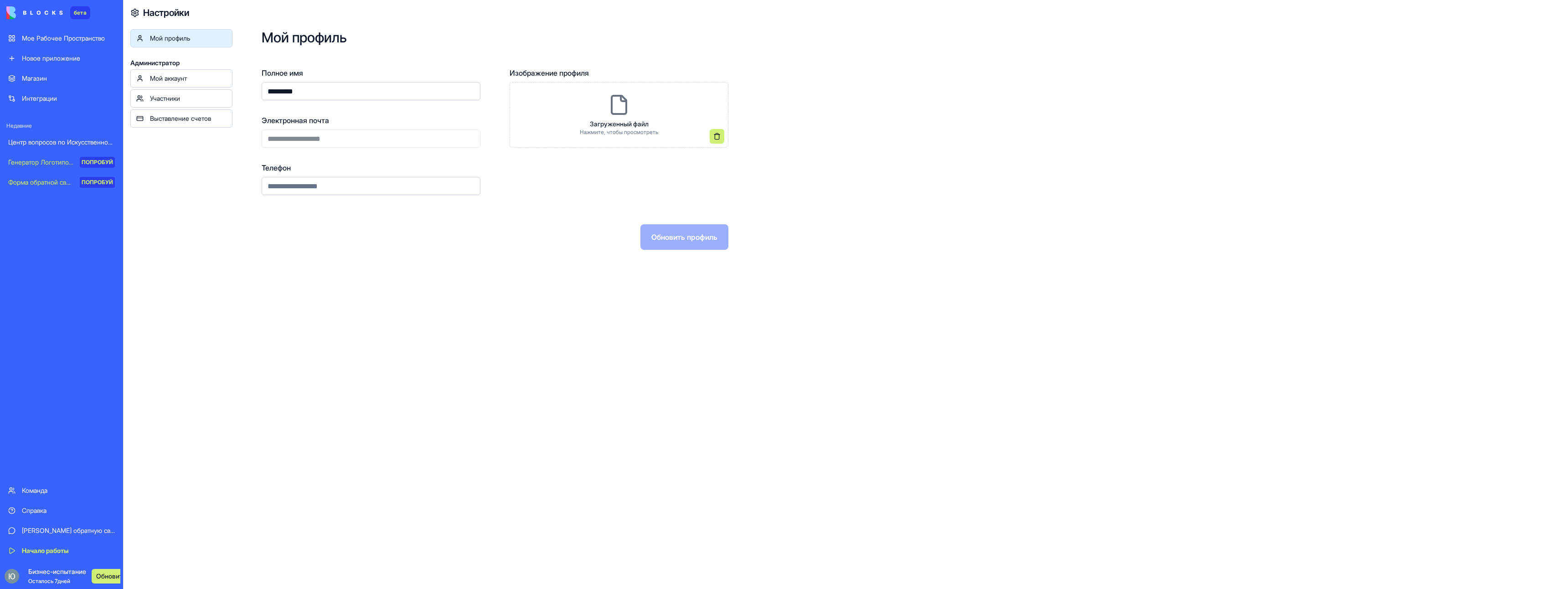
click at [180, 77] on ya-tr-span "Мой аккаунт" at bounding box center [168, 78] width 37 height 8
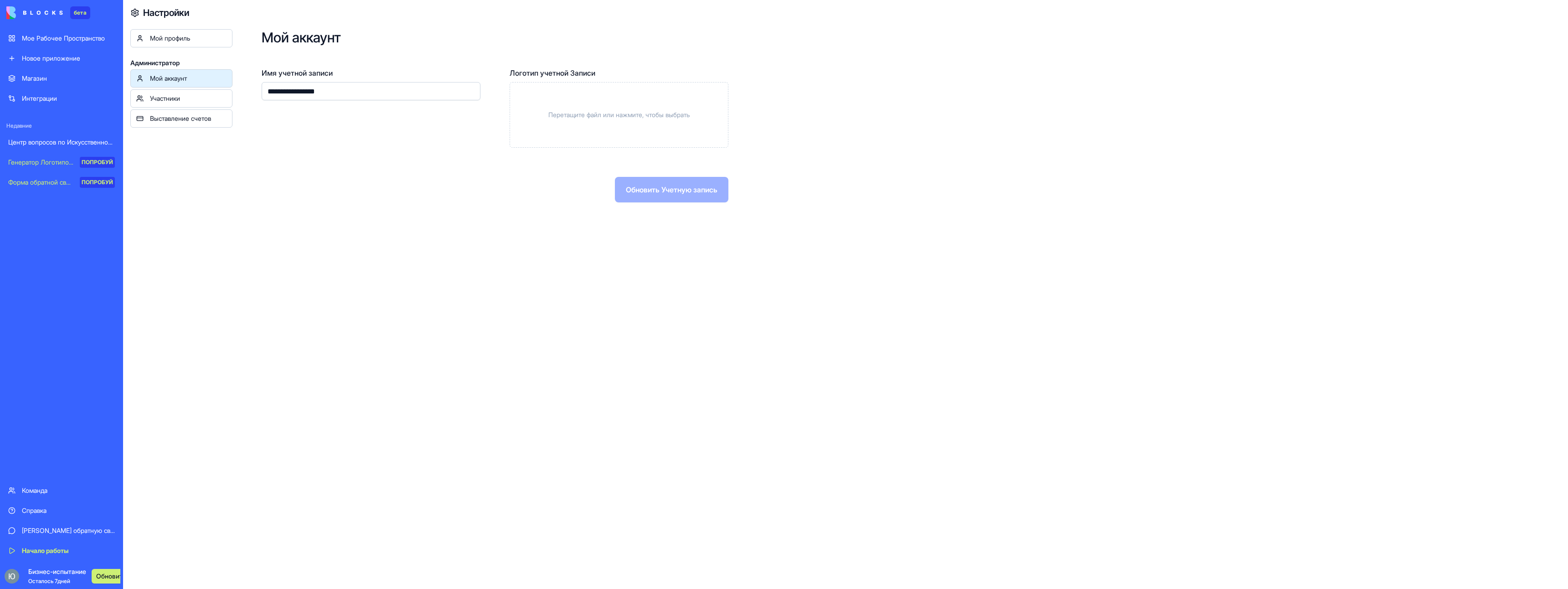
click at [172, 102] on ya-tr-span "Участники" at bounding box center [164, 98] width 30 height 8
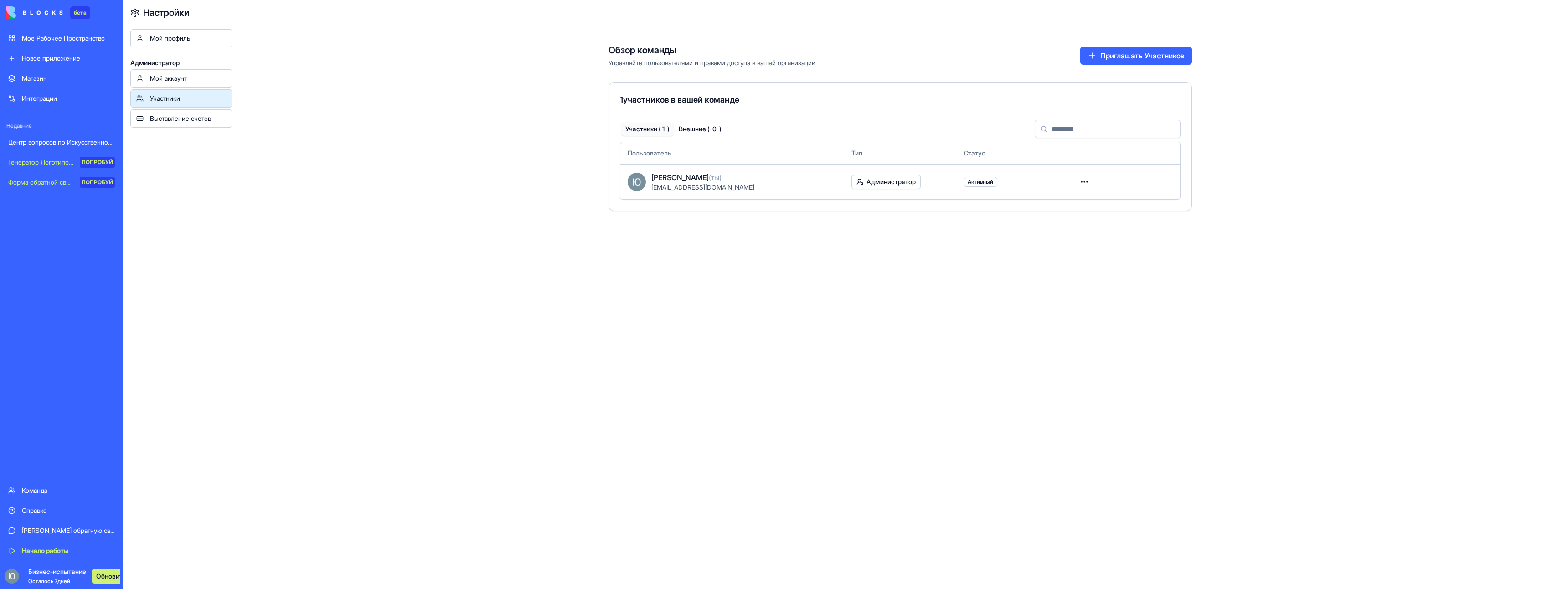
click at [193, 75] on div "Мой аккаунт" at bounding box center [188, 78] width 77 height 9
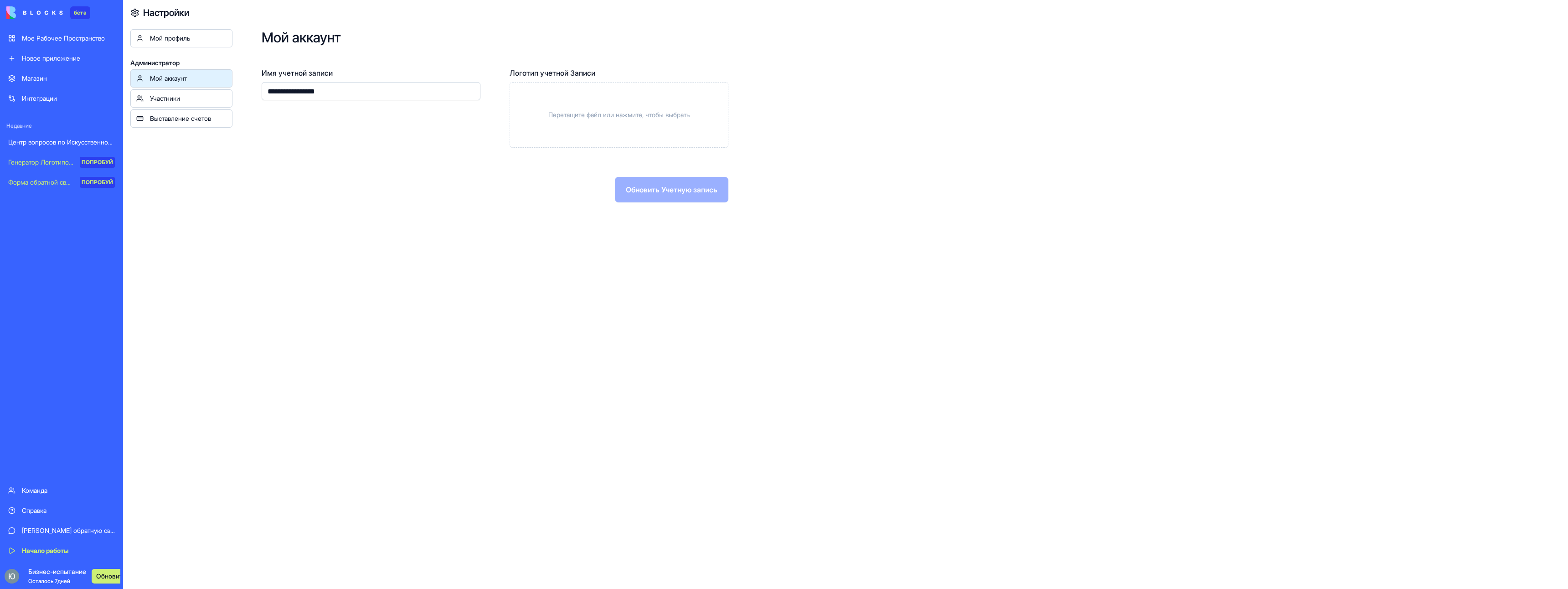
click at [198, 35] on div "Мой профиль" at bounding box center [188, 38] width 77 height 9
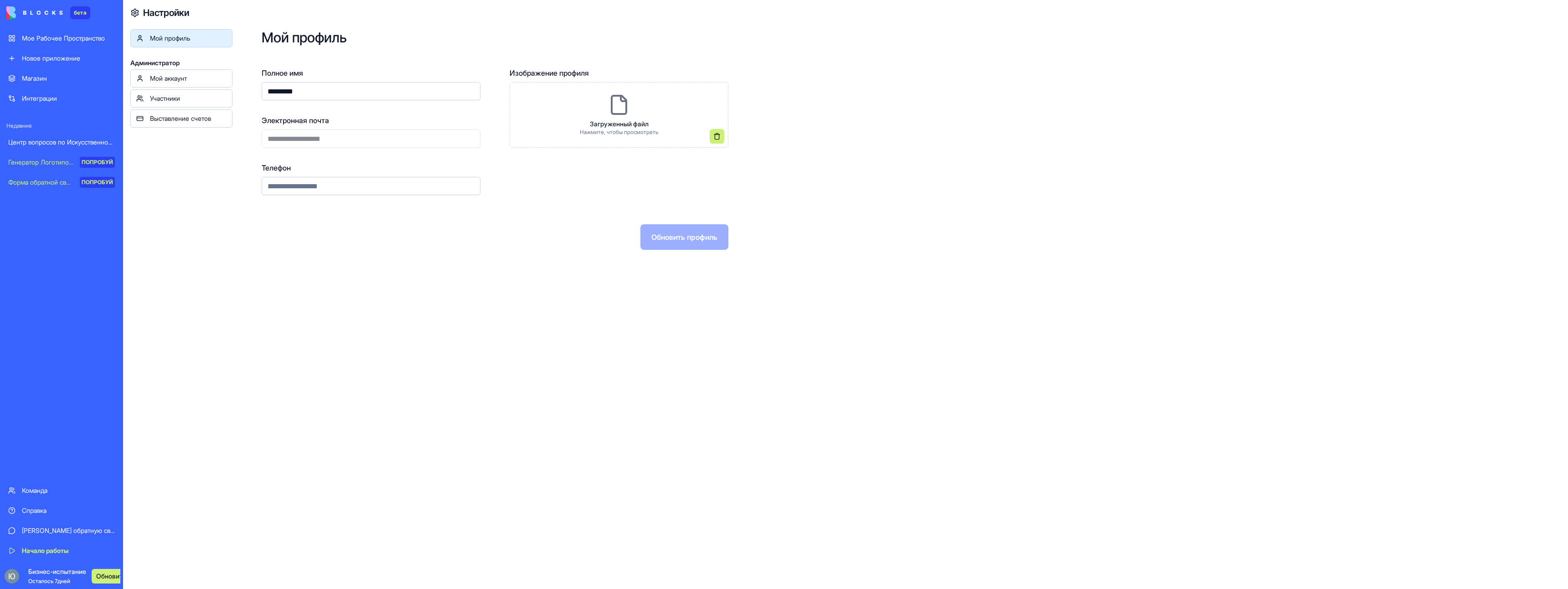
click at [136, 10] on icon at bounding box center [135, 13] width 7 height 8
click at [300, 185] on input "Телефон" at bounding box center [371, 186] width 219 height 18
drag, startPoint x: 253, startPoint y: 394, endPoint x: 253, endPoint y: 400, distance: 6.0
click at [253, 398] on div "**********" at bounding box center [900, 294] width 1335 height 589
click at [47, 571] on ya-tr-span "Бизнес-испытание" at bounding box center [57, 571] width 58 height 8
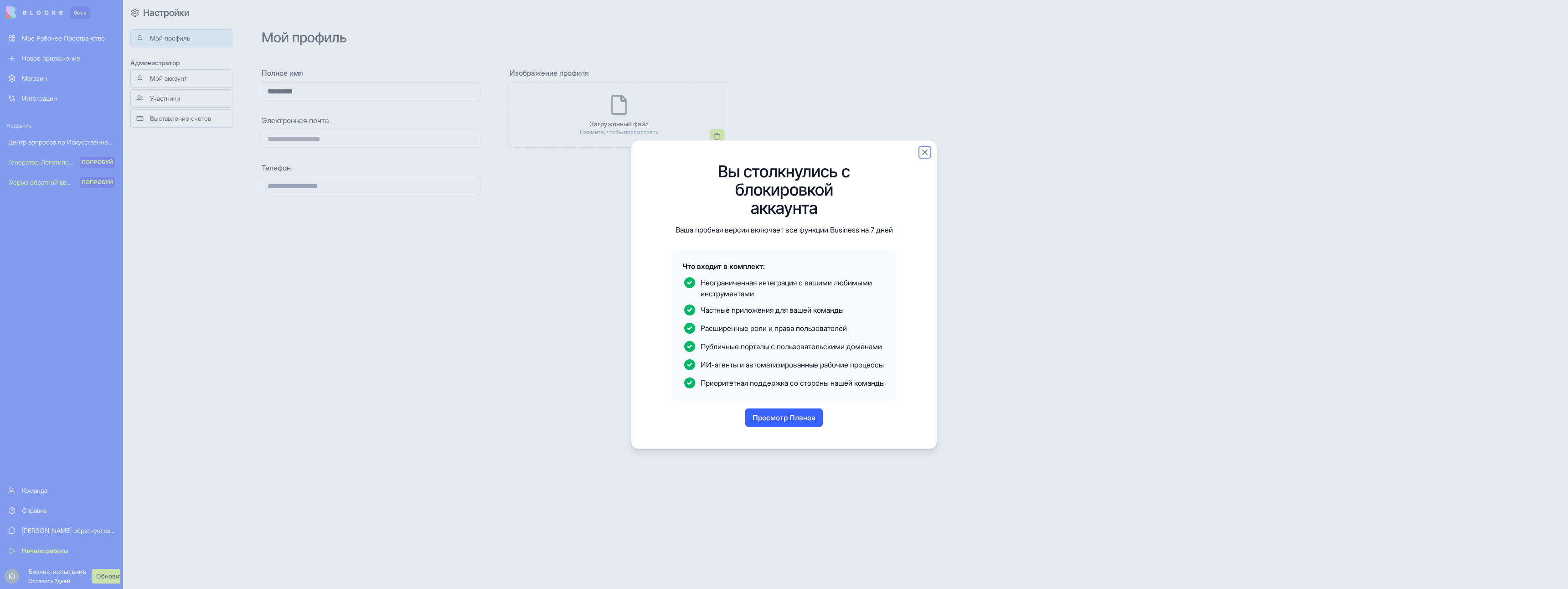
click at [926, 148] on button "Закрыть" at bounding box center [925, 152] width 9 height 9
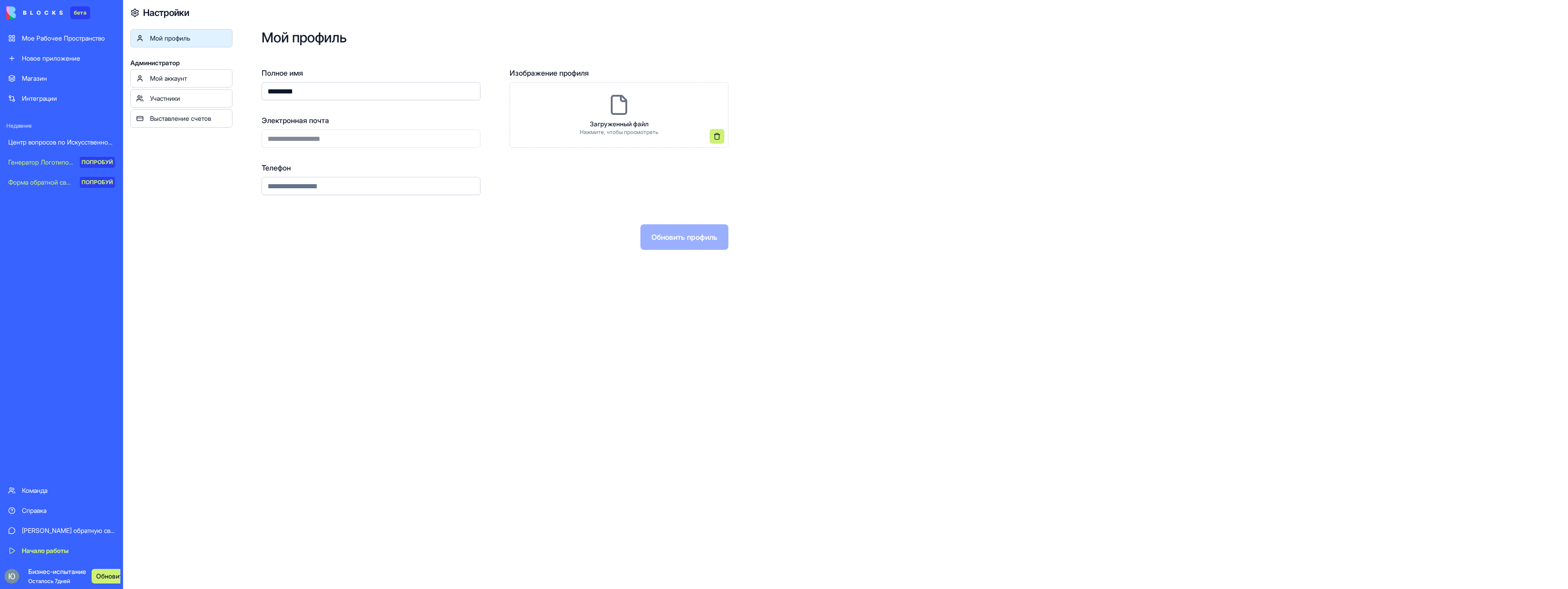
click at [177, 192] on div "Мой профиль Администратор Мой аккаунт Участники Выставление счетов" at bounding box center [181, 323] width 102 height 589
click at [190, 125] on link "Выставление счетов" at bounding box center [181, 119] width 102 height 18
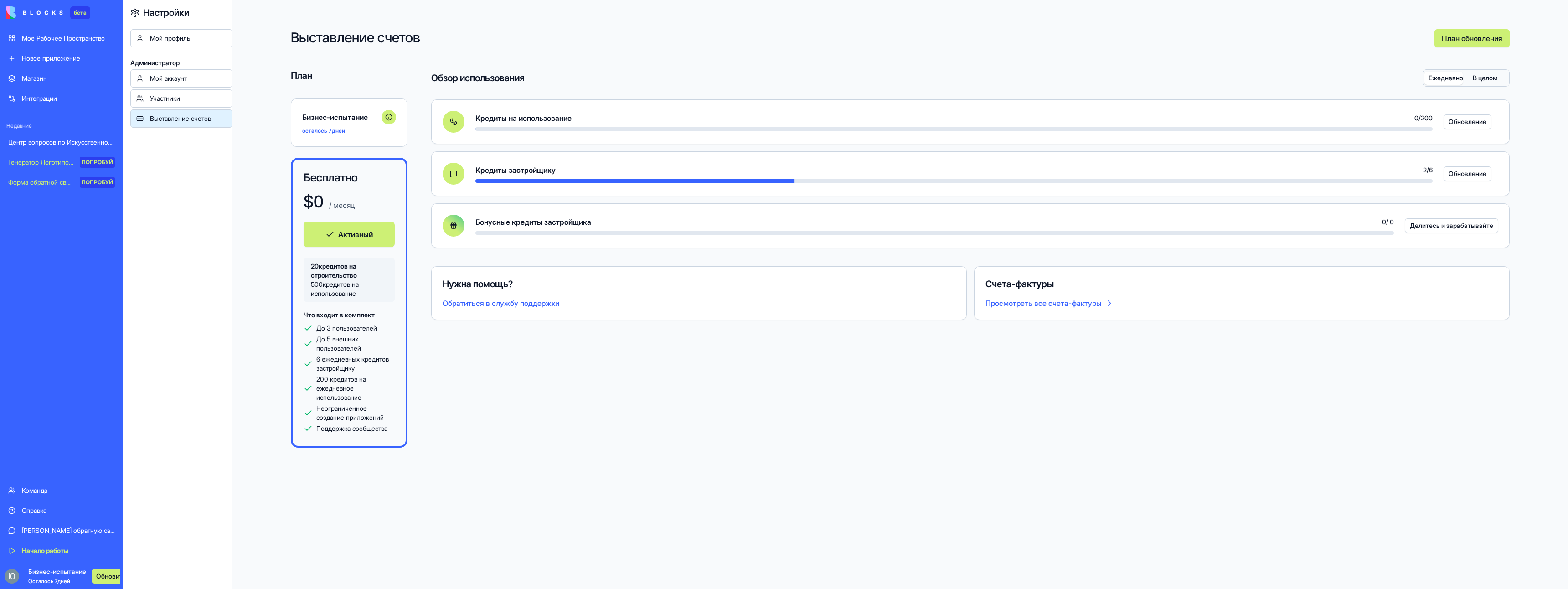
click at [337, 130] on ya-tr-span "дней" at bounding box center [338, 130] width 13 height 7
click at [551, 387] on div "Выставление счетов План обновления План Бизнес-испытание осталось 7 дней Беспла…" at bounding box center [900, 294] width 1335 height 589
click at [318, 316] on ya-tr-span "Что входит в комплект" at bounding box center [339, 315] width 71 height 8
click at [340, 331] on ya-tr-span "До 3 пользователей" at bounding box center [347, 328] width 61 height 8
click at [325, 239] on button "Активный" at bounding box center [349, 235] width 91 height 26
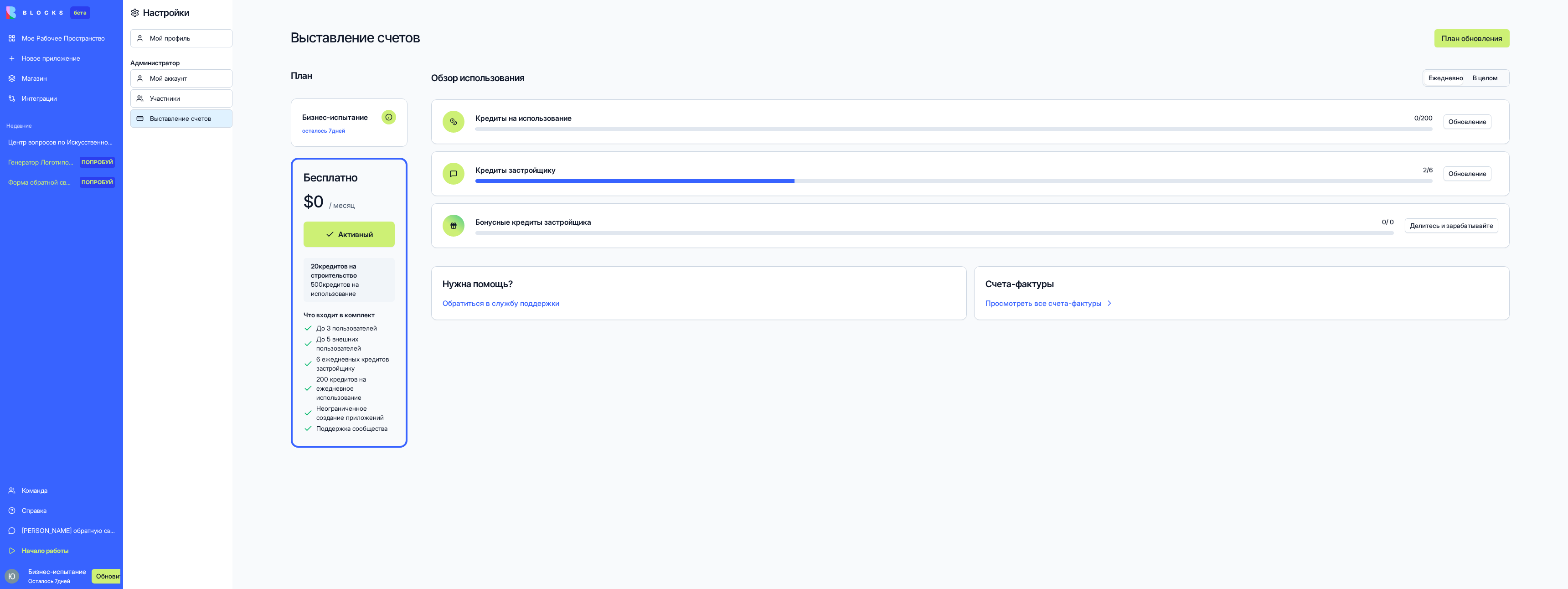
click at [1013, 306] on ya-tr-span "Просмотреть все счета-фактуры" at bounding box center [1043, 303] width 116 height 11
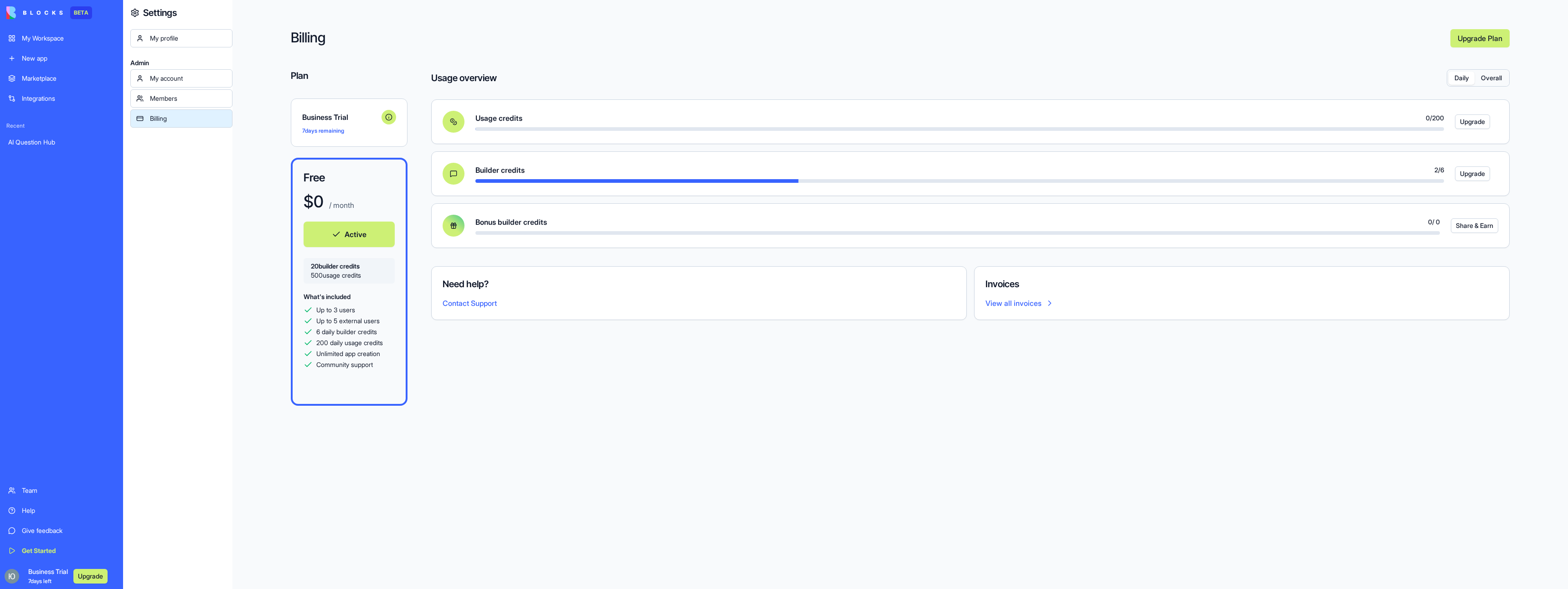
click at [177, 92] on link "Members" at bounding box center [181, 99] width 102 height 18
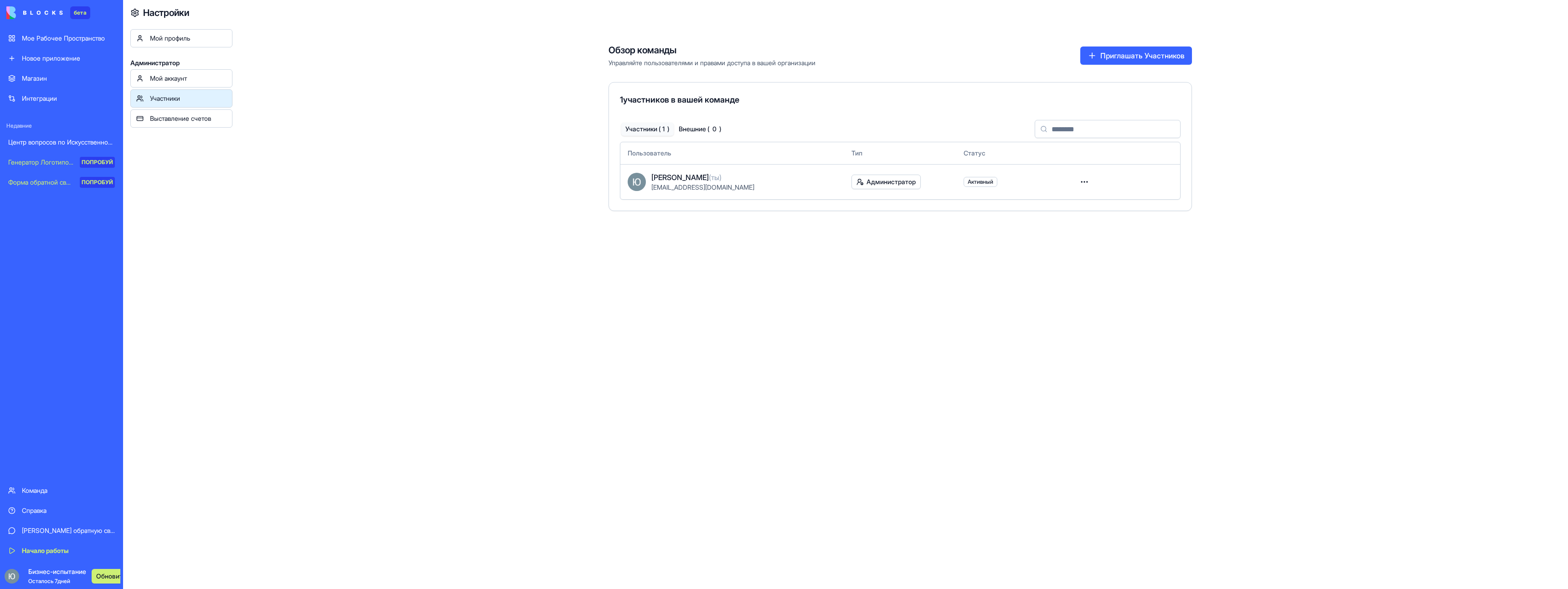
click at [183, 76] on ya-tr-span "Мой аккаунт" at bounding box center [168, 78] width 37 height 8
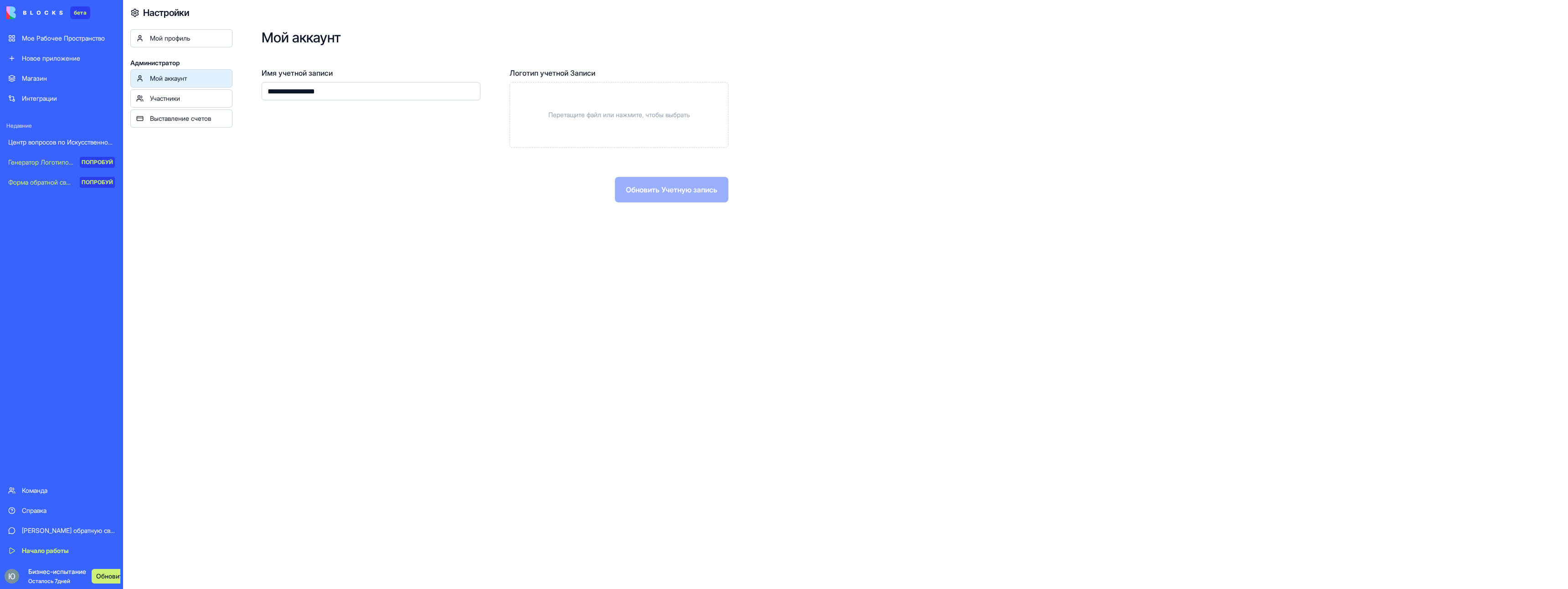
click at [63, 96] on div "Интеграции" at bounding box center [68, 98] width 93 height 9
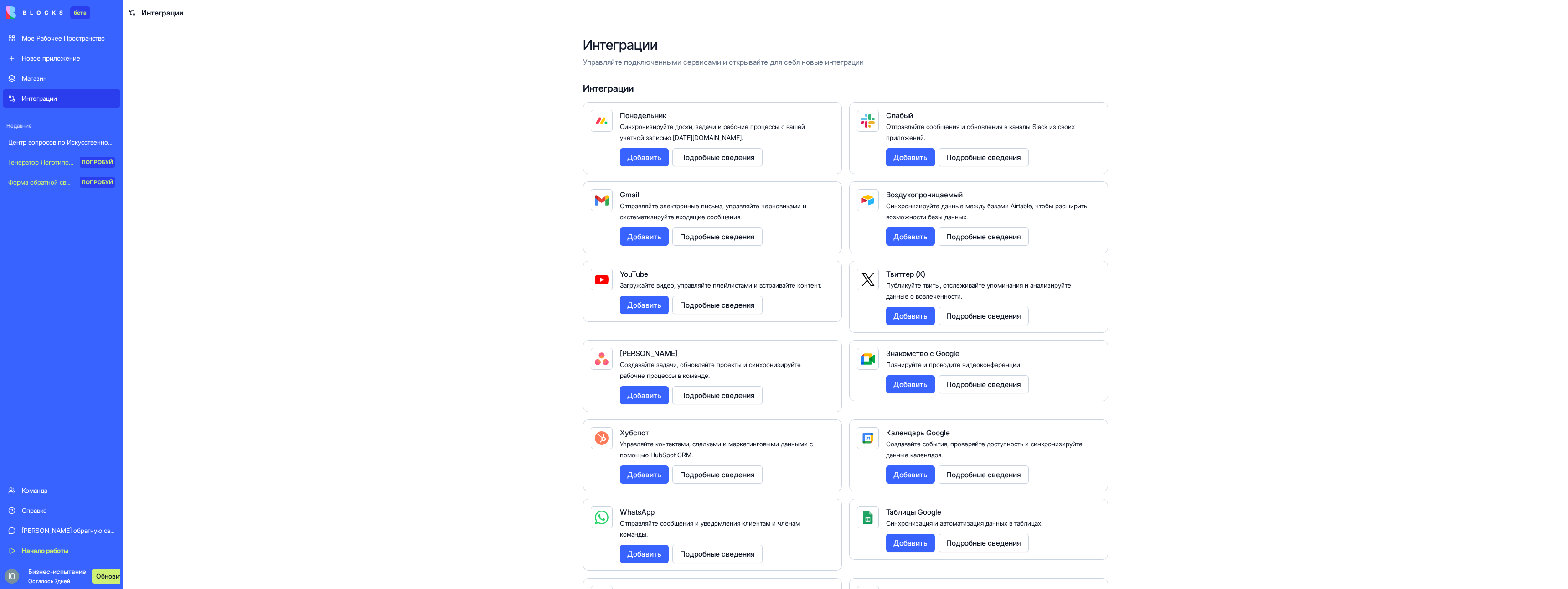
click at [70, 76] on div "Магазин" at bounding box center [68, 78] width 93 height 9
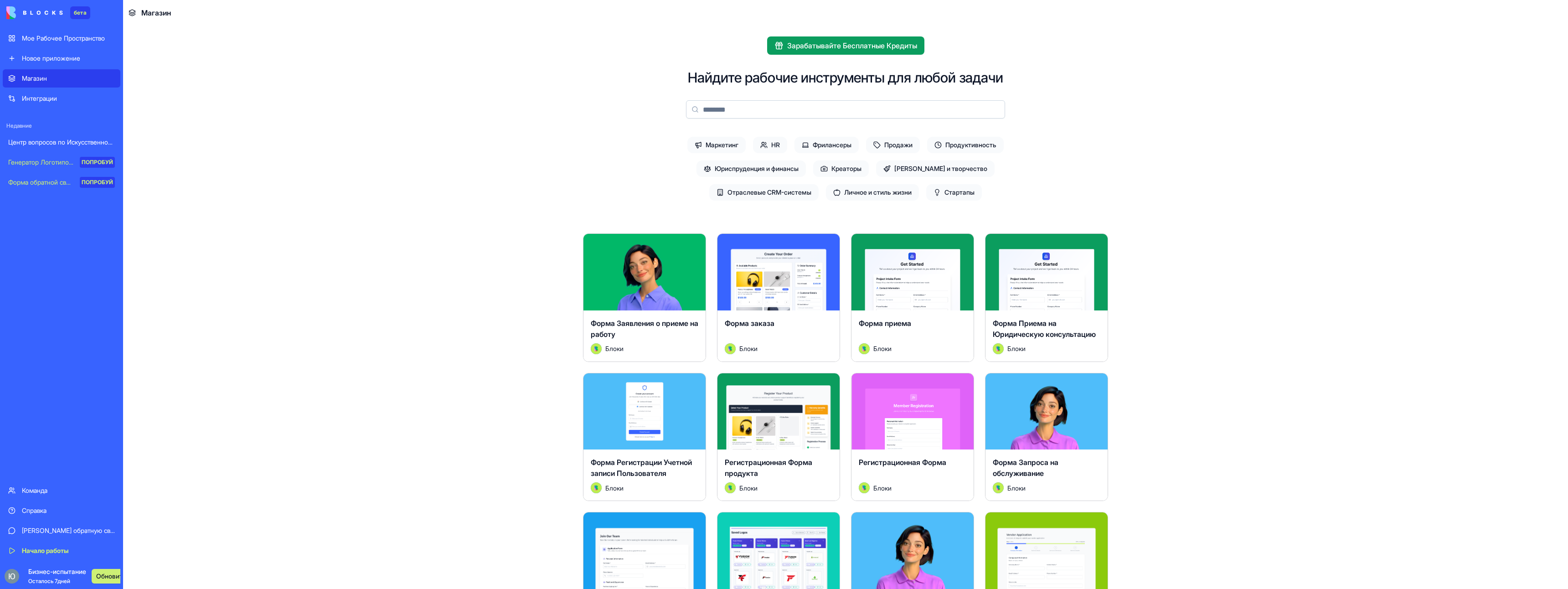
click at [79, 60] on ya-tr-span "Новое приложение" at bounding box center [51, 58] width 58 height 8
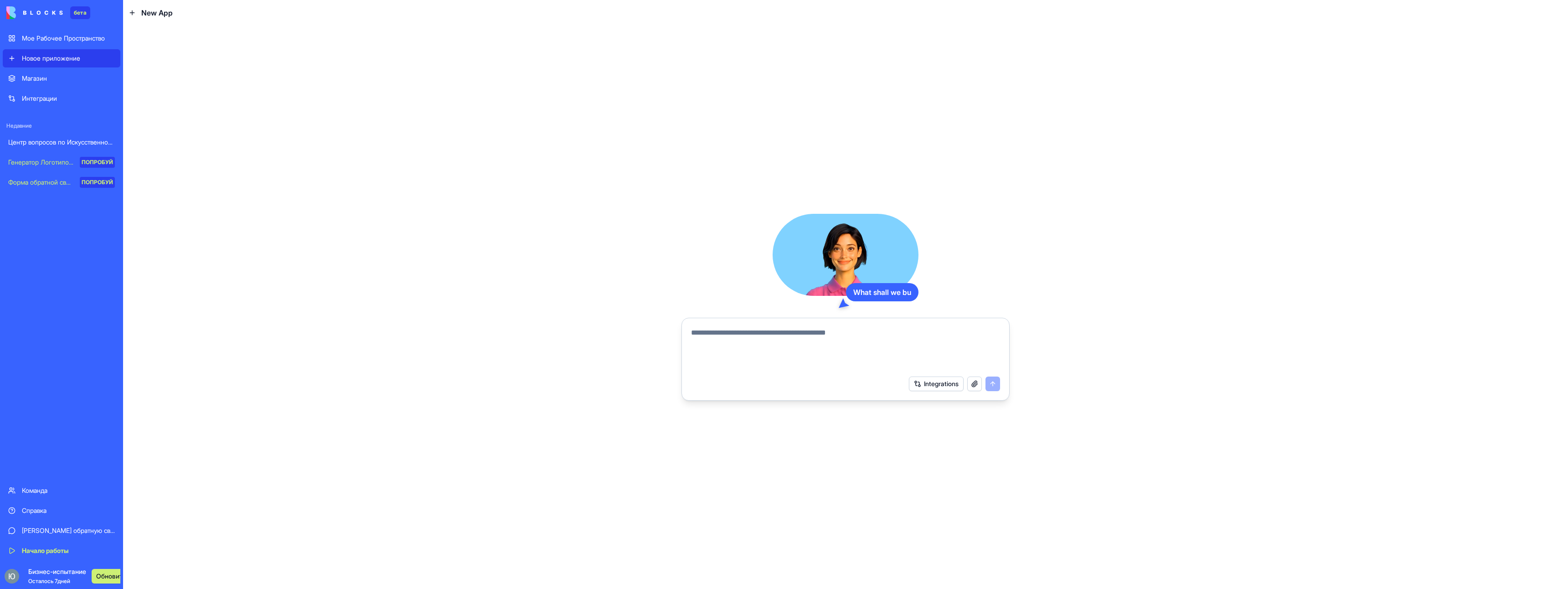
click at [57, 161] on ya-tr-span "Генератор Логотипов с искусственным Интеллектом" at bounding box center [86, 162] width 158 height 8
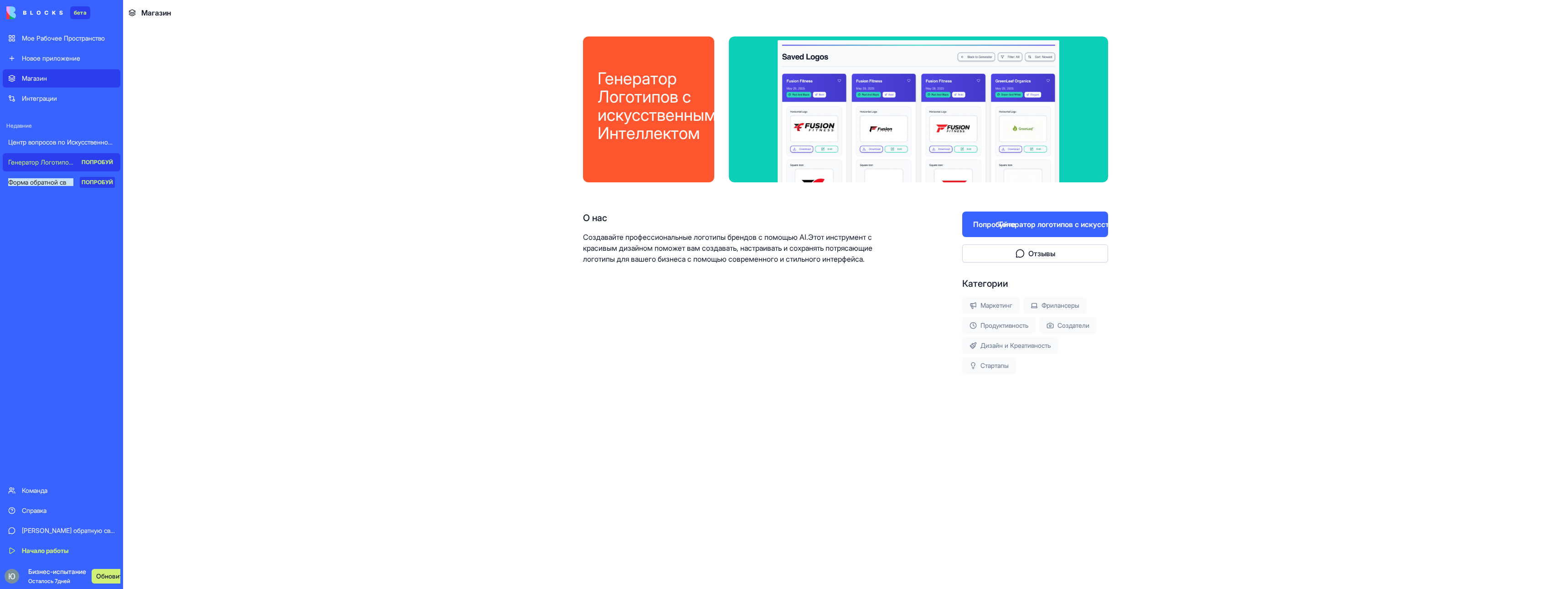
click at [981, 230] on button "Попробуйте Генератор логотипов с искусственным интеллектом" at bounding box center [1035, 224] width 146 height 26
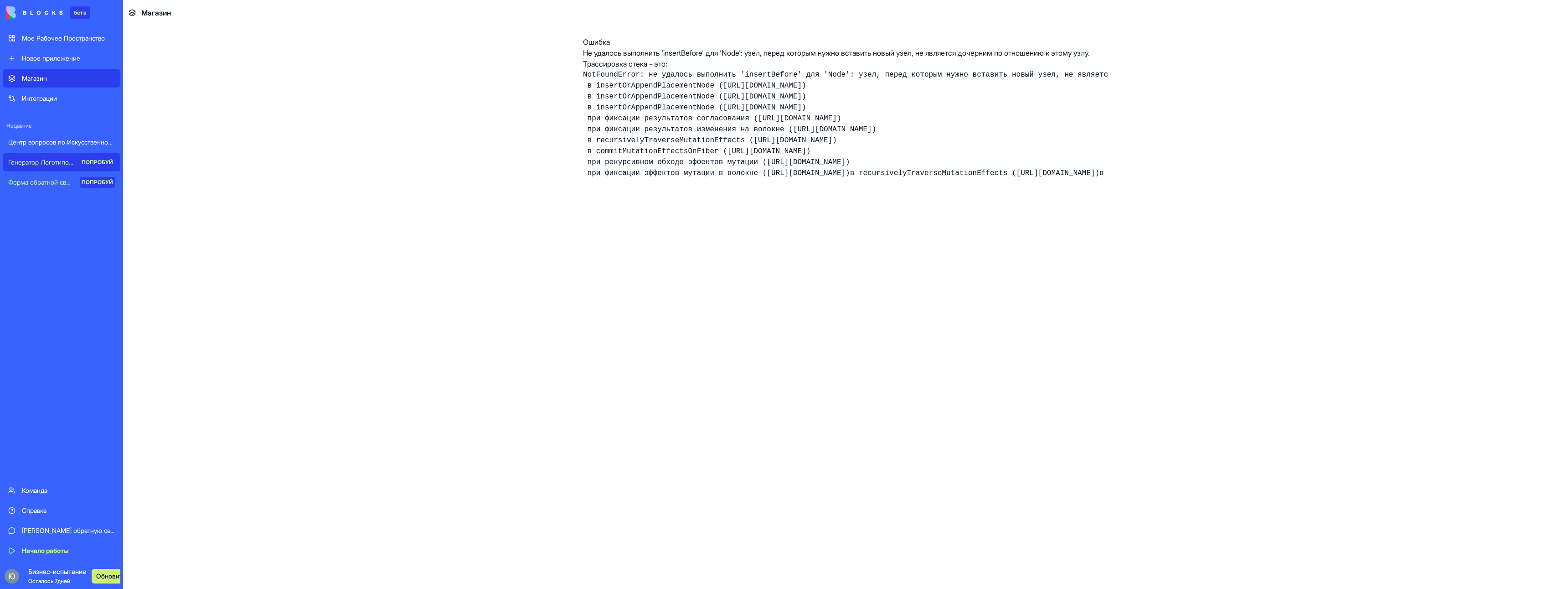
scroll to position [8, 0]
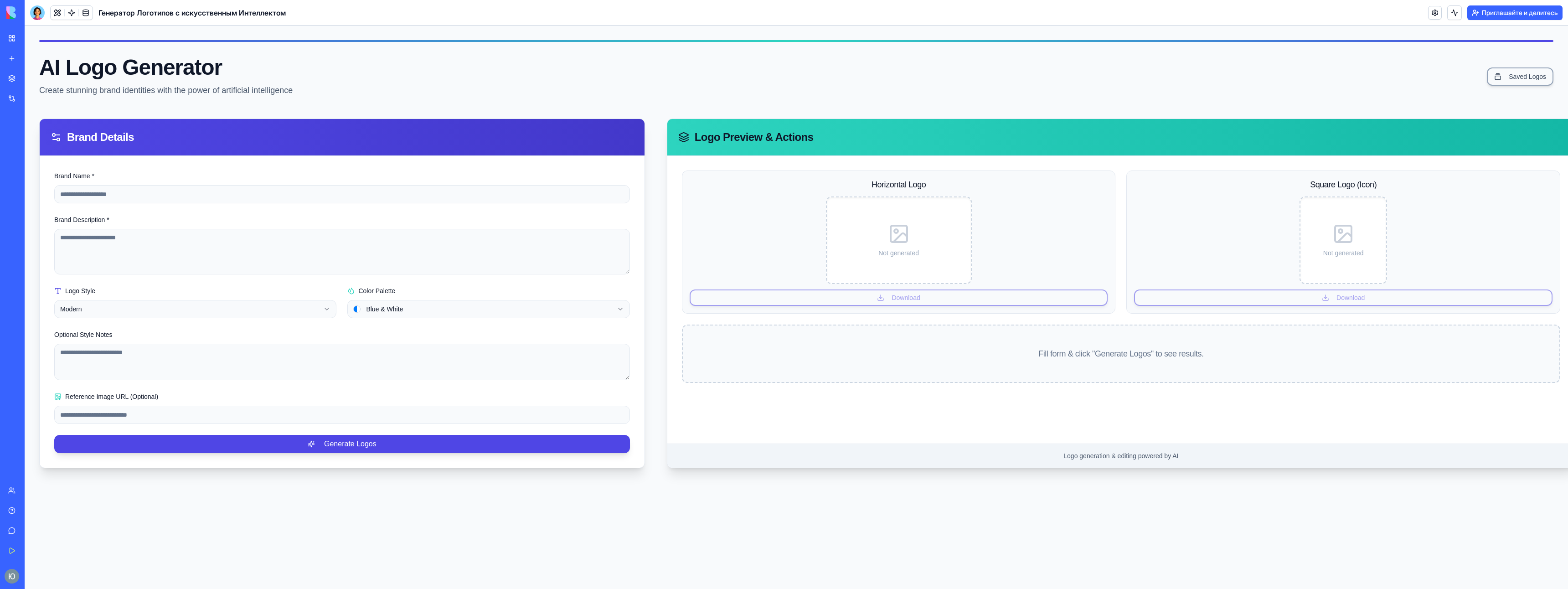
click at [8, 10] on img at bounding box center [34, 12] width 57 height 13
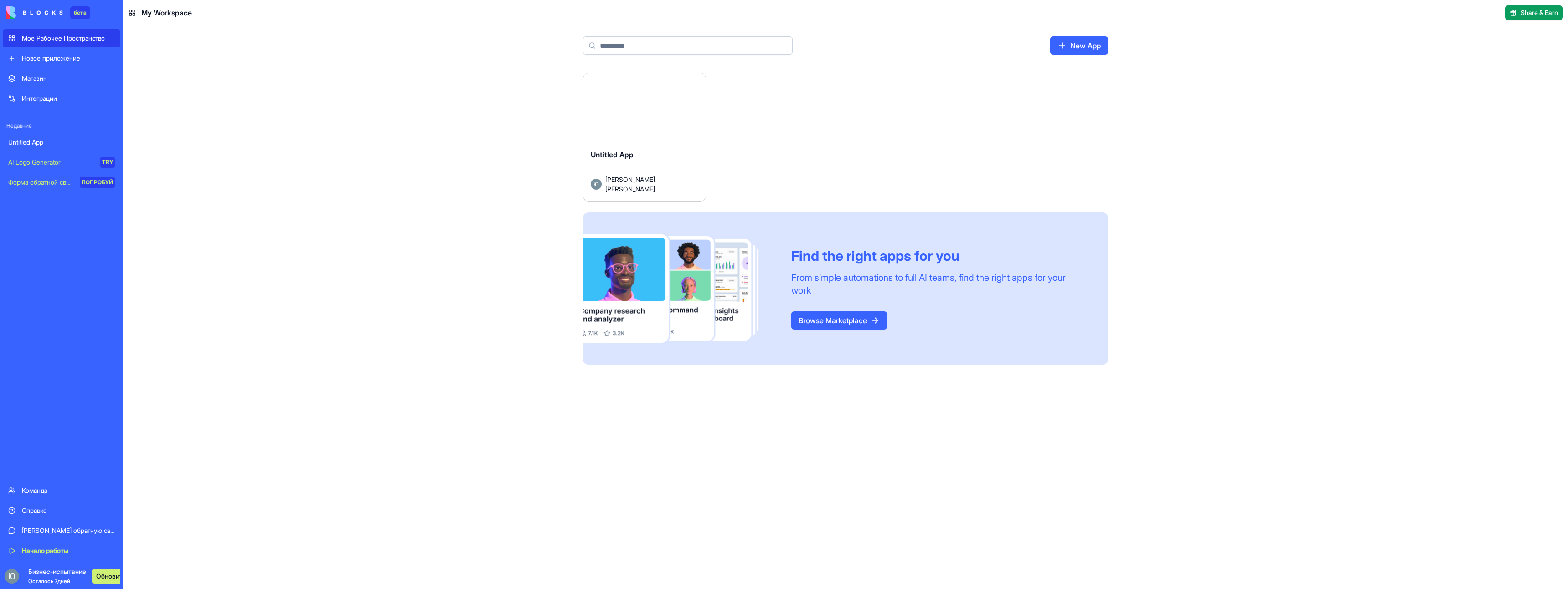
click at [39, 11] on img at bounding box center [34, 12] width 57 height 13
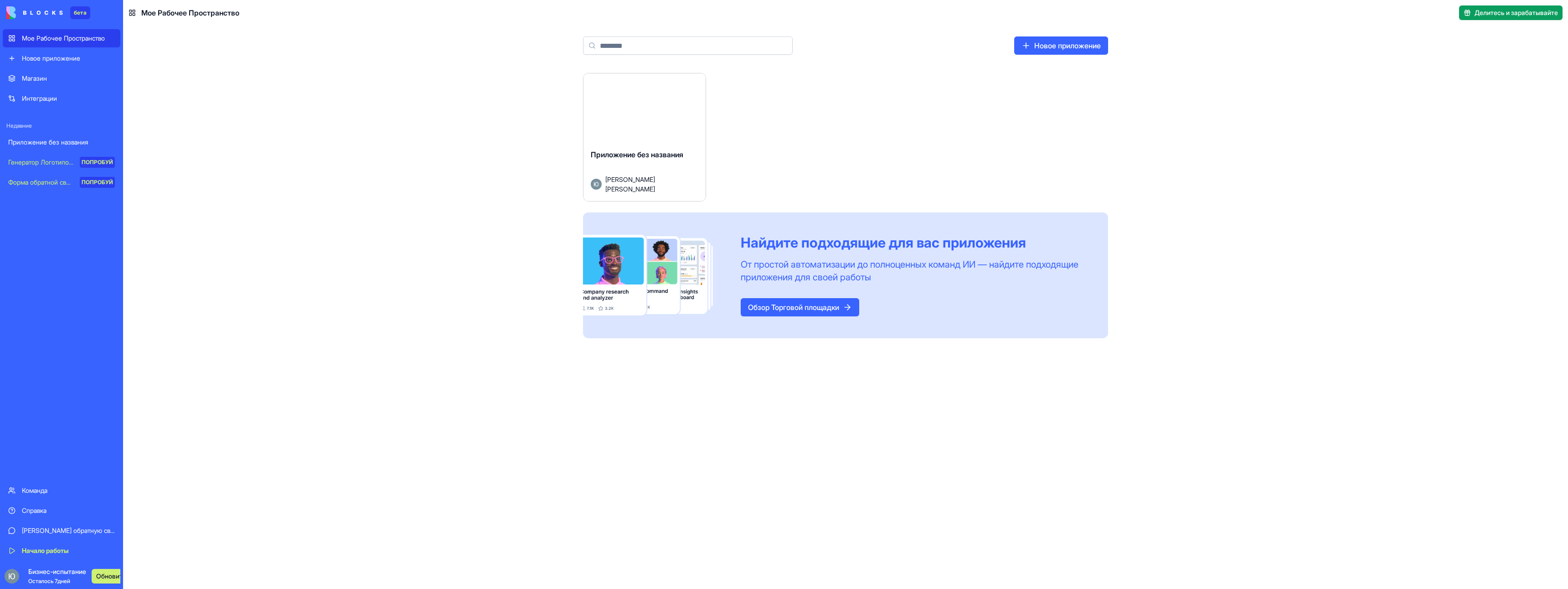
click at [40, 11] on img at bounding box center [34, 12] width 57 height 13
click at [694, 83] on html "бета Мое Рабочее Пространство Новое приложение Магазин Интеграции Недавние Прил…" at bounding box center [784, 294] width 1568 height 589
click at [806, 119] on html "бета Мое Рабочее Пространство Новое приложение Магазин Интеграции Недавние Прил…" at bounding box center [784, 294] width 1568 height 589
click at [645, 115] on ya-tr-span "Запуск" at bounding box center [645, 111] width 24 height 11
click at [691, 85] on html "бета Мое Рабочее Пространство Новое приложение Магазин Интеграции Недавние Прил…" at bounding box center [784, 294] width 1568 height 589
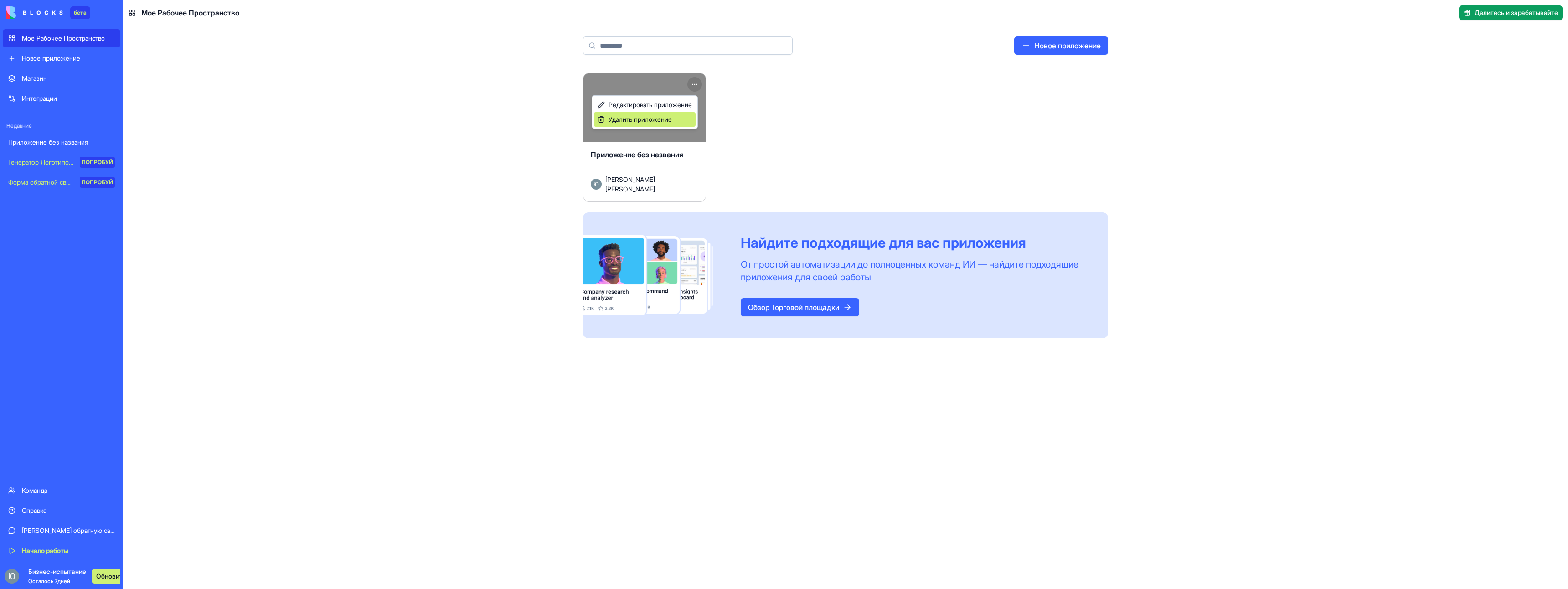
click at [681, 119] on div "Удалить приложение" at bounding box center [645, 119] width 102 height 15
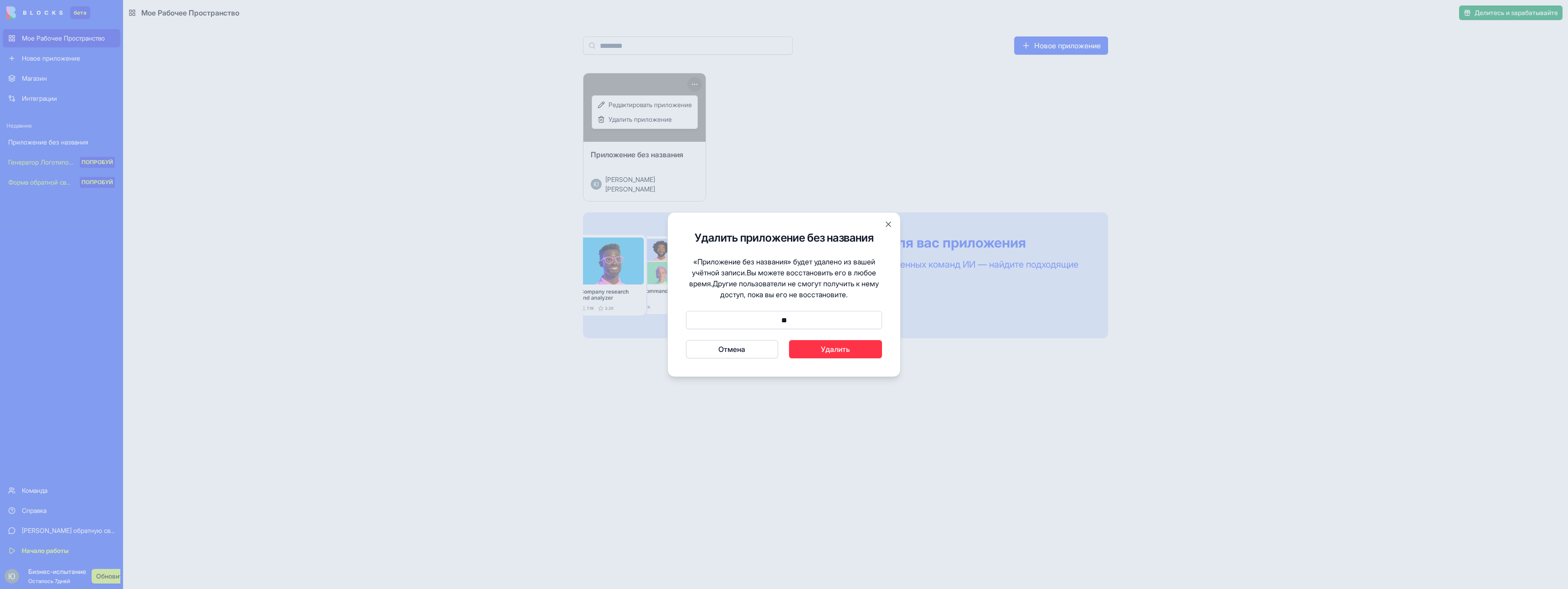
type input "*"
type input "*******"
click at [686, 340] on button "Отмена" at bounding box center [732, 350] width 92 height 18
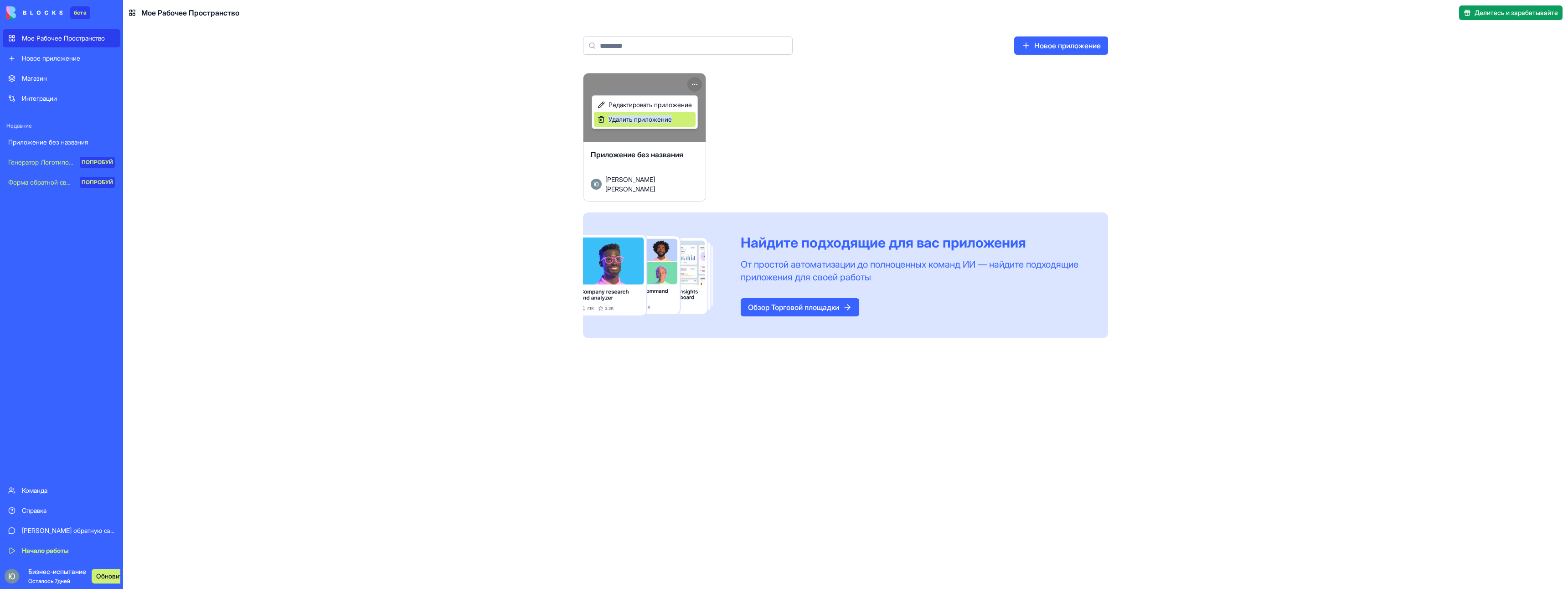
click at [667, 122] on ya-tr-span "Удалить приложение" at bounding box center [640, 119] width 63 height 8
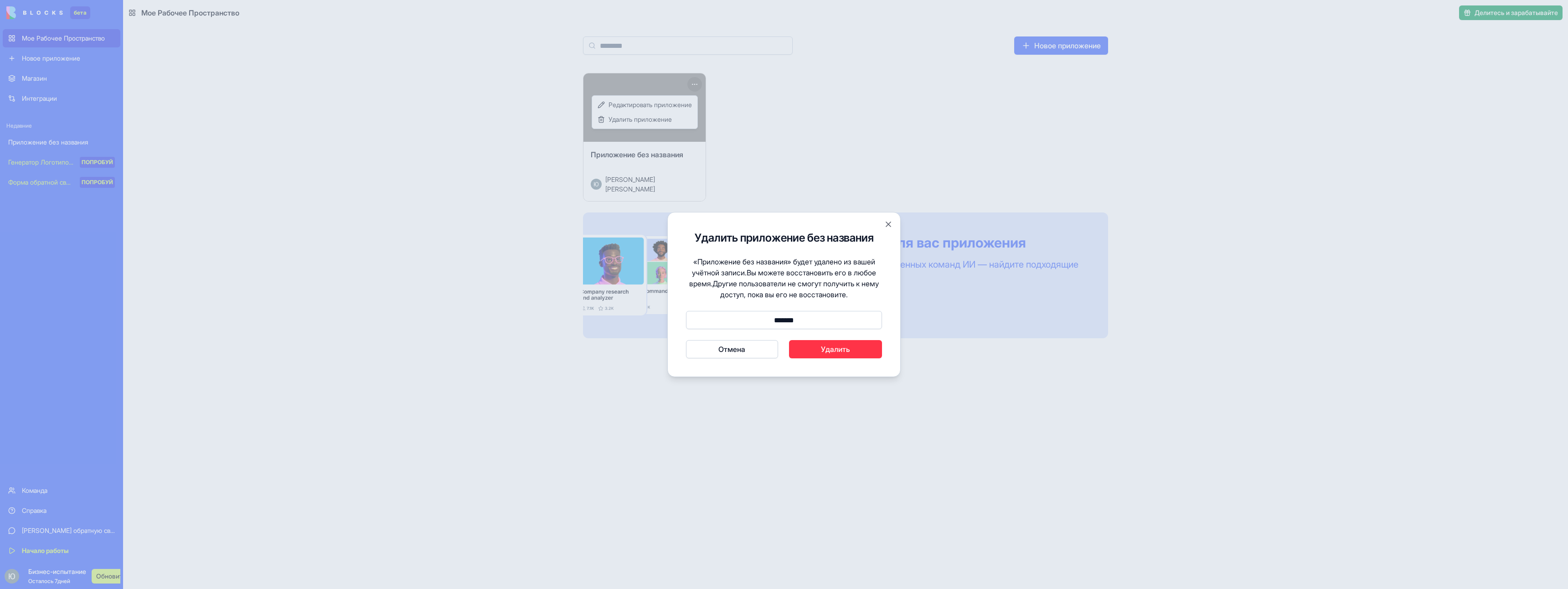
click at [815, 349] on button "Удалить" at bounding box center [836, 350] width 94 height 18
click at [814, 330] on ya-tr-span "Для подтверждения необходимо ввести именно «delete»." at bounding box center [784, 331] width 173 height 8
click at [817, 311] on input "*******" at bounding box center [784, 314] width 196 height 18
type input "******"
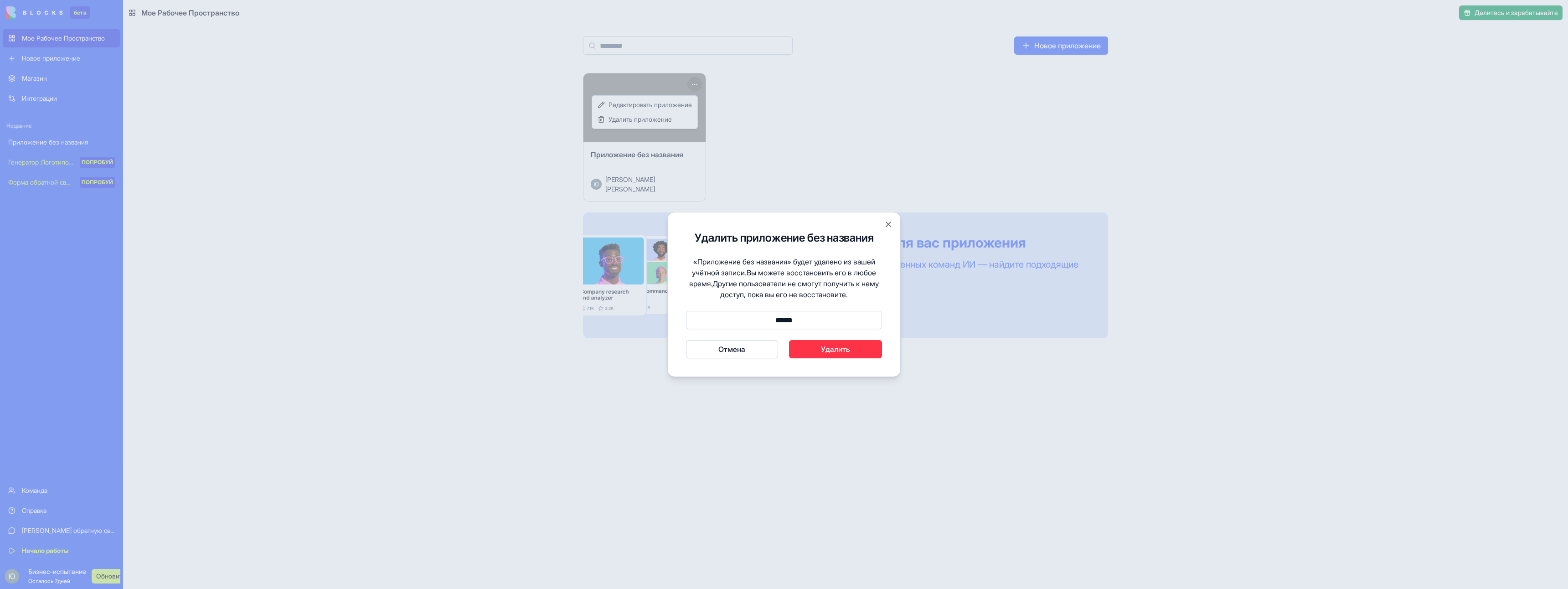
click at [686, 340] on button "Отмена" at bounding box center [732, 350] width 92 height 18
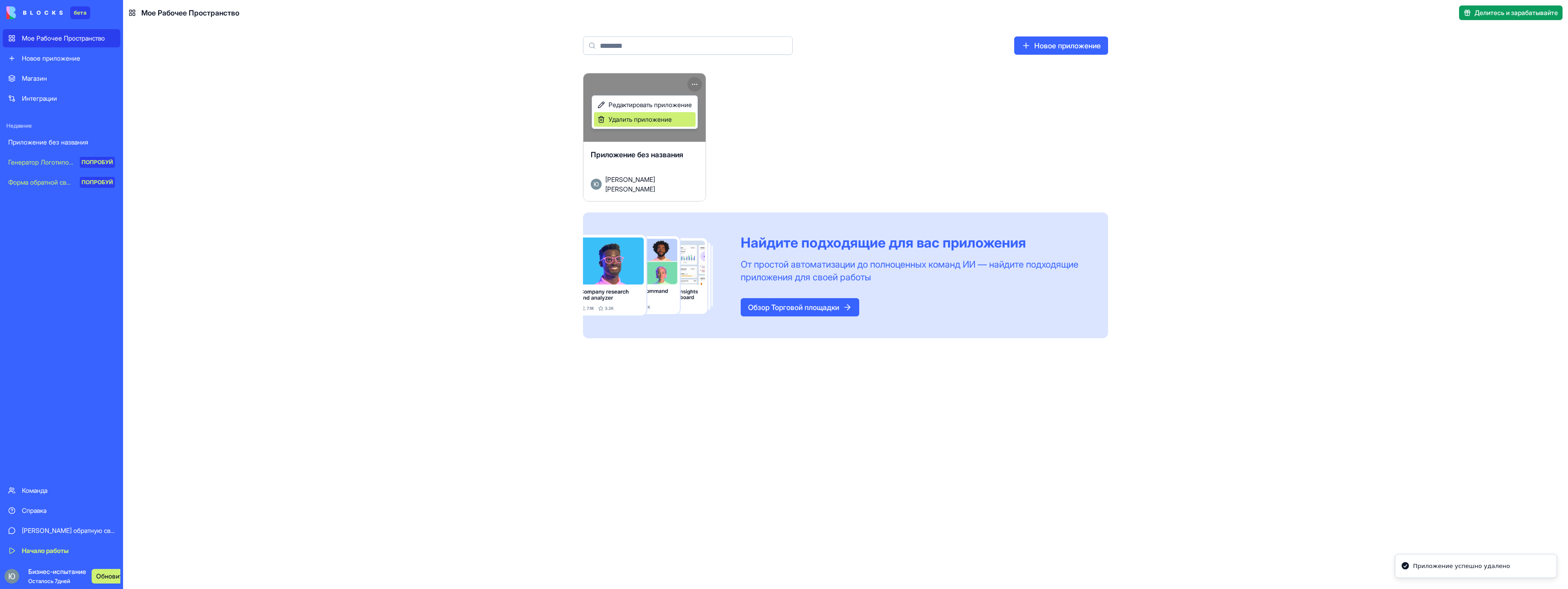
click at [667, 119] on ya-tr-span "Удалить приложение" at bounding box center [640, 119] width 63 height 8
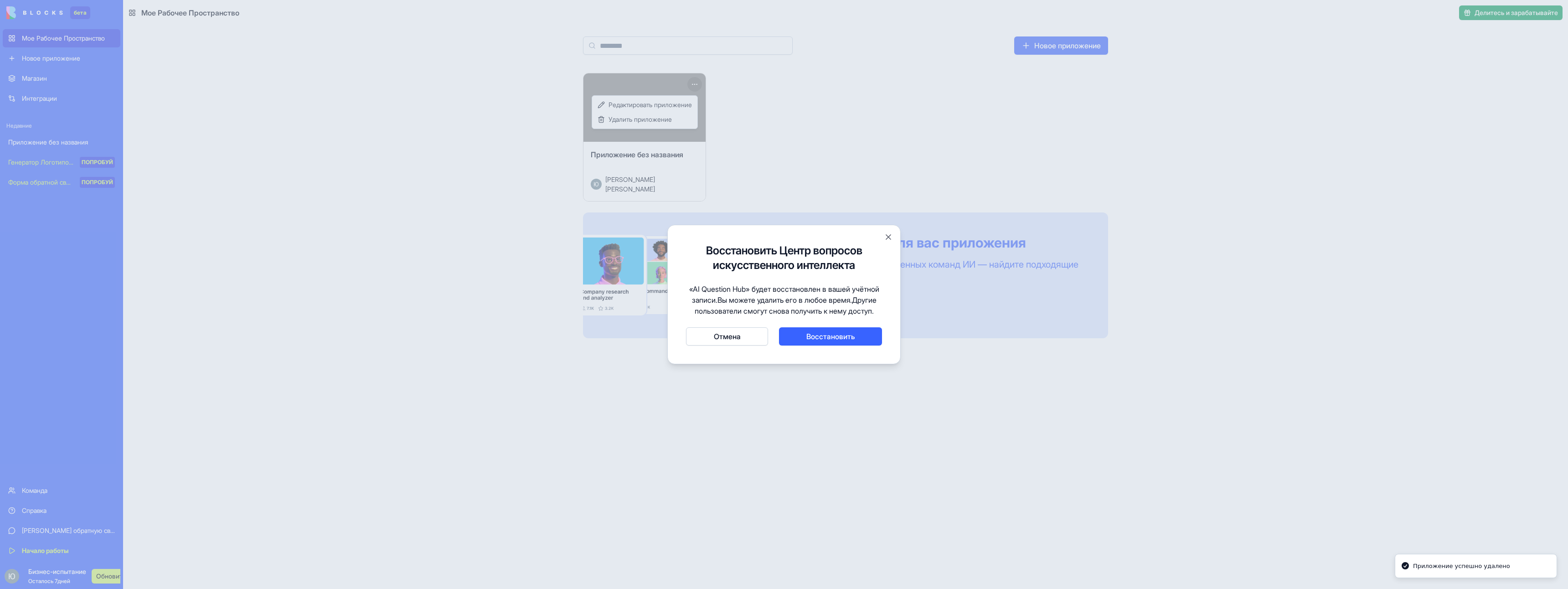
click at [729, 340] on ya-tr-span "Отмена" at bounding box center [727, 337] width 27 height 11
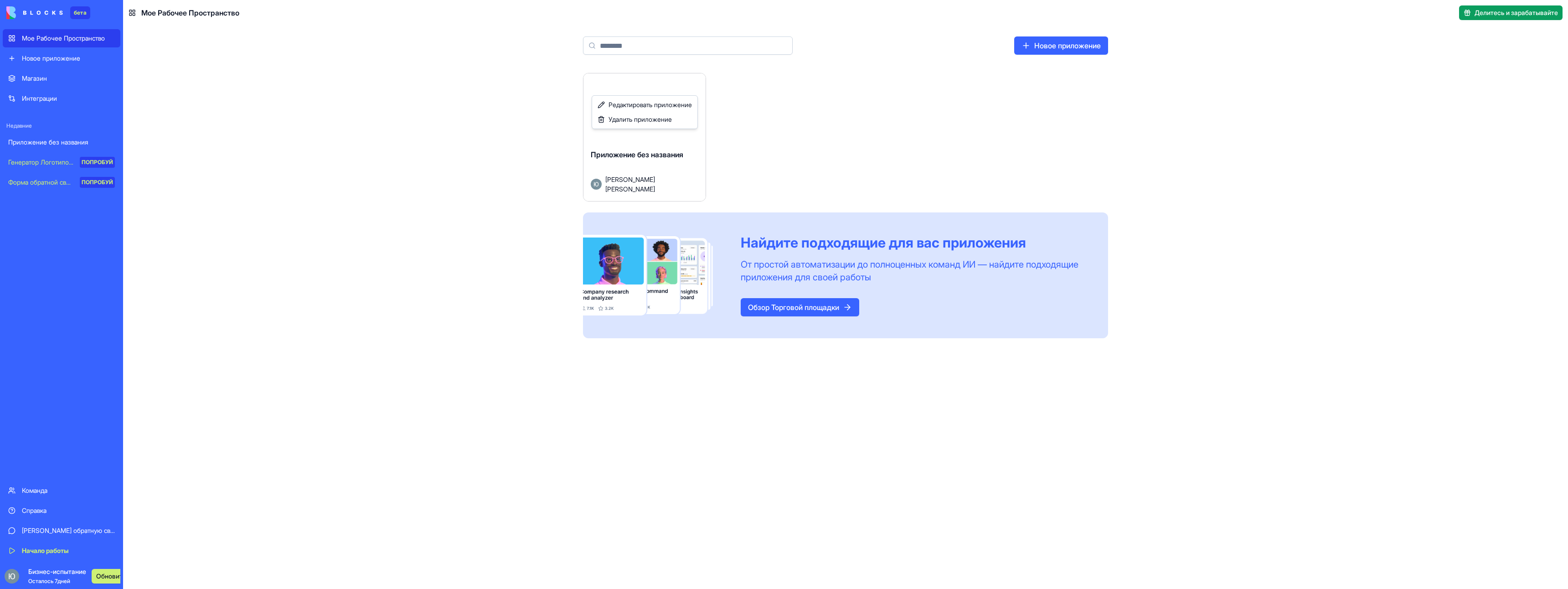
drag, startPoint x: 699, startPoint y: 86, endPoint x: 702, endPoint y: 104, distance: 18.2
click at [699, 86] on html "бета Мое Рабочее Пространство Новое приложение Магазин Интеграции Недавние Прил…" at bounding box center [784, 294] width 1568 height 589
click at [651, 111] on ya-tr-span "Запуск" at bounding box center [645, 111] width 24 height 11
click at [691, 84] on html "бета Мое Рабочее Пространство Новое приложение Магазин Интеграции Недавние Прил…" at bounding box center [784, 294] width 1568 height 589
click at [672, 124] on span "Удалить приложение" at bounding box center [640, 119] width 63 height 9
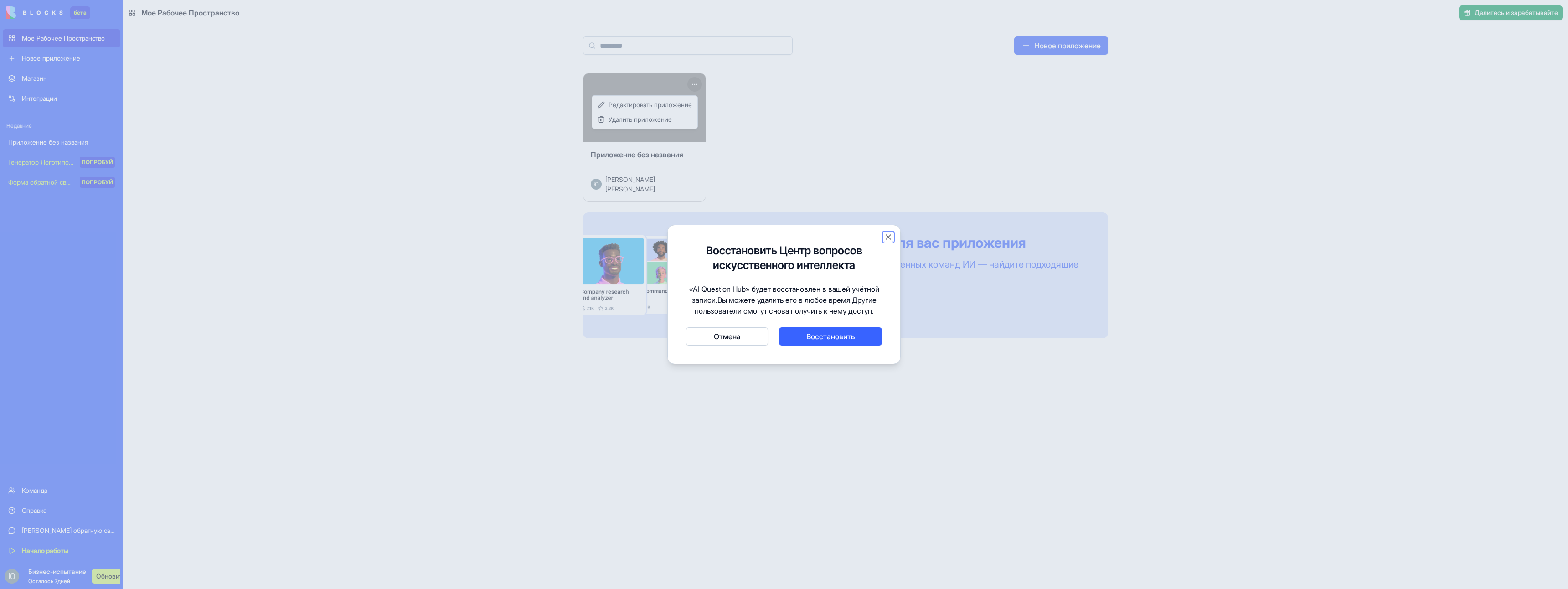
click at [891, 233] on button "Закрыть" at bounding box center [888, 237] width 9 height 9
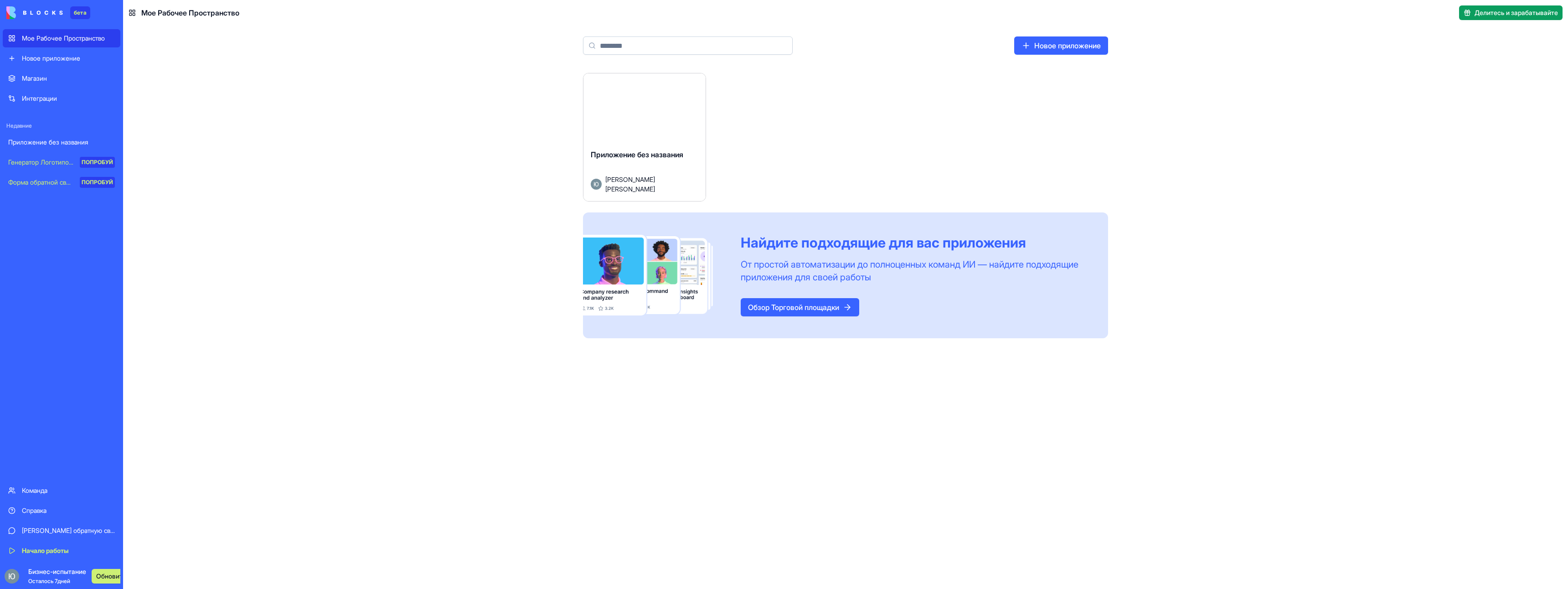
drag, startPoint x: 329, startPoint y: 102, endPoint x: 214, endPoint y: 62, distance: 121.8
click at [328, 102] on div "Запуск Приложение без названия Юлдашов Дмитрий Найдите подходящие для вас прило…" at bounding box center [845, 331] width 1445 height 517
click at [136, 13] on div "Мое Рабочее Пространство" at bounding box center [184, 13] width 111 height 11
click at [129, 12] on icon at bounding box center [132, 13] width 7 height 7
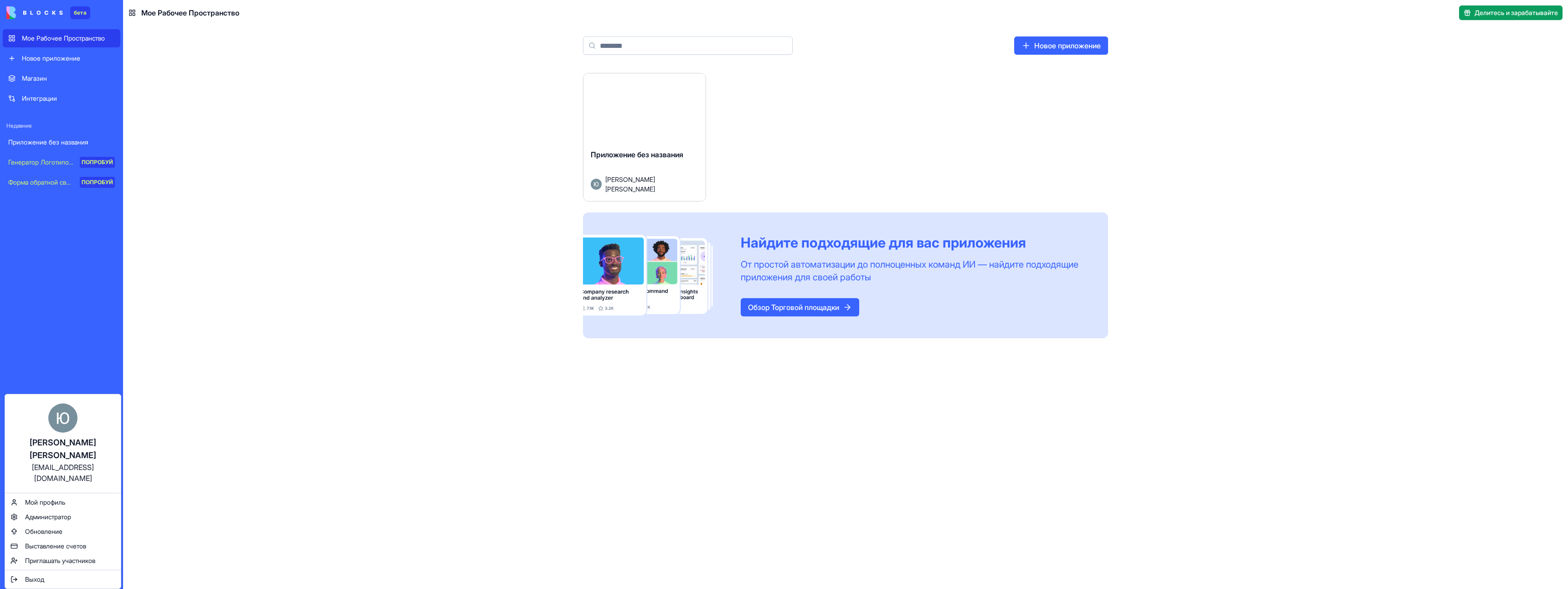
click at [60, 414] on img at bounding box center [63, 418] width 29 height 29
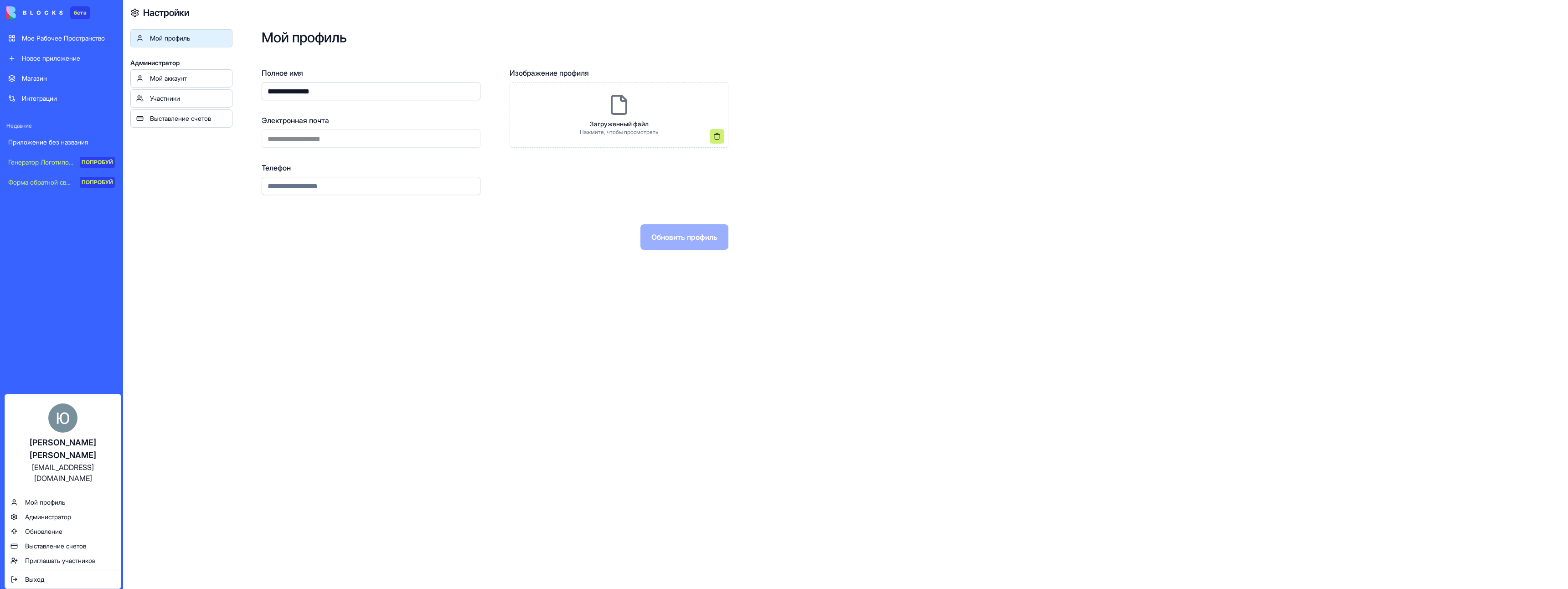
click at [200, 69] on html "**********" at bounding box center [784, 294] width 1568 height 589
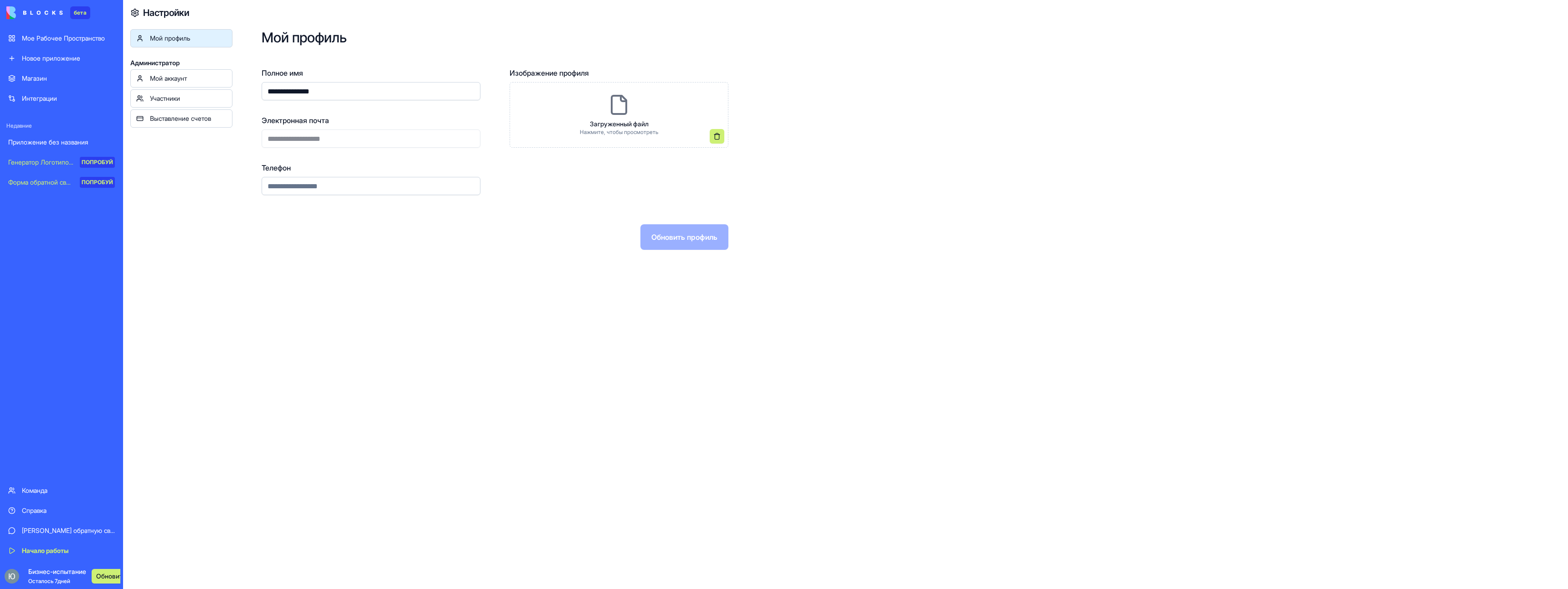
click at [196, 72] on link "Мой аккаунт" at bounding box center [181, 79] width 102 height 18
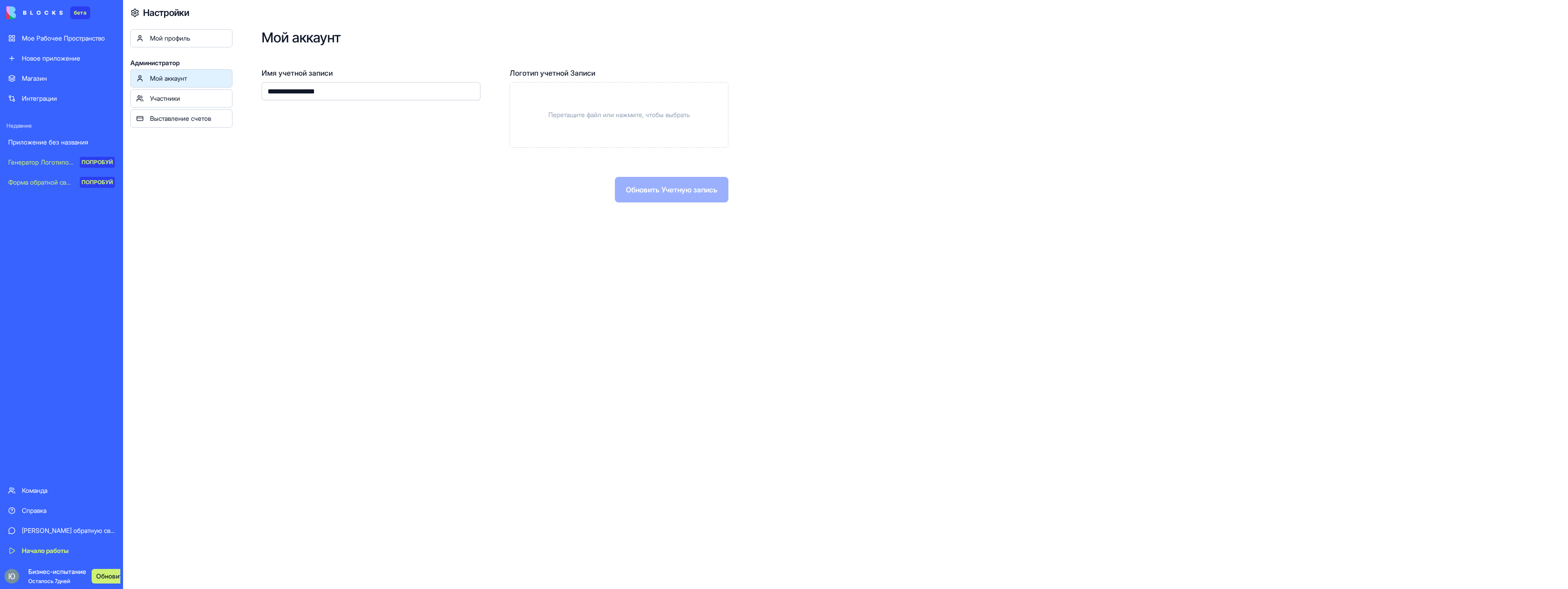
click at [195, 38] on div "Мой профиль" at bounding box center [188, 38] width 77 height 9
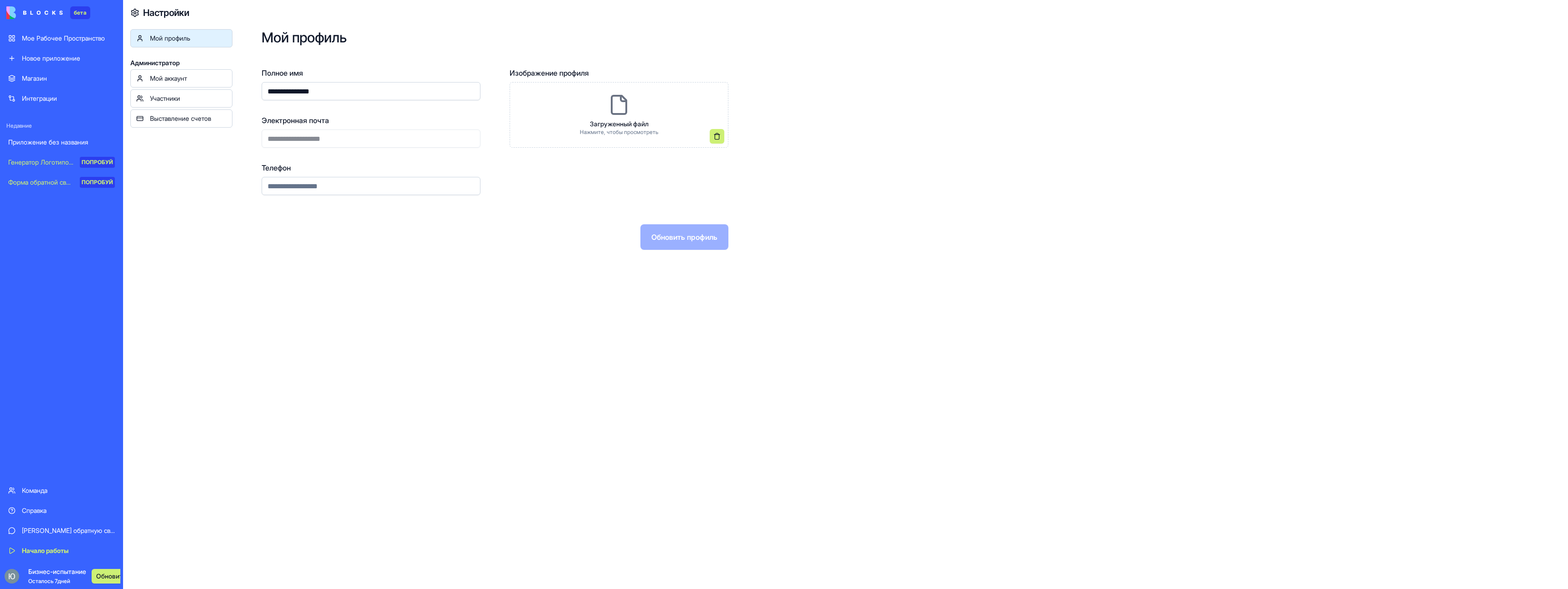
click at [67, 67] on link "Новое приложение" at bounding box center [61, 58] width 117 height 18
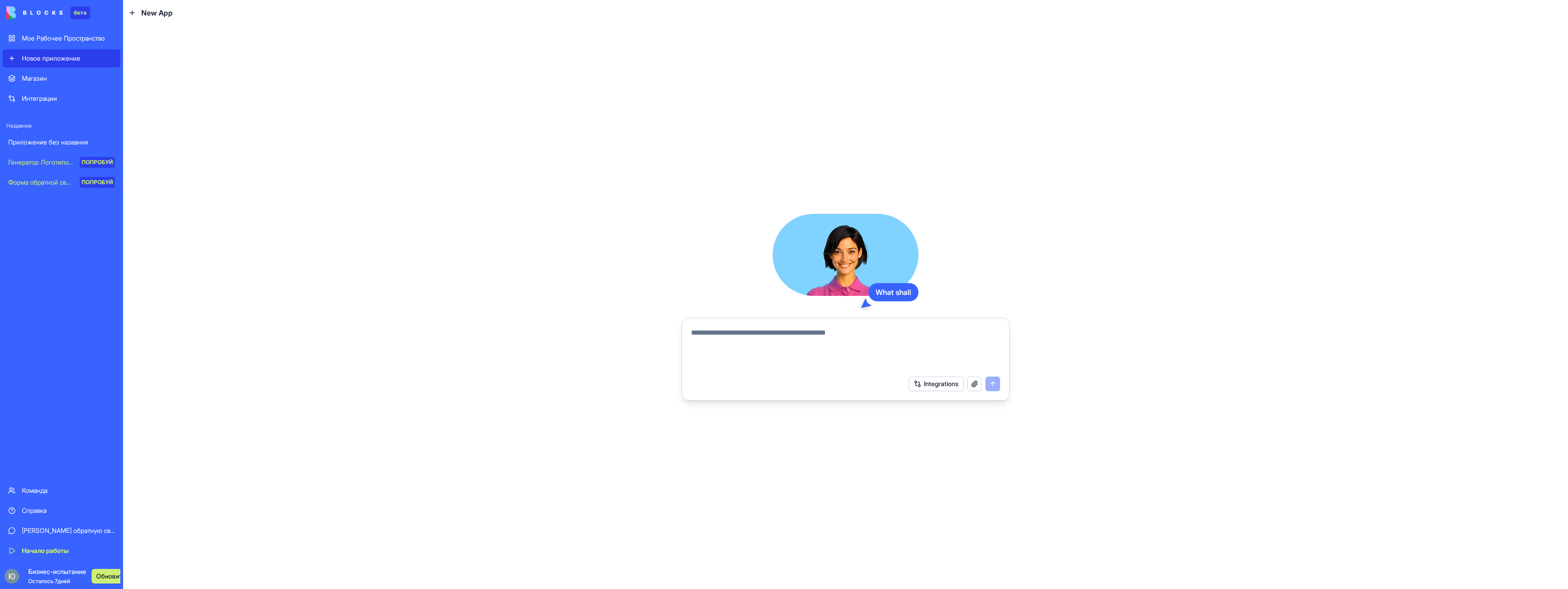
click at [74, 82] on div "Магазин" at bounding box center [68, 78] width 93 height 9
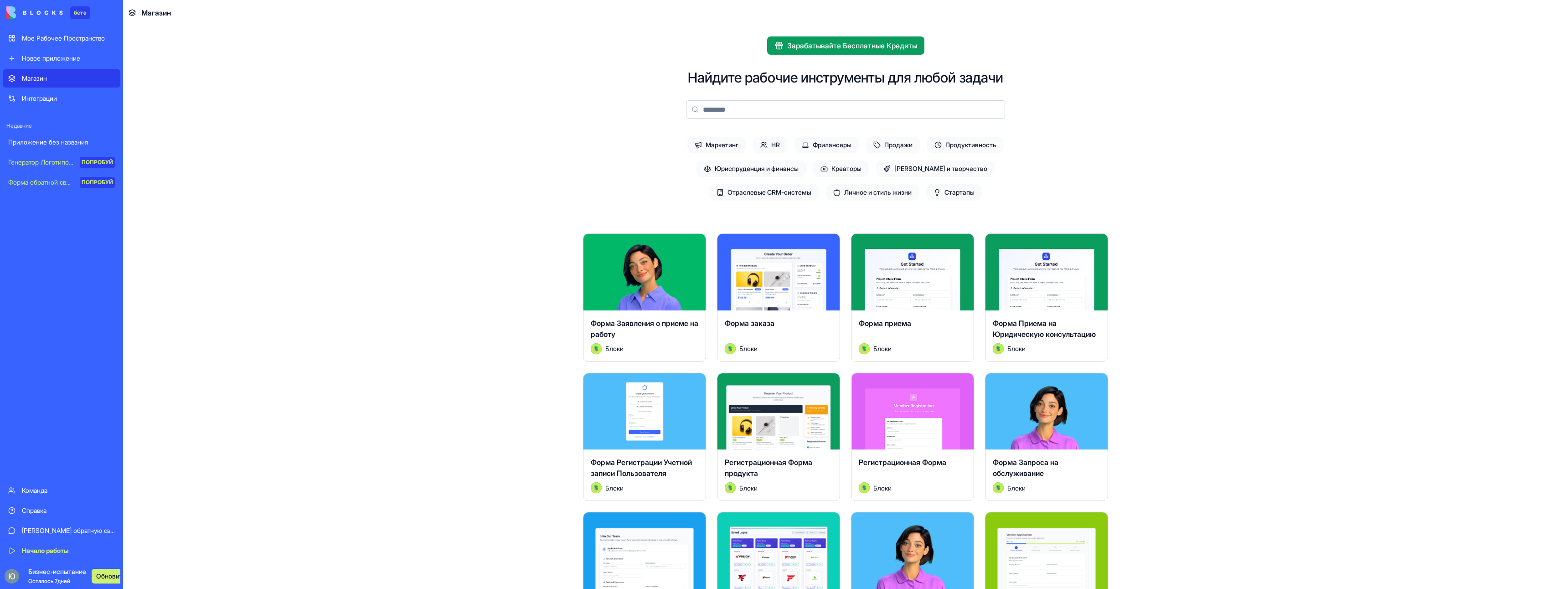
click at [83, 33] on link "Мое Рабочее Пространство" at bounding box center [61, 38] width 117 height 18
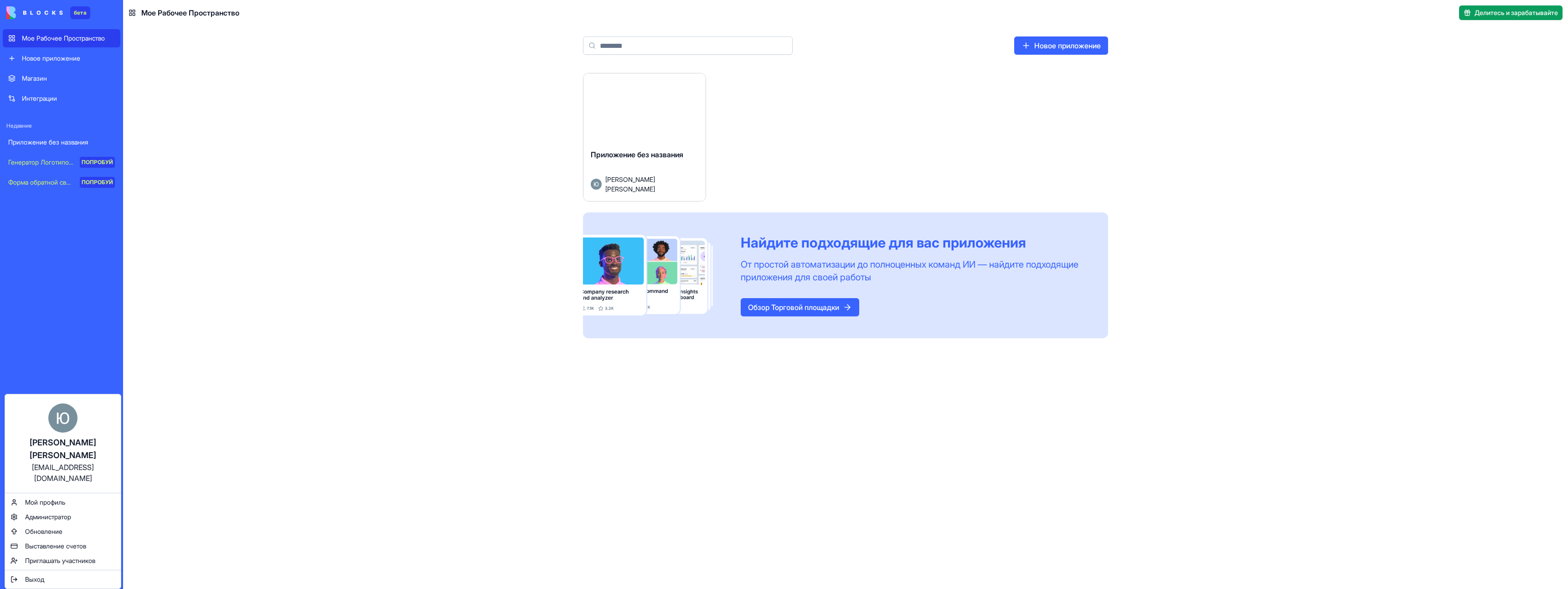
click at [74, 439] on ya-tr-span "Юлдашов Дмитрий" at bounding box center [63, 449] width 66 height 23
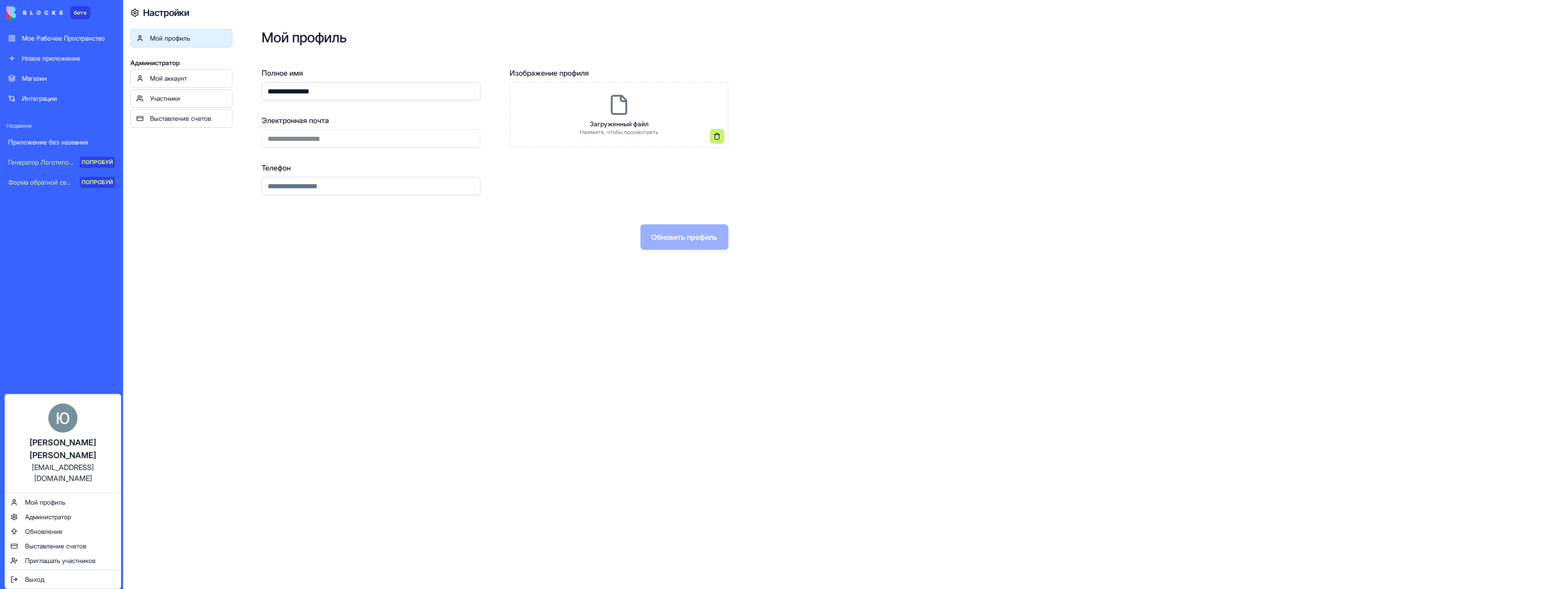
drag, startPoint x: 351, startPoint y: 83, endPoint x: 246, endPoint y: 86, distance: 105.0
click at [246, 86] on html "**********" at bounding box center [784, 294] width 1568 height 589
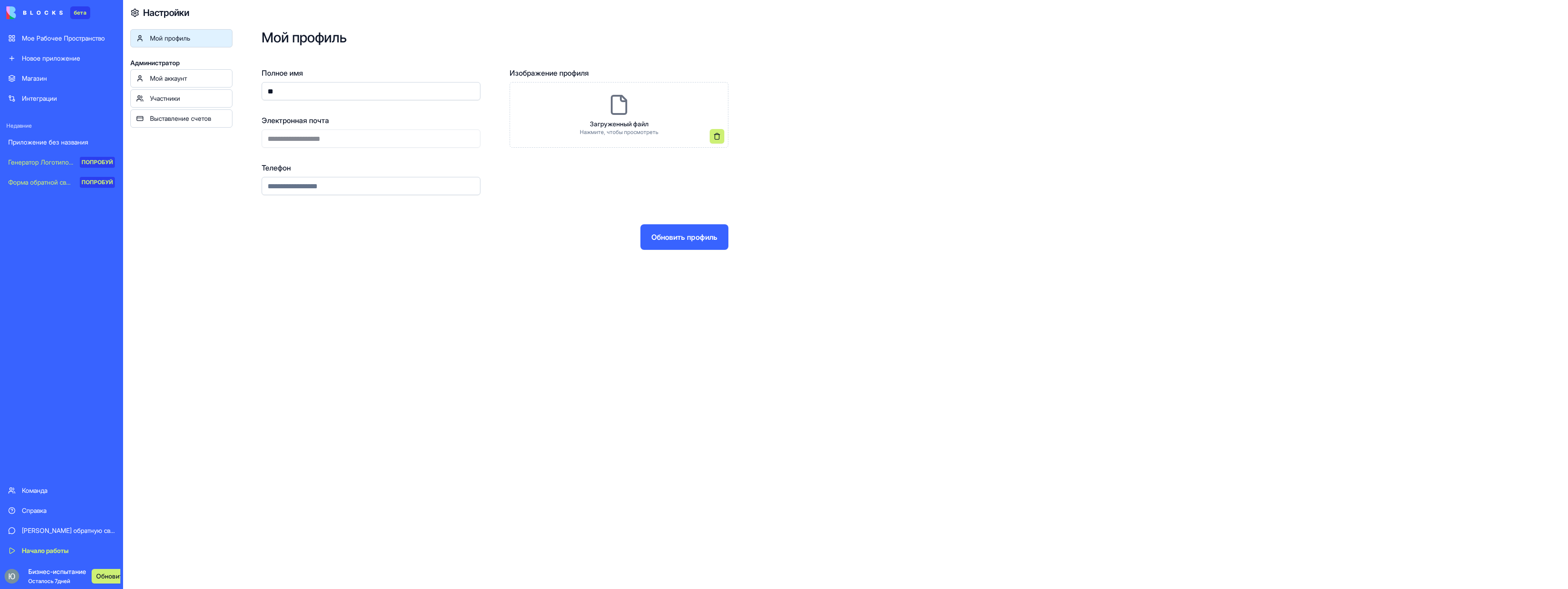
type input "*"
type input "*********"
click at [468, 272] on div "**********" at bounding box center [900, 139] width 1335 height 279
click at [654, 238] on ya-tr-span "Обновить профиль" at bounding box center [684, 237] width 66 height 11
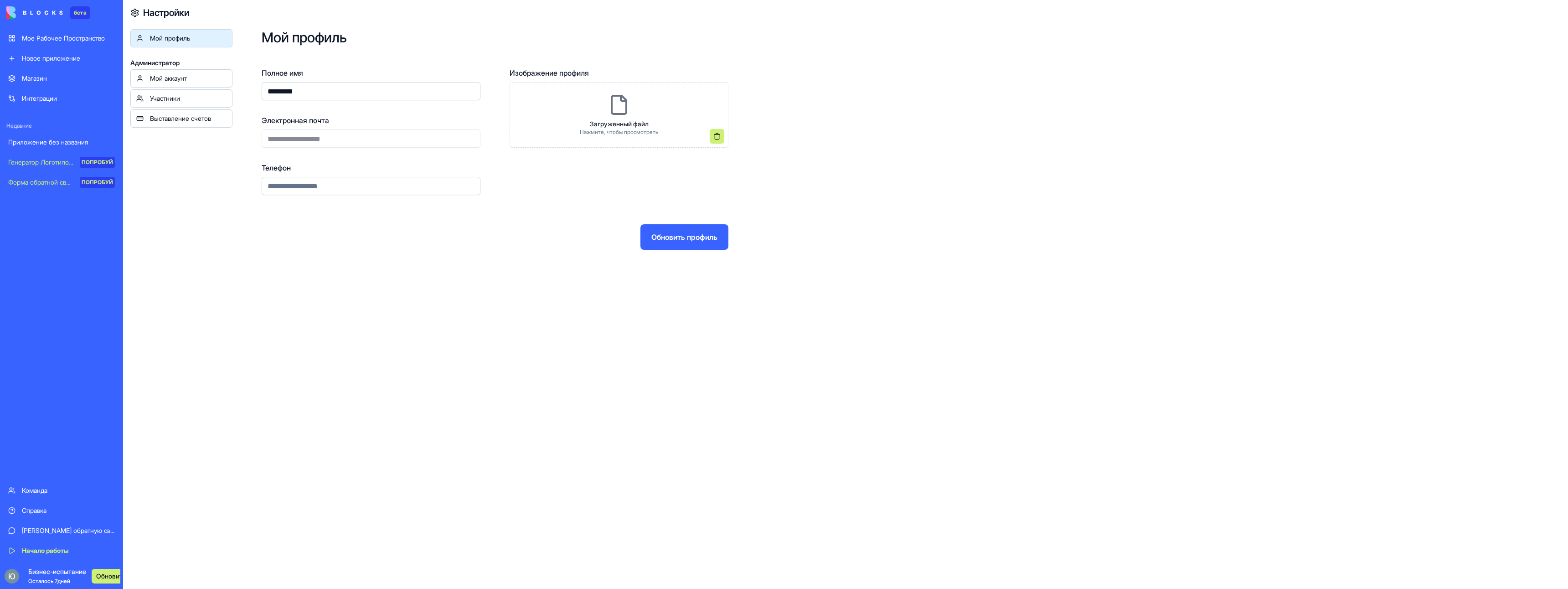
click at [194, 79] on div "Мой аккаунт" at bounding box center [188, 78] width 77 height 9
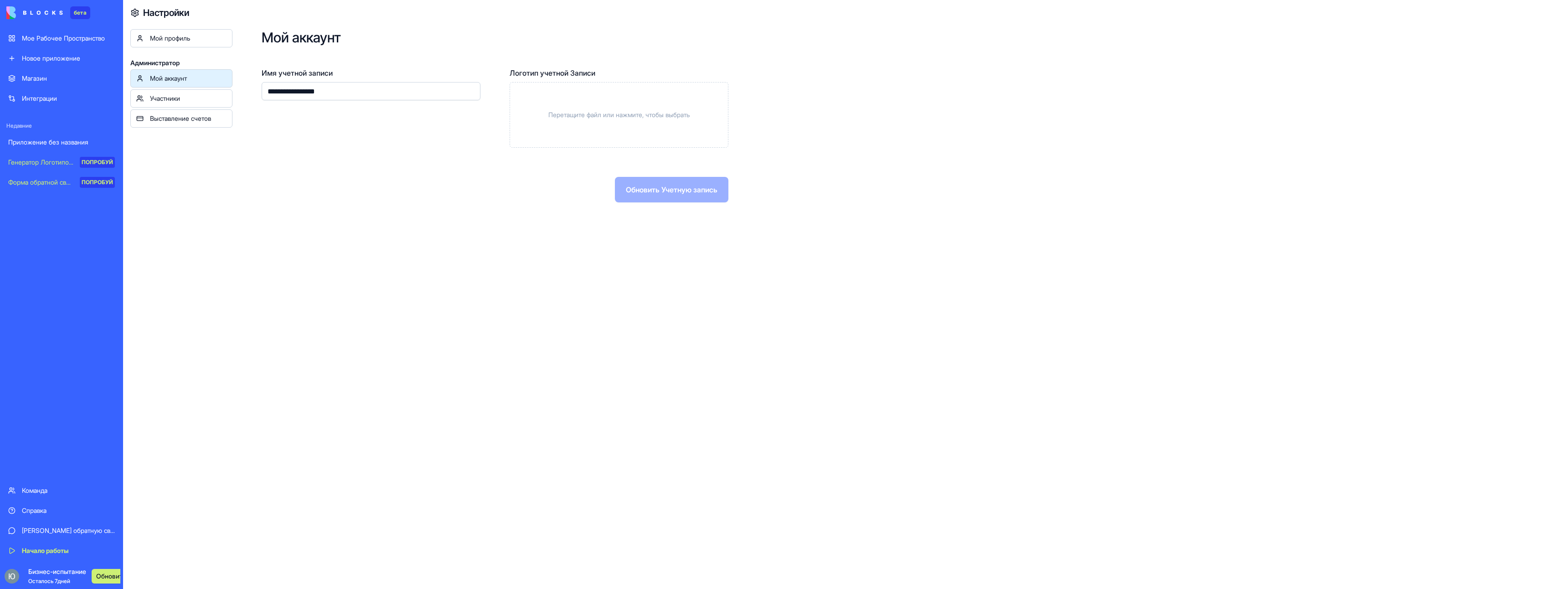
drag, startPoint x: 305, startPoint y: 91, endPoint x: 244, endPoint y: 97, distance: 61.3
click at [244, 97] on div "**********" at bounding box center [900, 116] width 1335 height 231
click at [306, 90] on input "**********" at bounding box center [371, 91] width 219 height 18
drag, startPoint x: 302, startPoint y: 93, endPoint x: 214, endPoint y: 90, distance: 88.1
click at [215, 90] on div "**********" at bounding box center [845, 294] width 1445 height 589
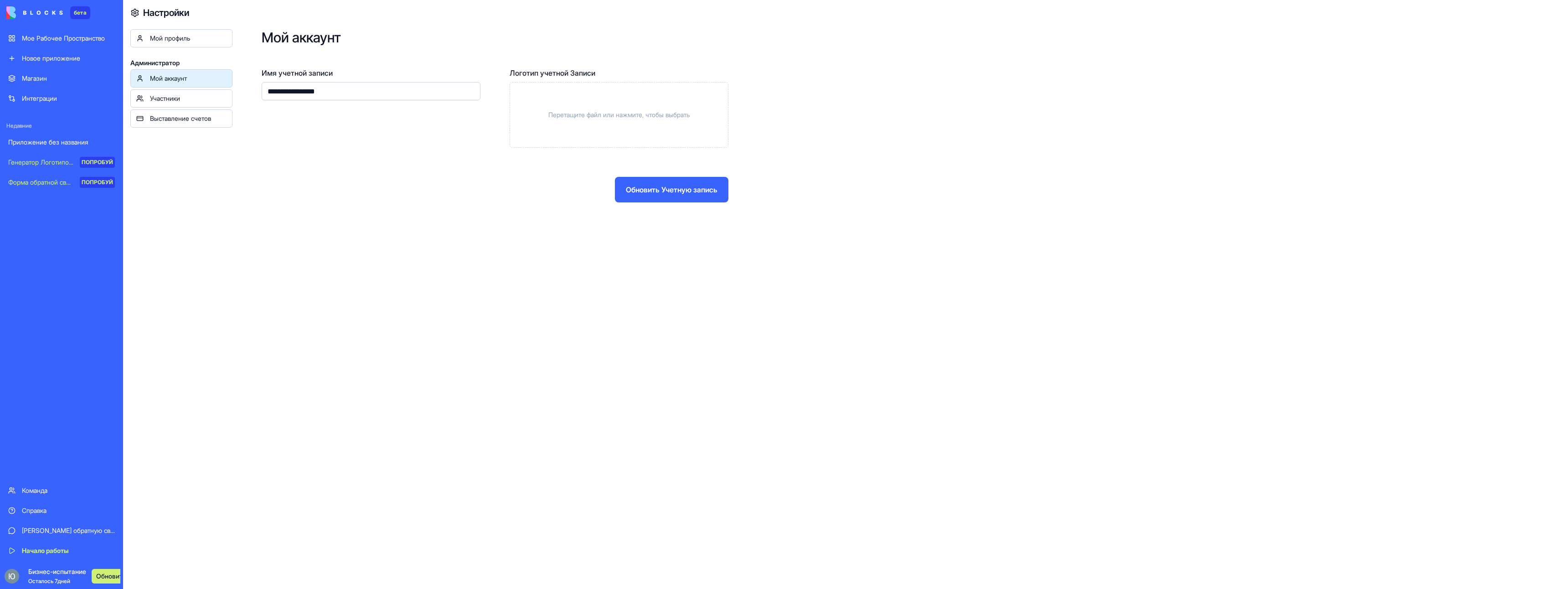
type input "**********"
click at [669, 188] on ya-tr-span "Обновить Учетную запись" at bounding box center [671, 190] width 92 height 11
click at [180, 39] on ya-tr-span "Мой профиль" at bounding box center [170, 38] width 40 height 8
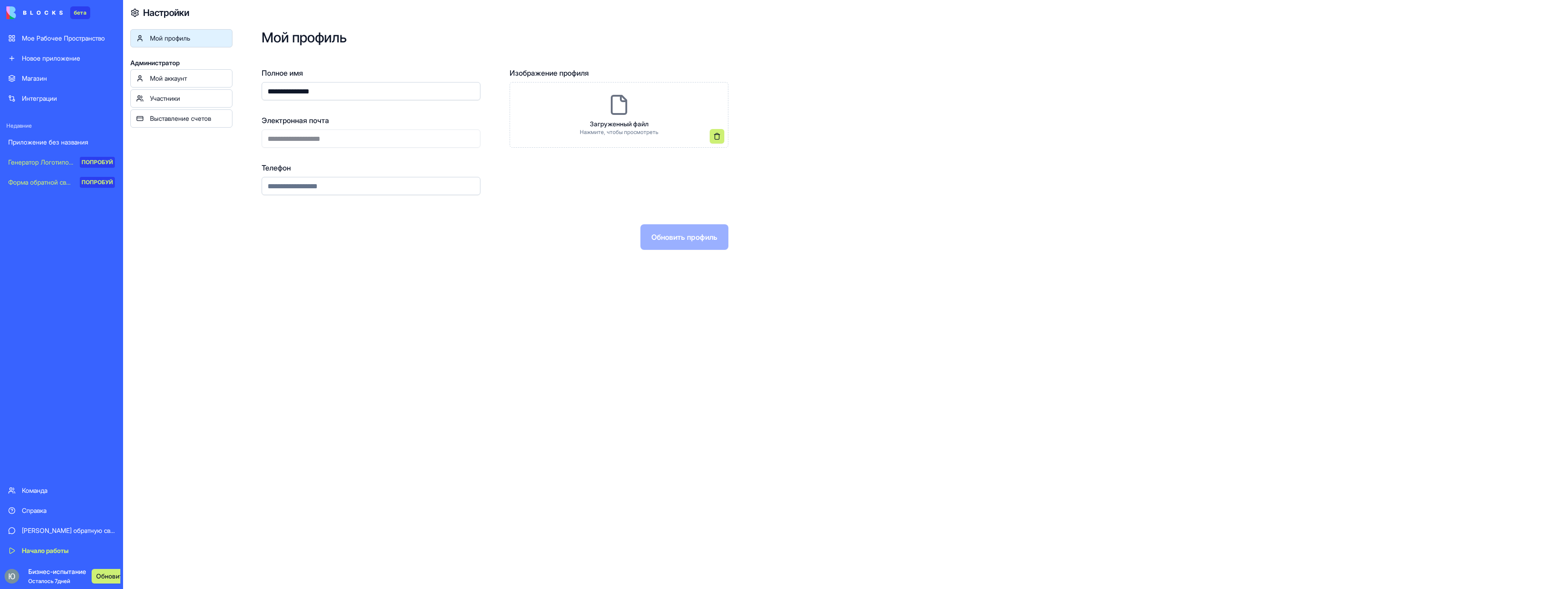
click at [192, 97] on div "Участники" at bounding box center [188, 98] width 77 height 9
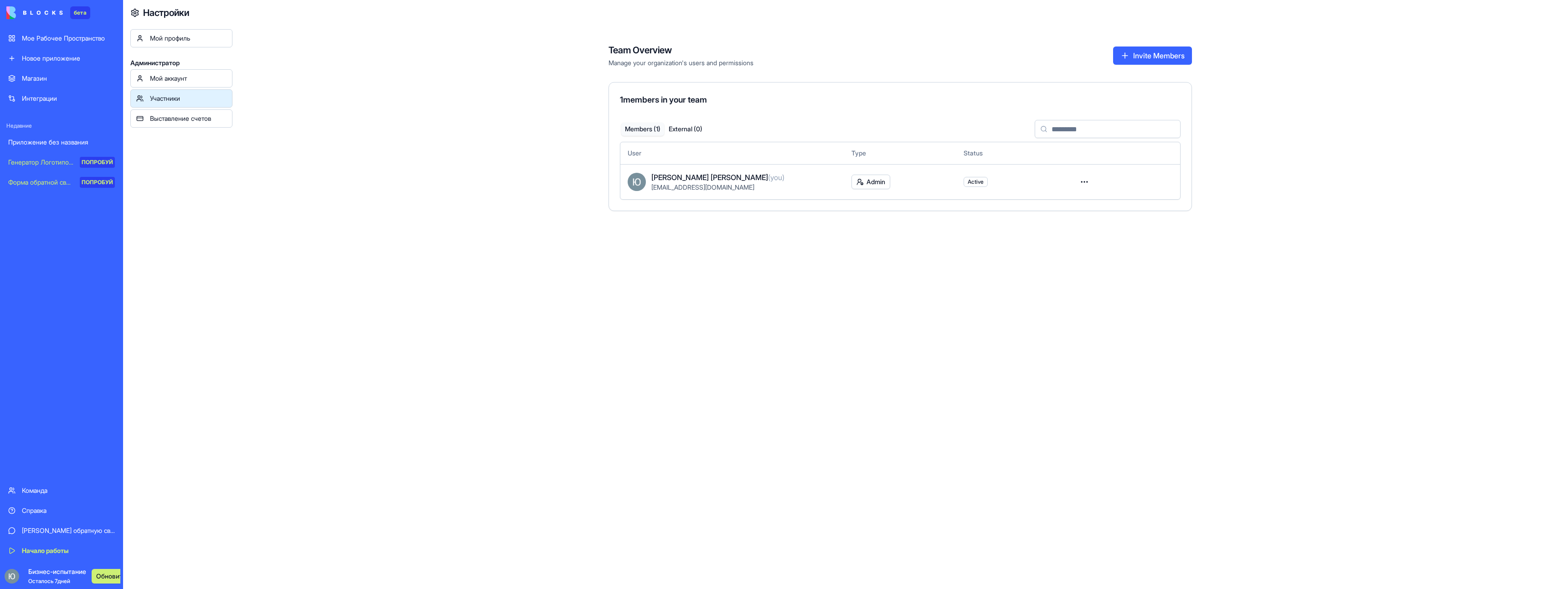
click at [191, 75] on div "Мой аккаунт" at bounding box center [188, 78] width 77 height 9
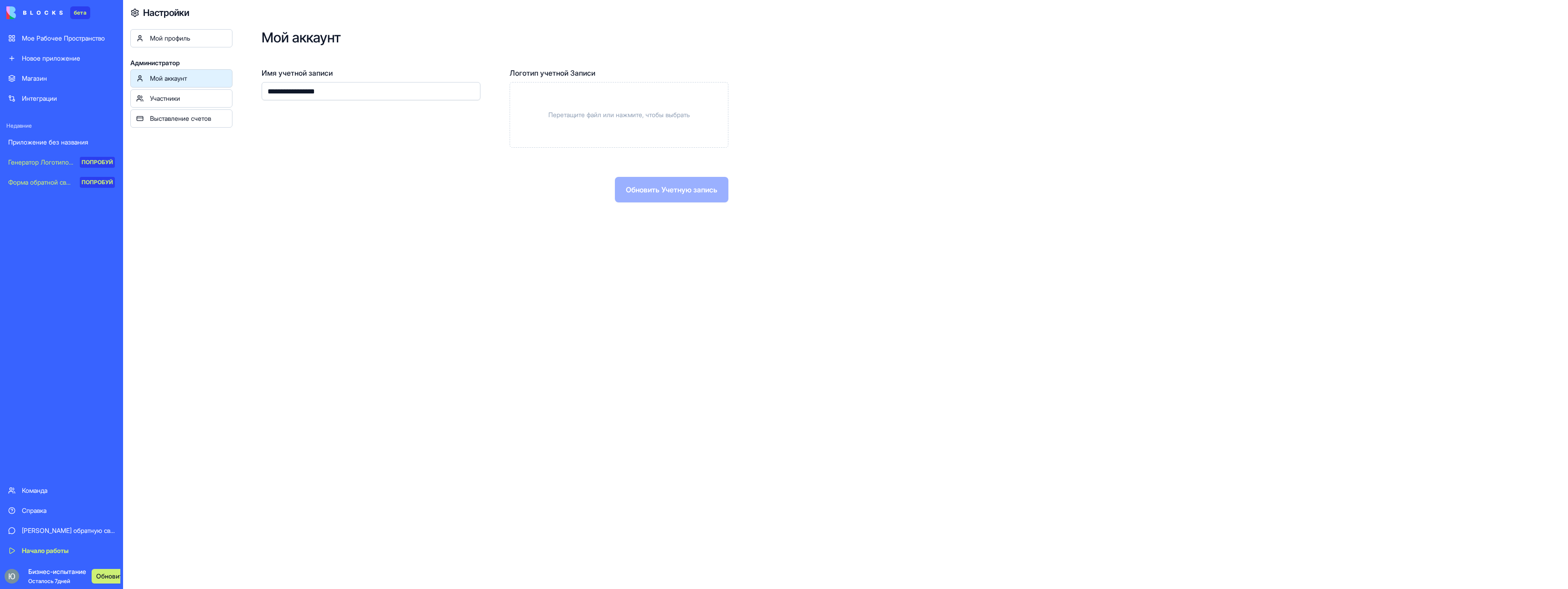
click at [179, 96] on ya-tr-span "Участники" at bounding box center [164, 98] width 30 height 8
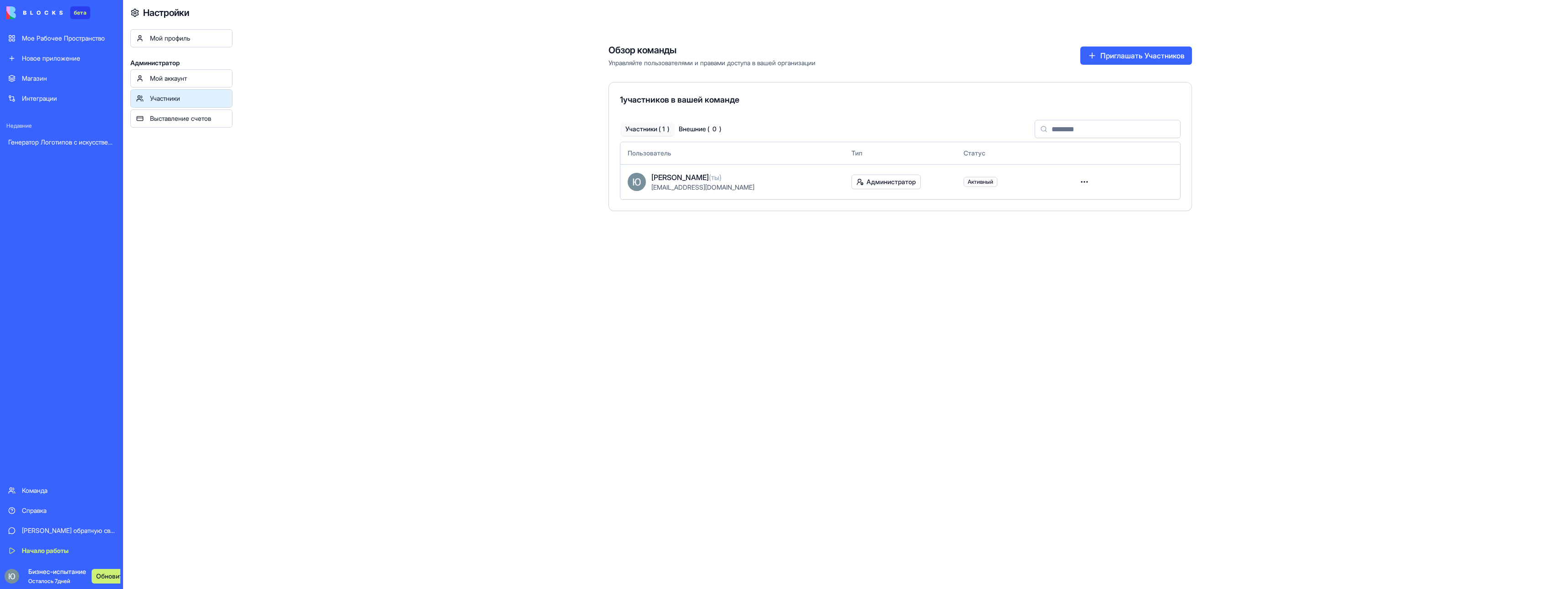
click at [507, 148] on div "Обзор команды Управляйте пользователями и правами доступа в вашей организации П…" at bounding box center [900, 131] width 1335 height 219
click at [159, 77] on ya-tr-span "Мой аккаунт" at bounding box center [168, 78] width 37 height 8
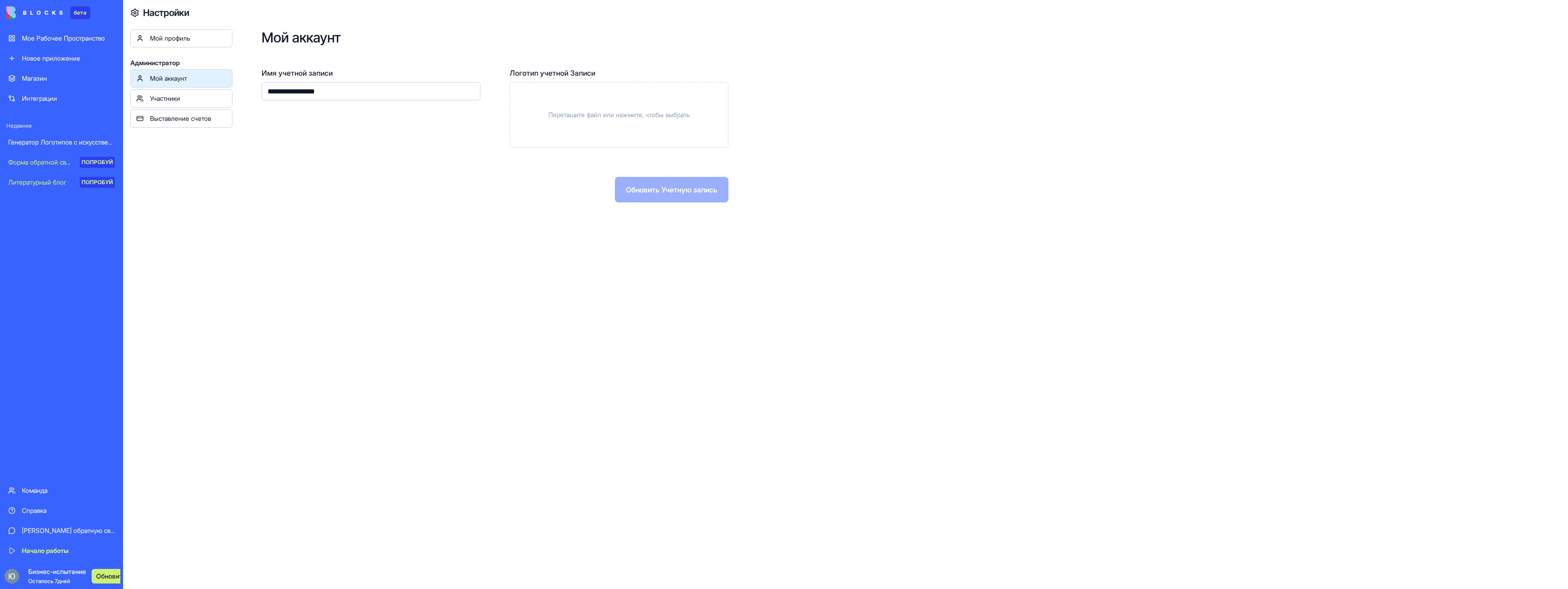
click at [170, 97] on ya-tr-span "Участники" at bounding box center [164, 98] width 30 height 8
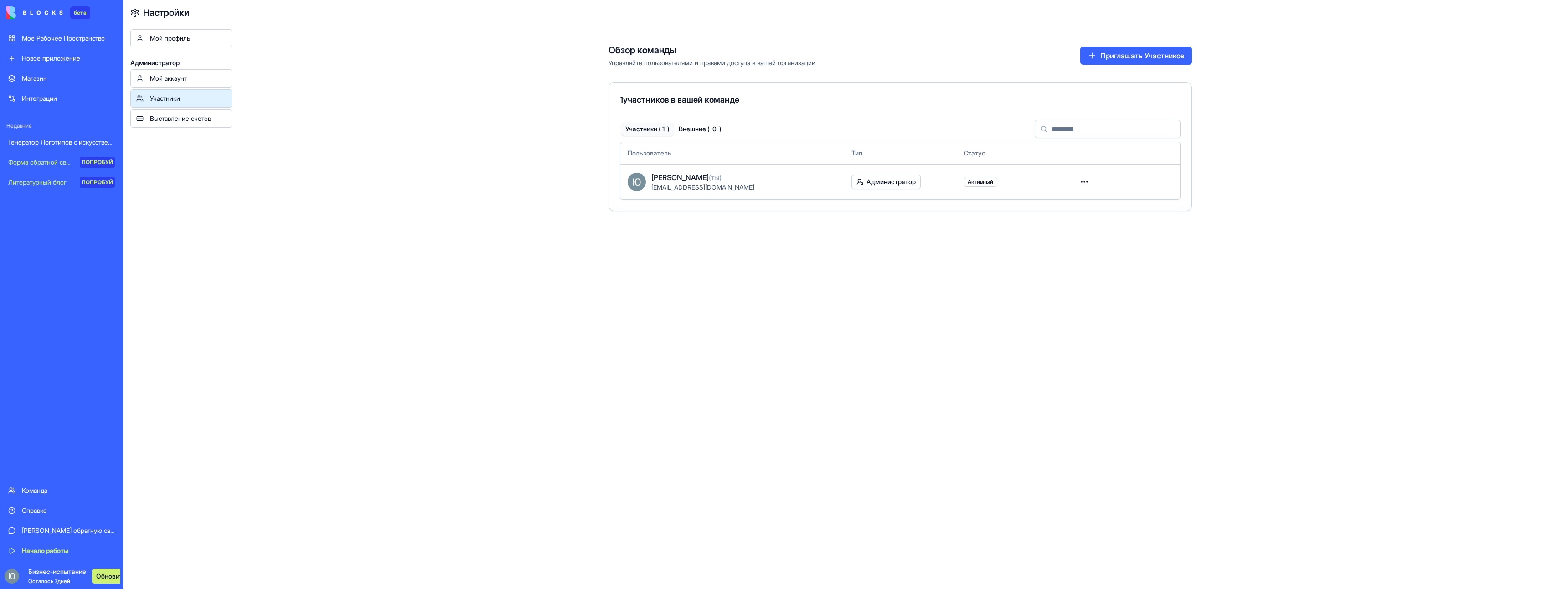
click at [175, 77] on ya-tr-span "Мой аккаунт" at bounding box center [168, 78] width 37 height 8
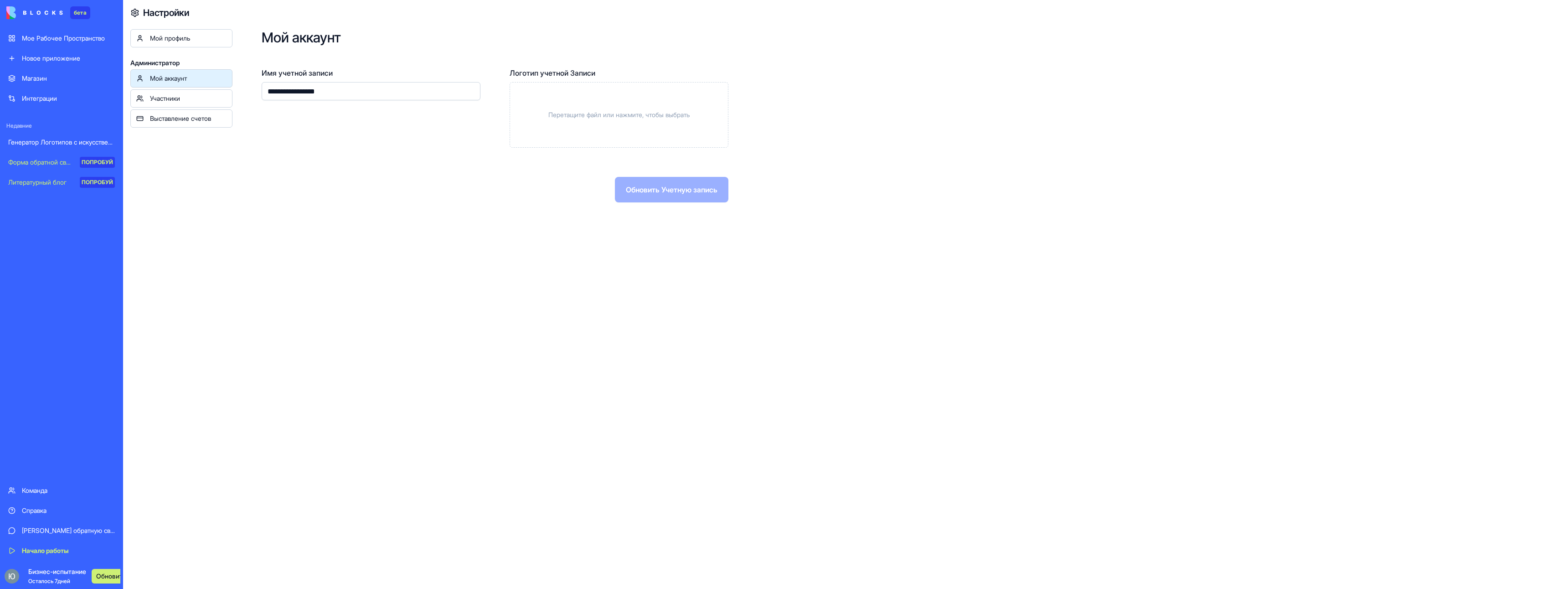
click at [180, 39] on ya-tr-span "Мой профиль" at bounding box center [170, 38] width 40 height 8
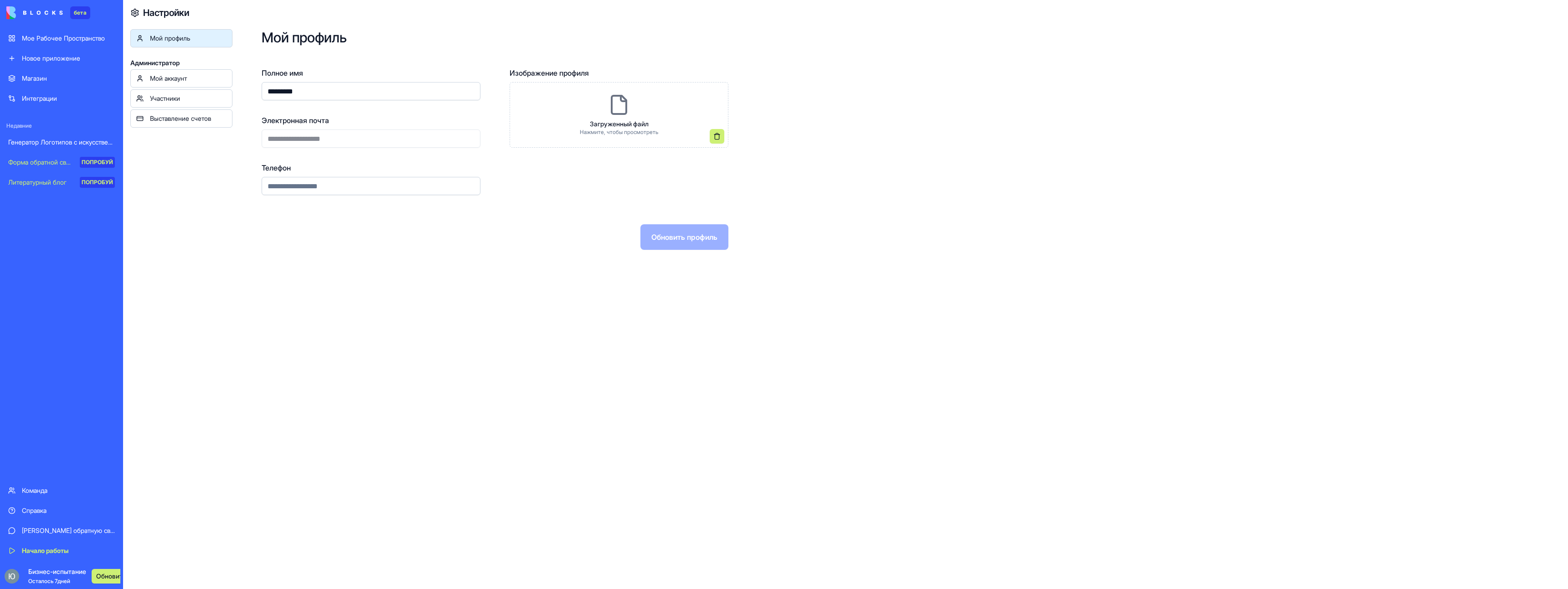
click at [183, 79] on ya-tr-span "Мой аккаунт" at bounding box center [168, 78] width 37 height 8
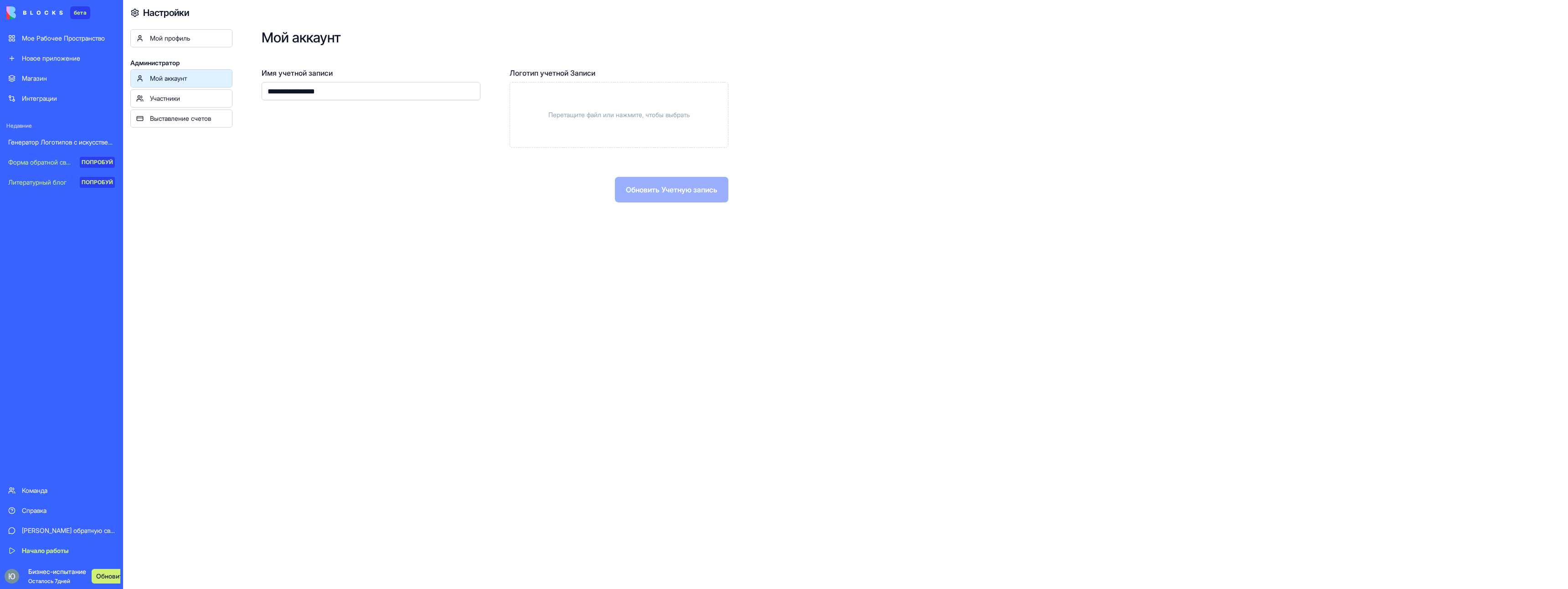
click at [187, 54] on div "Мой профиль Администратор Мой аккаунт Участники Выставление счетов" at bounding box center [181, 323] width 102 height 589
click at [196, 36] on div "Мой профиль" at bounding box center [188, 38] width 77 height 9
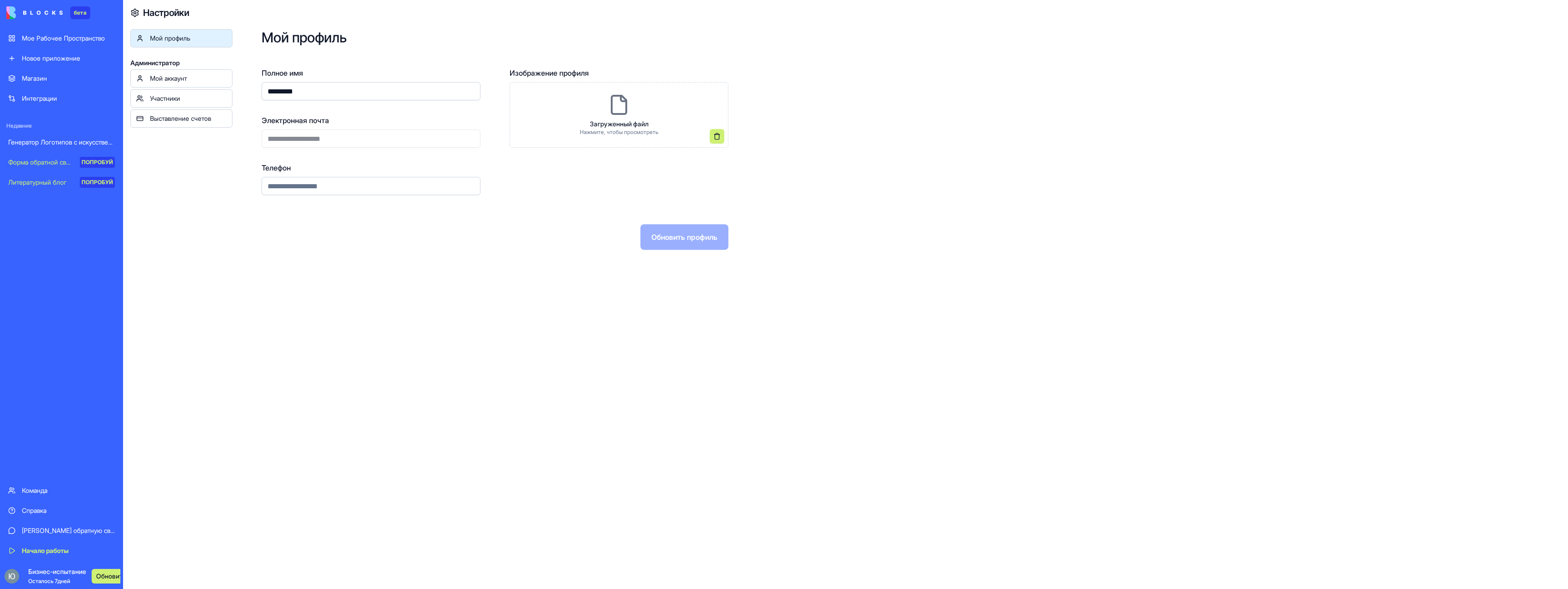
click at [25, 38] on ya-tr-span "Мое Рабочее Пространство" at bounding box center [63, 38] width 83 height 8
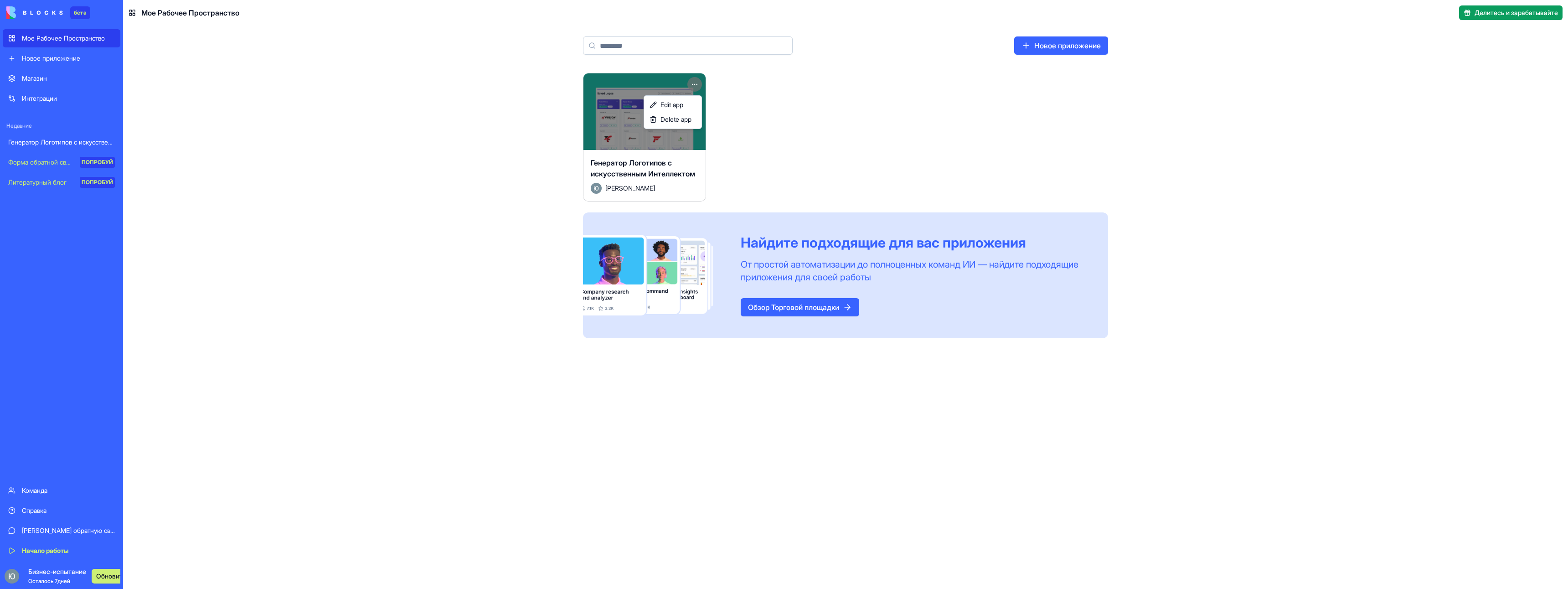
click at [693, 81] on html "бета Мое Рабочее Пространство Новое приложение Магазин Интеграции Недавние Гене…" at bounding box center [784, 294] width 1568 height 589
click at [859, 138] on html "бета Мое Рабочее Пространство Новое приложение Магазин Интеграции Недавние Гене…" at bounding box center [784, 294] width 1568 height 589
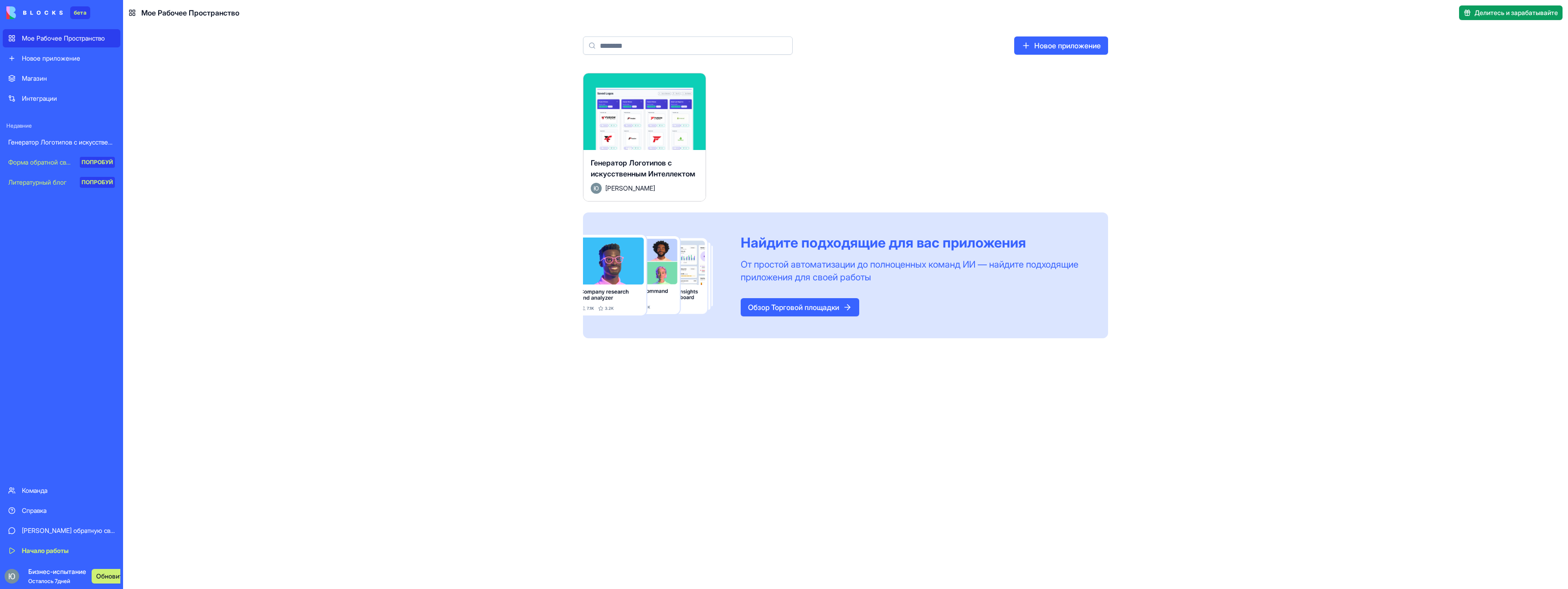
click at [13, 140] on ya-tr-span "Генератор Логотипов с искусственным Интеллектом" at bounding box center [86, 142] width 158 height 8
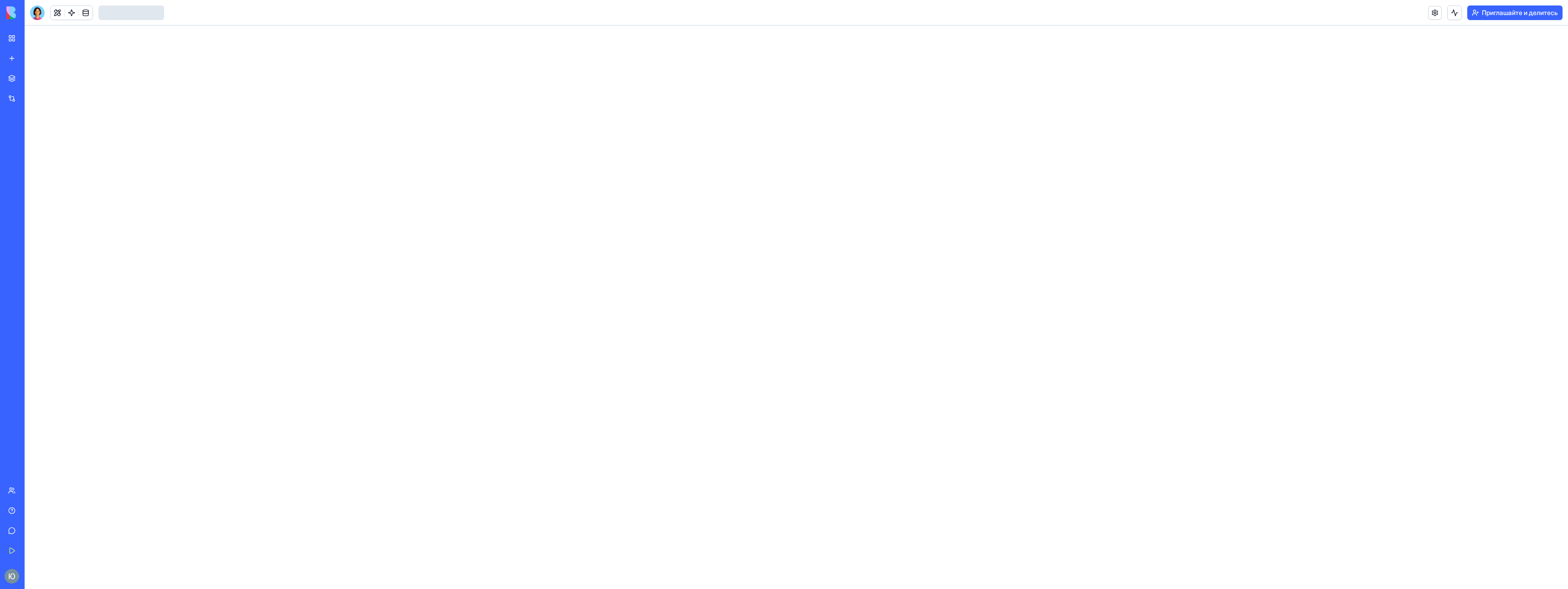
click at [39, 93] on link "Интеграции" at bounding box center [21, 99] width 37 height 18
click at [33, 75] on div "Магазин" at bounding box center [27, 78] width 12 height 9
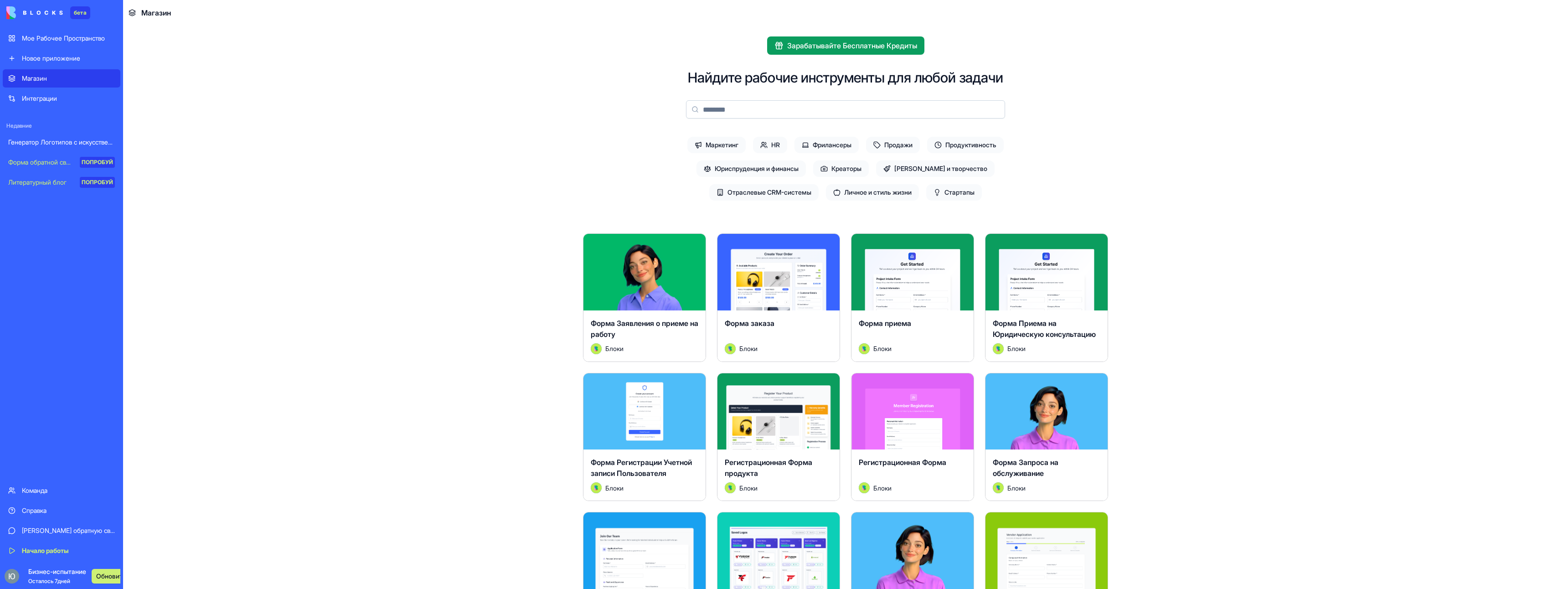
click at [72, 50] on link "Новое приложение" at bounding box center [61, 58] width 117 height 18
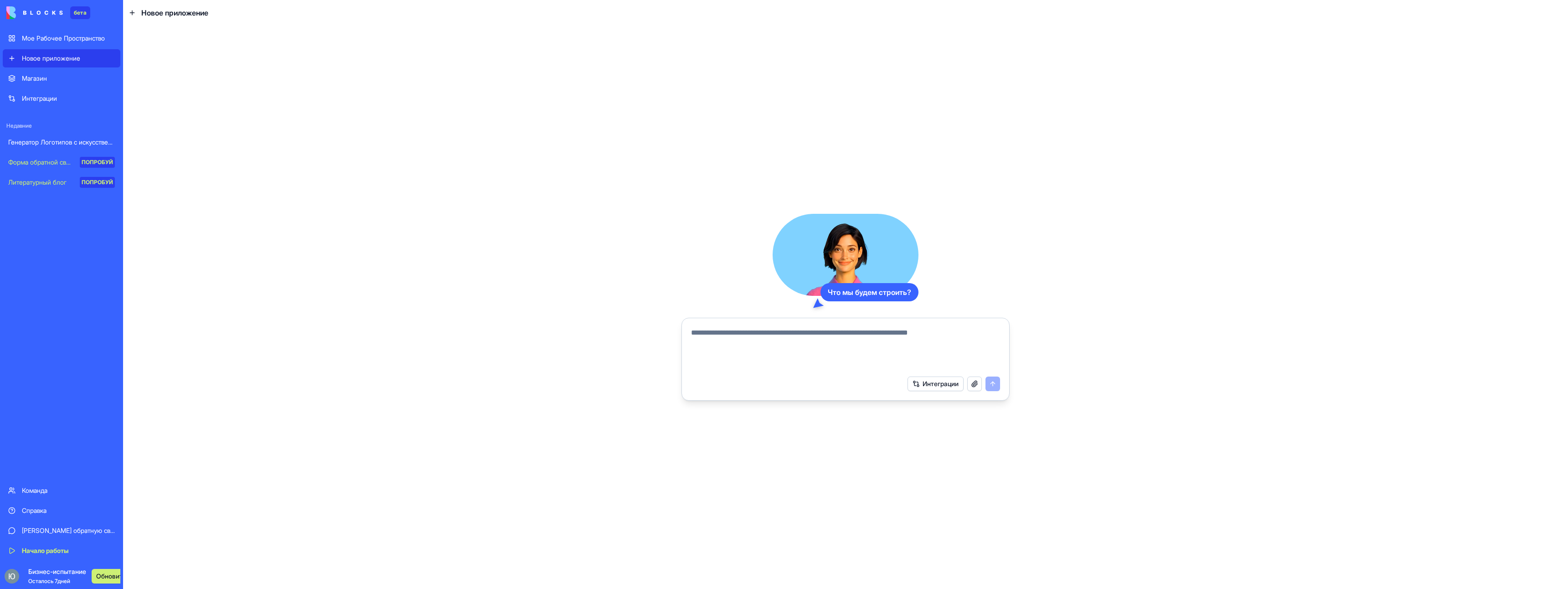
click at [47, 141] on ya-tr-span "Генератор Логотипов с искусственным Интеллектом" at bounding box center [86, 142] width 158 height 8
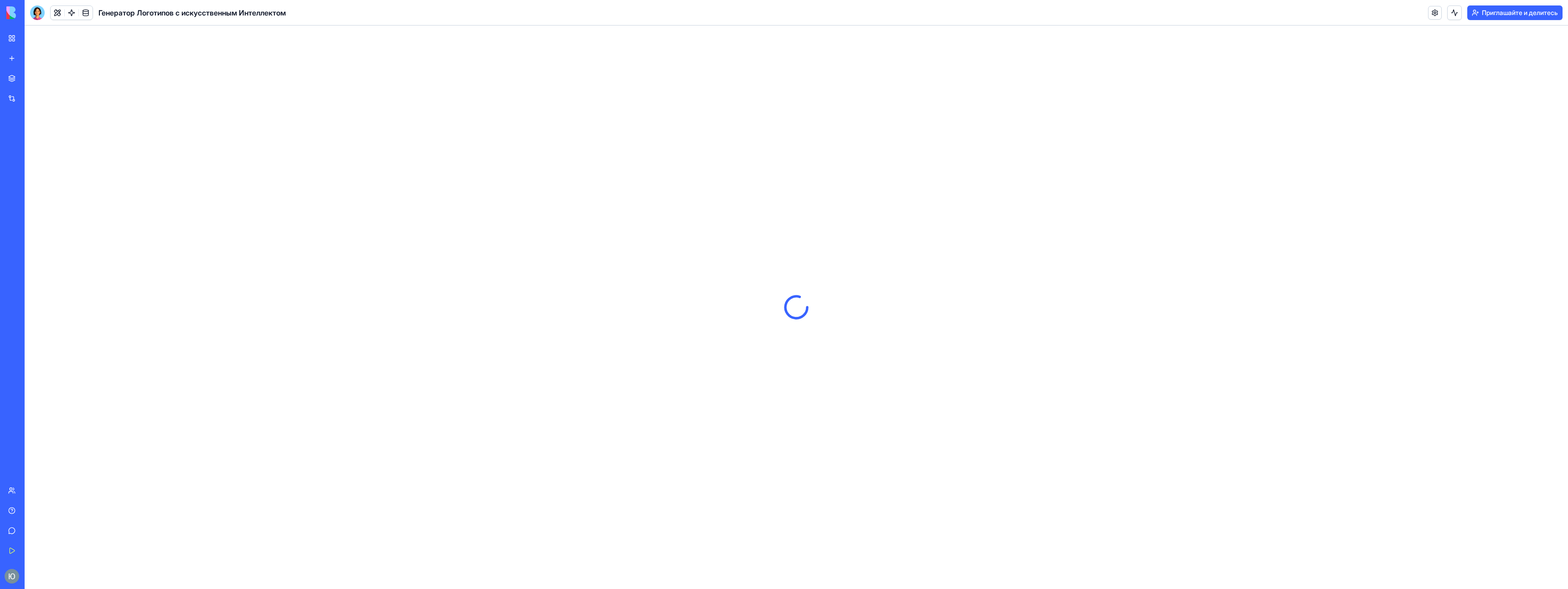
drag, startPoint x: 29, startPoint y: 39, endPoint x: 13, endPoint y: 37, distance: 16.1
click at [28, 39] on div at bounding box center [796, 308] width 1544 height 564
click at [13, 37] on link "Мое Рабочее Пространство" at bounding box center [21, 38] width 37 height 18
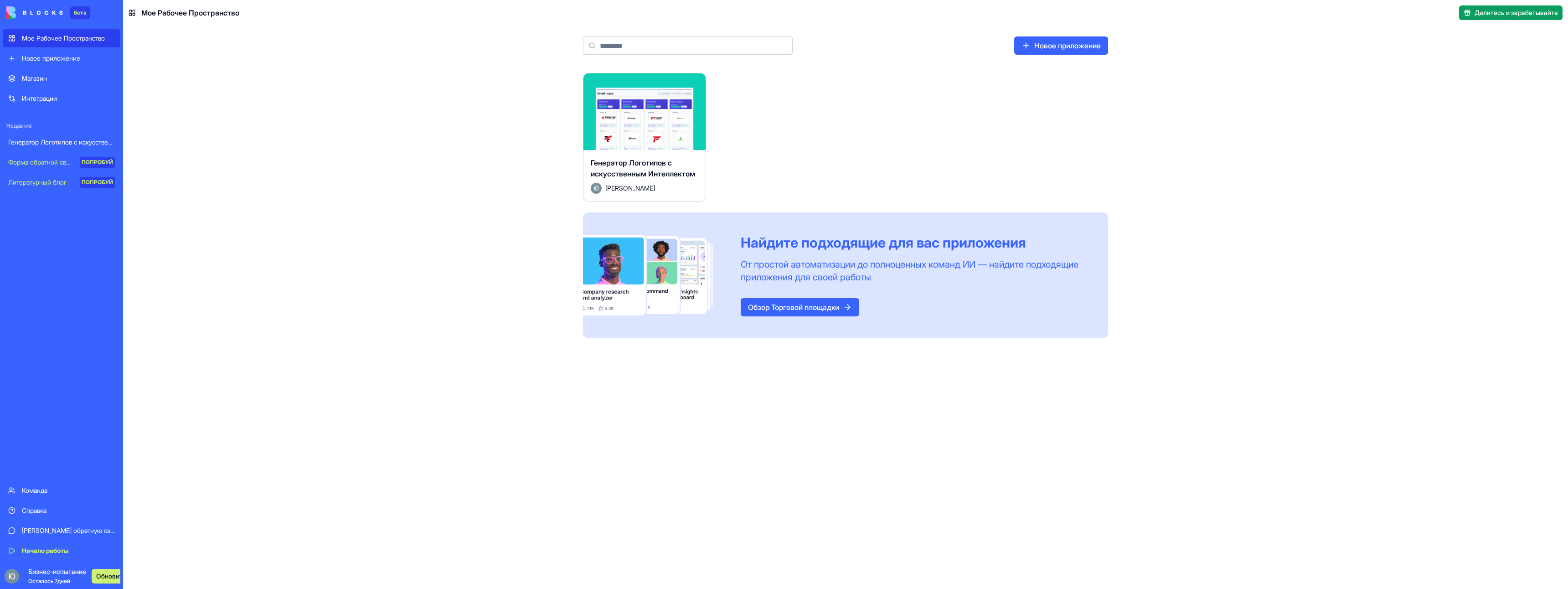
click at [695, 85] on html "бета Мое Рабочее Пространство Новое приложение Магазин Интеграции Недавние Гене…" at bounding box center [784, 294] width 1568 height 589
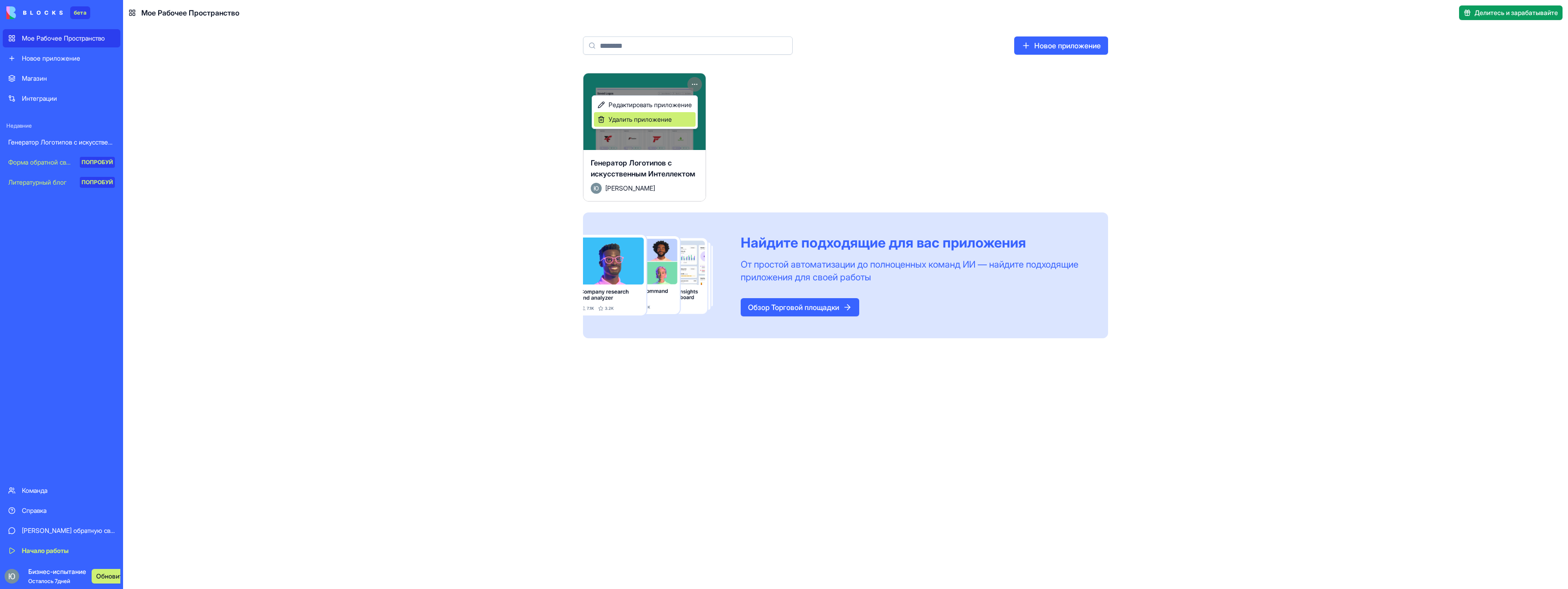
click at [670, 121] on ya-tr-span "Удалить приложение" at bounding box center [640, 119] width 63 height 8
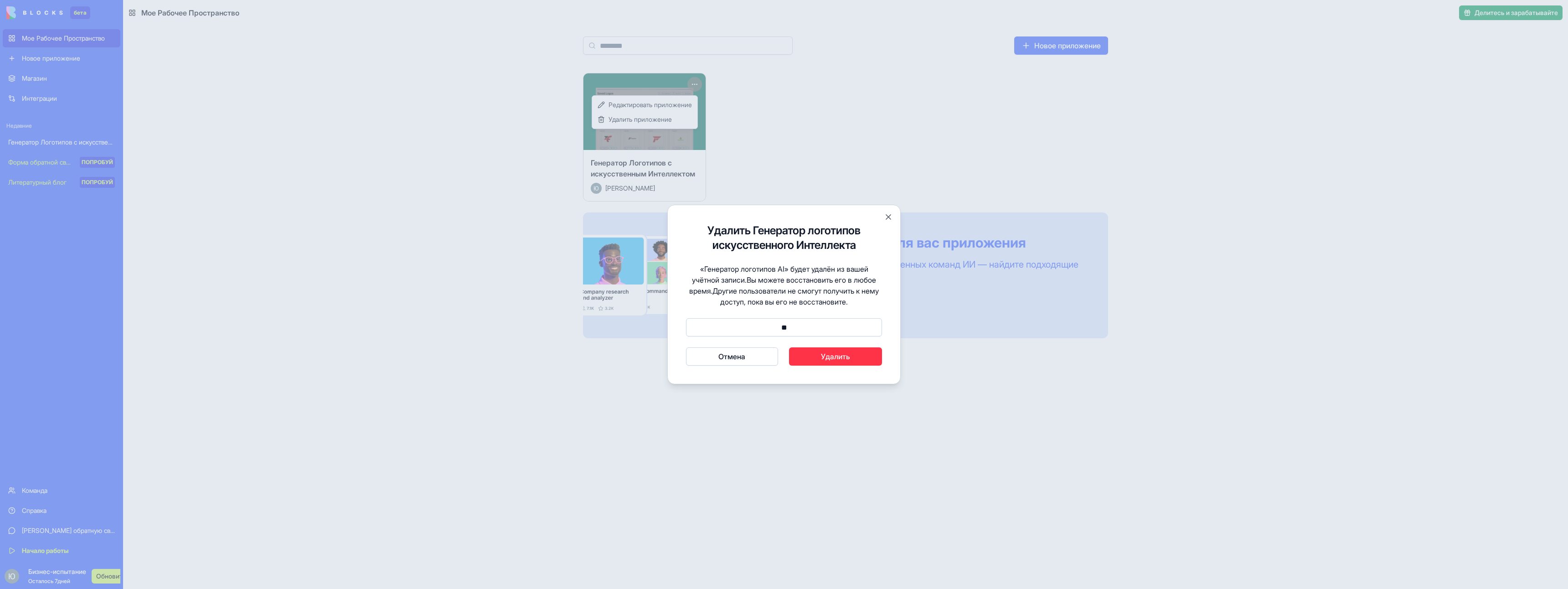
type input "*"
type input "******"
click at [686, 348] on button "Отмена" at bounding box center [732, 357] width 92 height 18
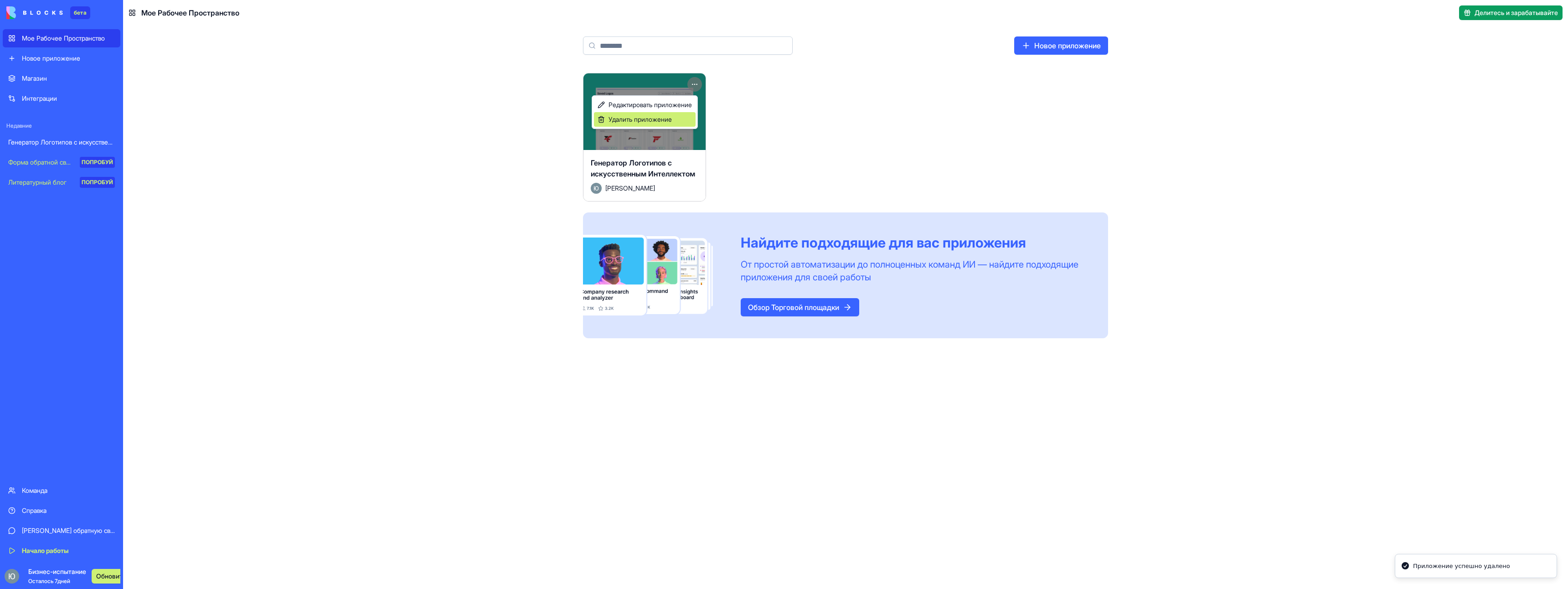
click at [671, 122] on ya-tr-span "Удалить приложение" at bounding box center [640, 119] width 63 height 8
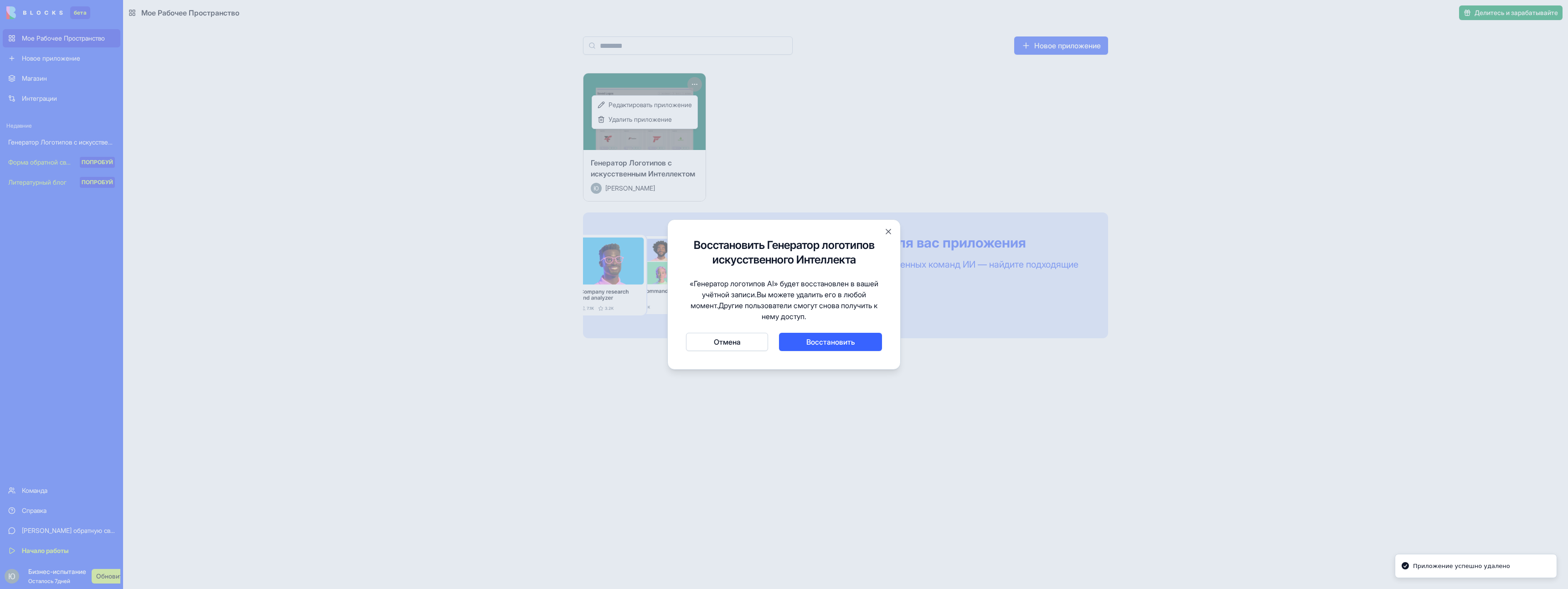
click at [744, 340] on button "Отмена" at bounding box center [727, 342] width 82 height 18
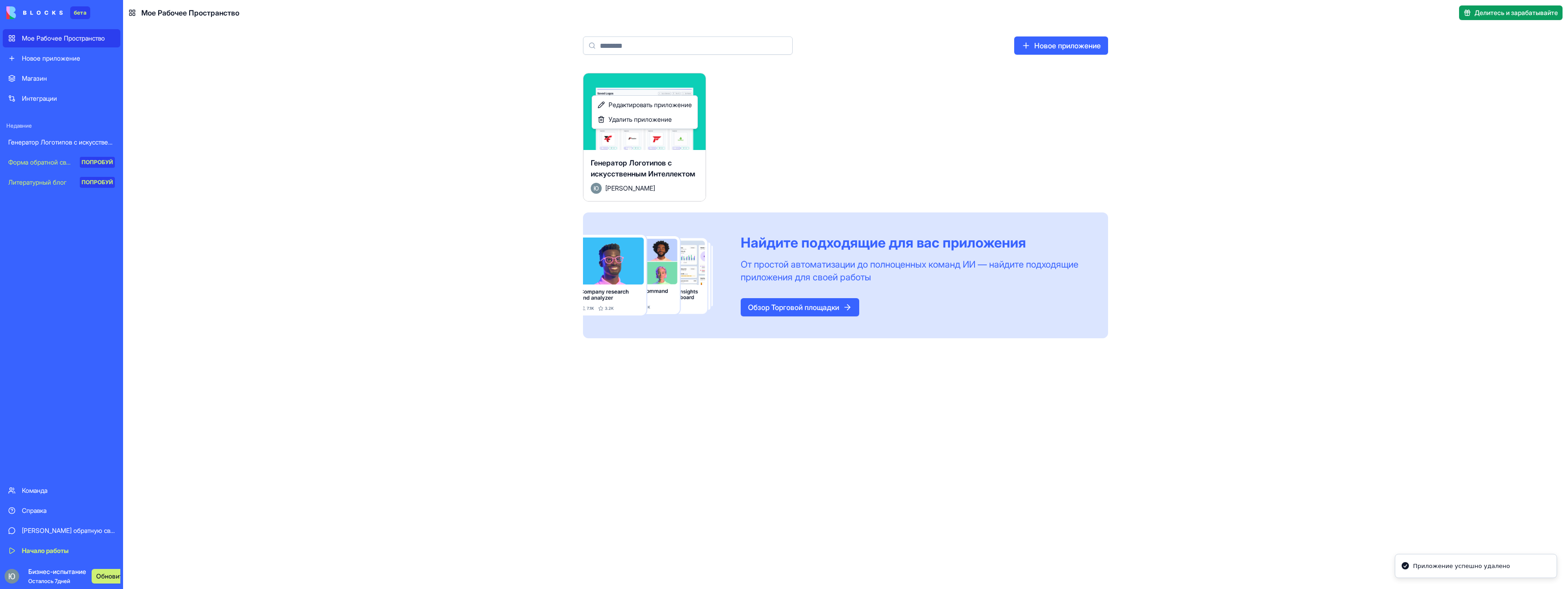
drag, startPoint x: 363, startPoint y: 278, endPoint x: 355, endPoint y: 270, distance: 11.3
click at [361, 277] on html "бета Мое Рабочее Пространство Новое приложение Магазин Интеграции Недавние Гене…" at bounding box center [784, 294] width 1568 height 589
click at [698, 83] on html "бета Мое Рабочее Пространство Новое приложение Магазин Интеграции Недавние Гене…" at bounding box center [784, 294] width 1568 height 589
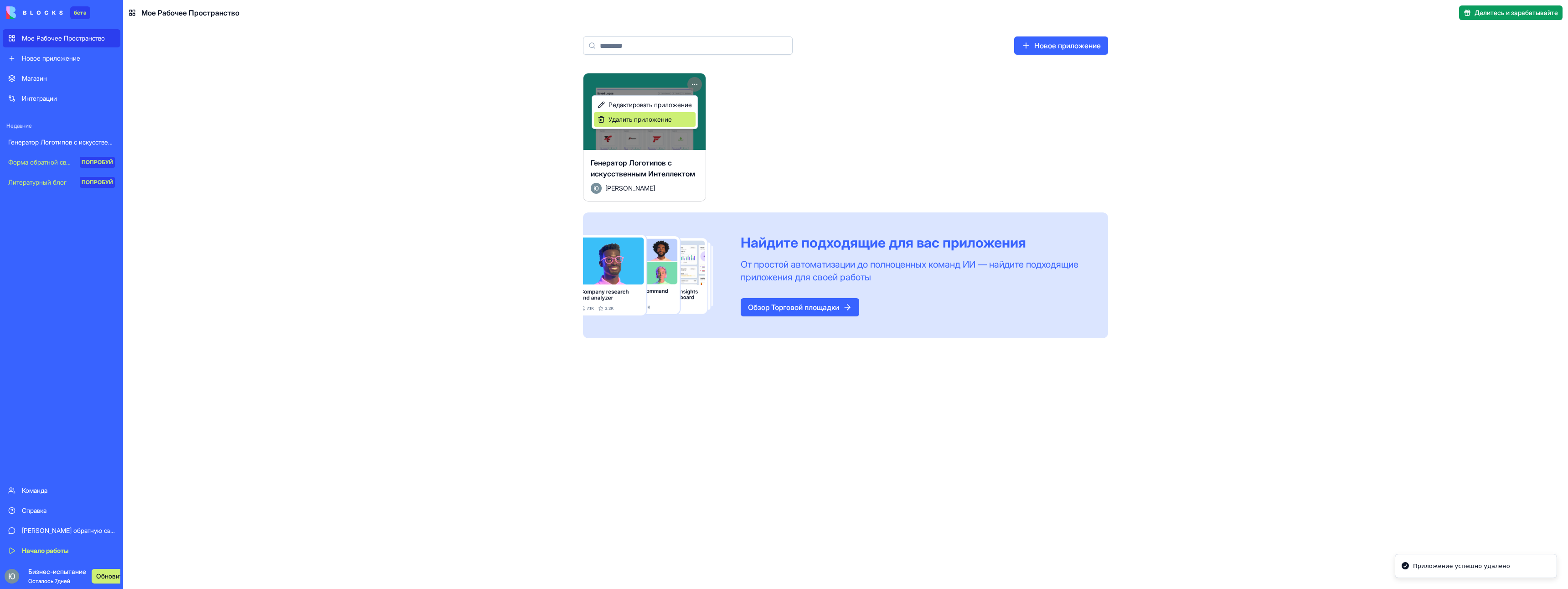
click at [682, 115] on div "Удалить приложение" at bounding box center [645, 119] width 102 height 15
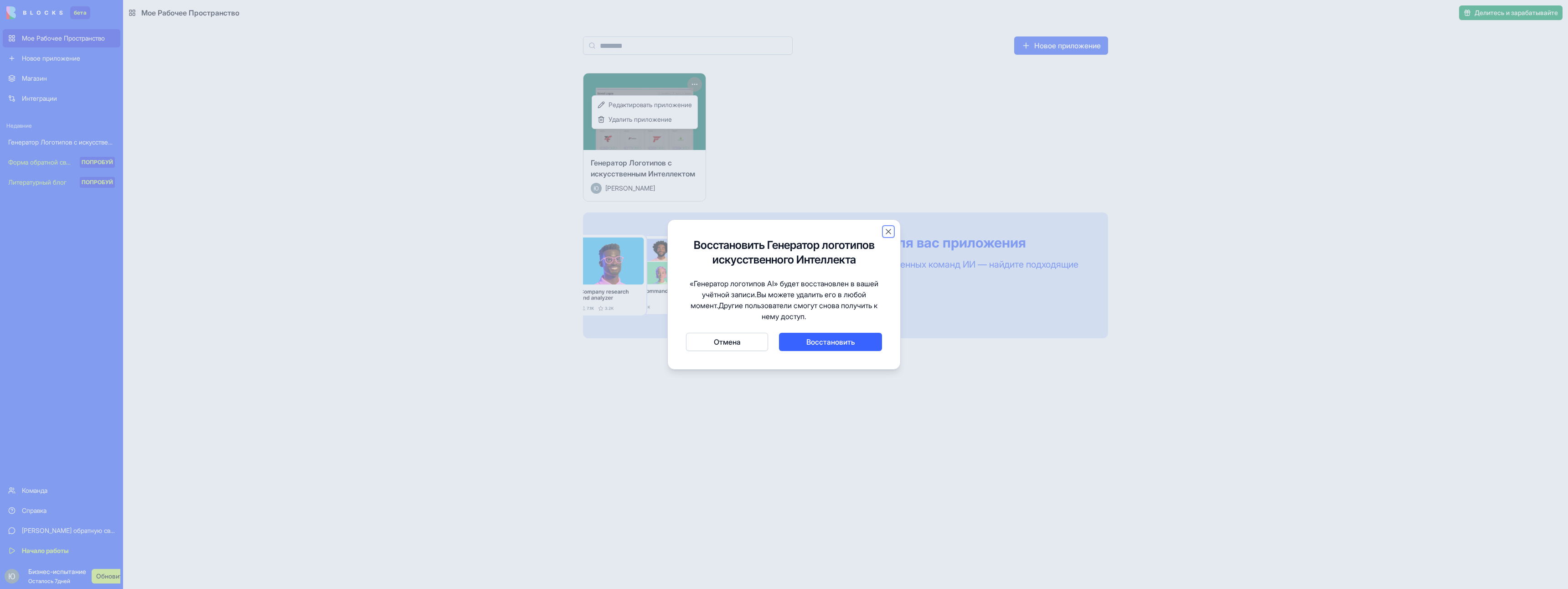
click at [889, 235] on button "Закрыть" at bounding box center [888, 231] width 9 height 9
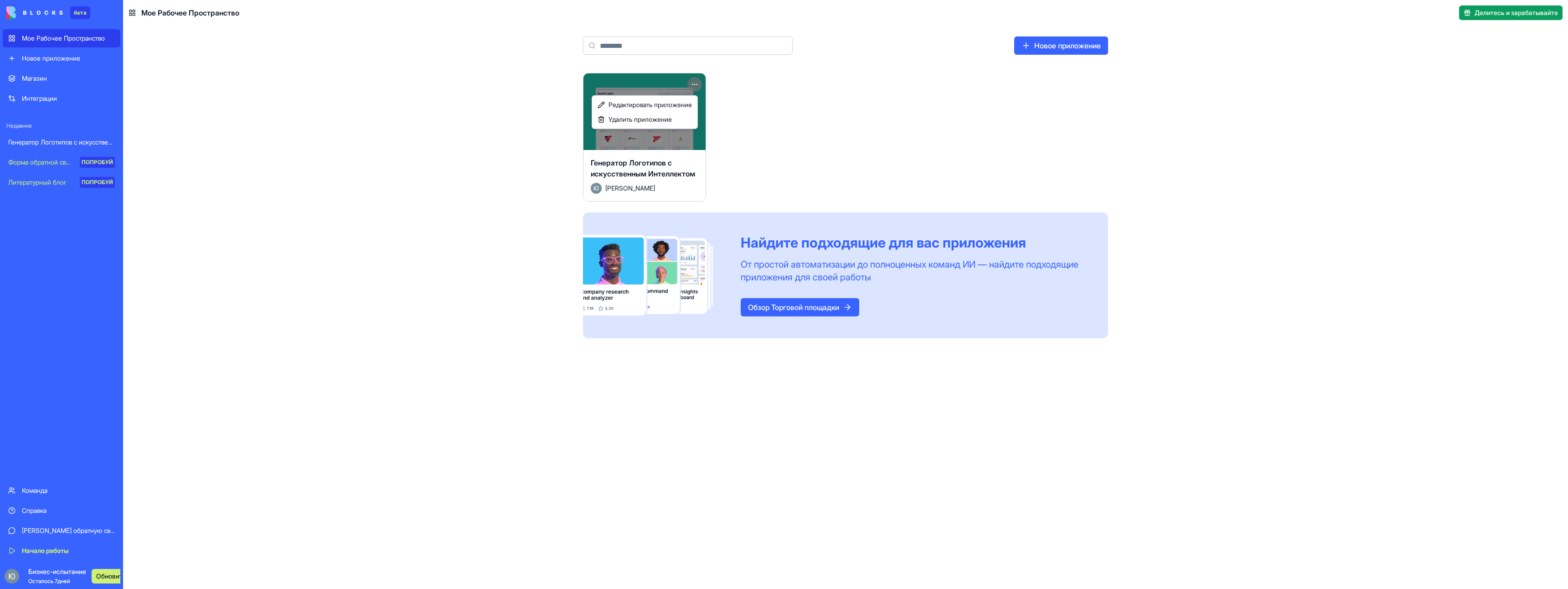
click at [222, 122] on html "бета Мое Рабочее Пространство Новое приложение Магазин Интеграции Недавние Гене…" at bounding box center [784, 294] width 1568 height 589
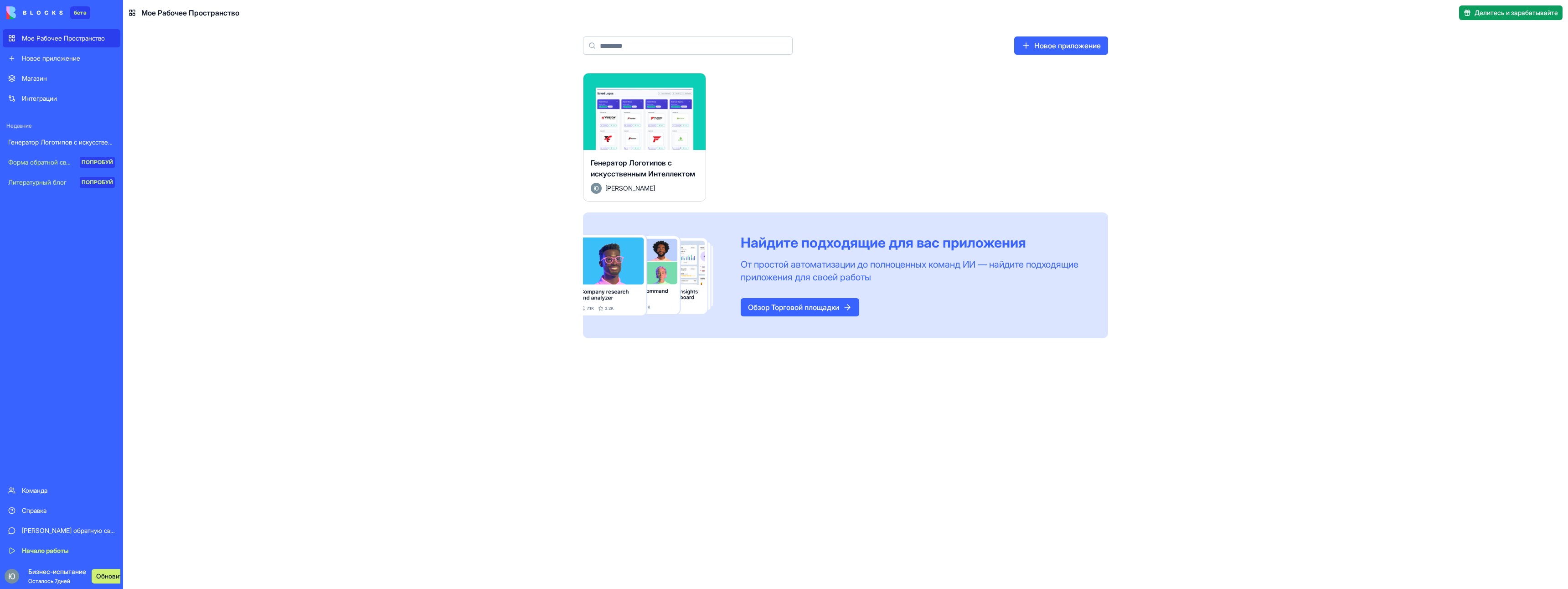
click at [57, 51] on link "Новое приложение" at bounding box center [61, 58] width 117 height 18
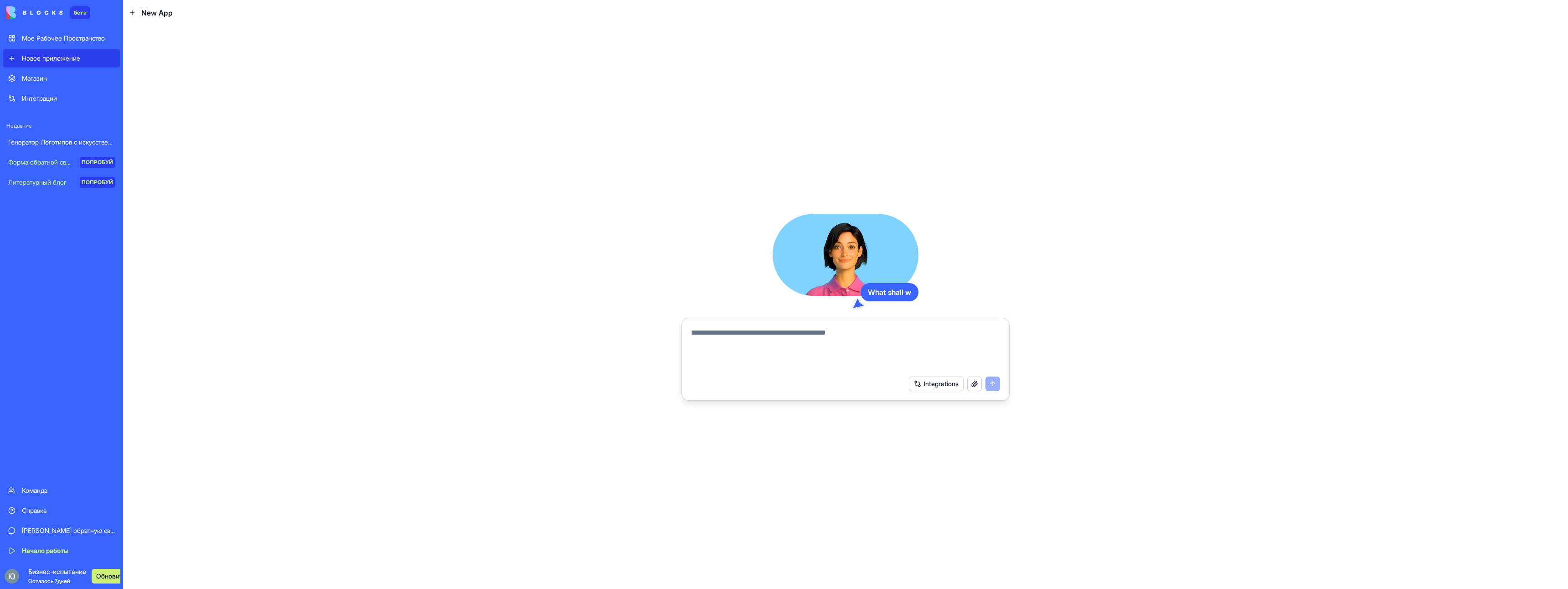
click at [61, 28] on div "бета Мое Рабочее Пространство Новое приложение Магазин Интеграции Недавние Гене…" at bounding box center [61, 294] width 117 height 589
drag, startPoint x: 204, startPoint y: 423, endPoint x: 212, endPoint y: 421, distance: 8.2
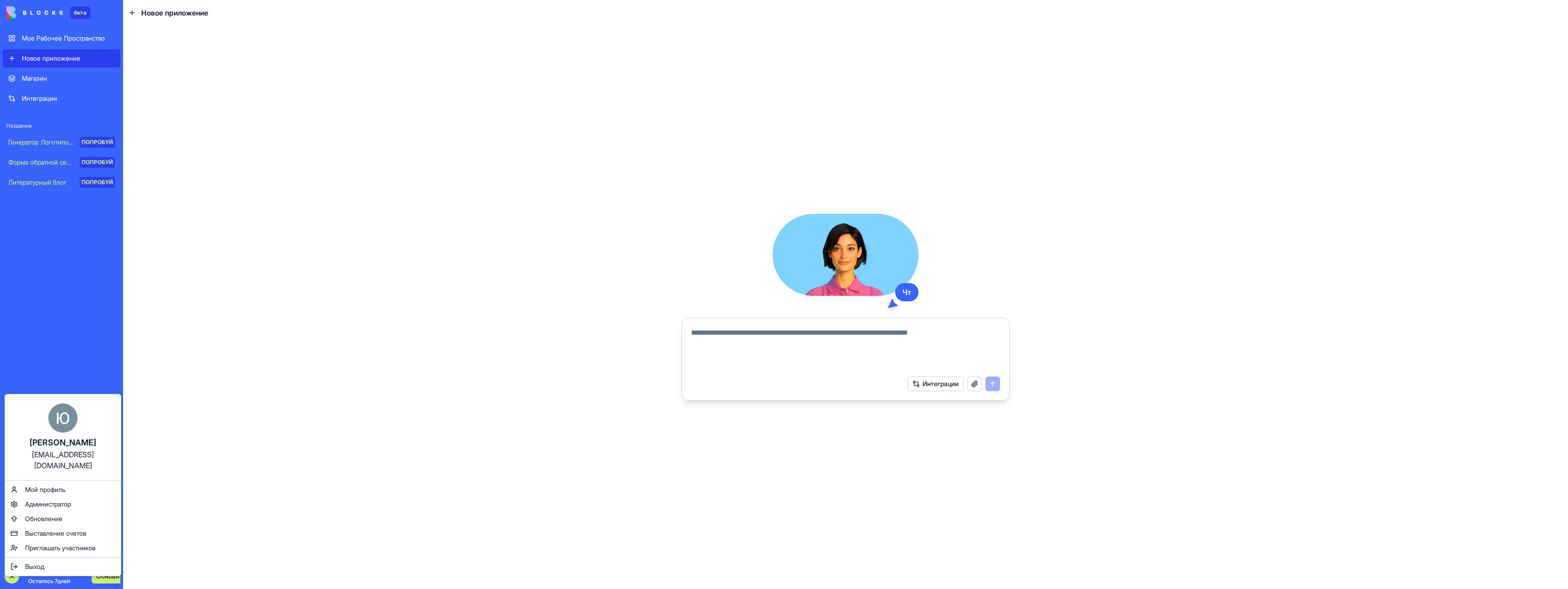
click at [209, 477] on html "бета Мое Рабочее Пространство Новое приложение Магазин Интеграции Недавние Гене…" at bounding box center [784, 294] width 1568 height 589
click at [74, 482] on div "Мой профиль" at bounding box center [63, 490] width 112 height 15
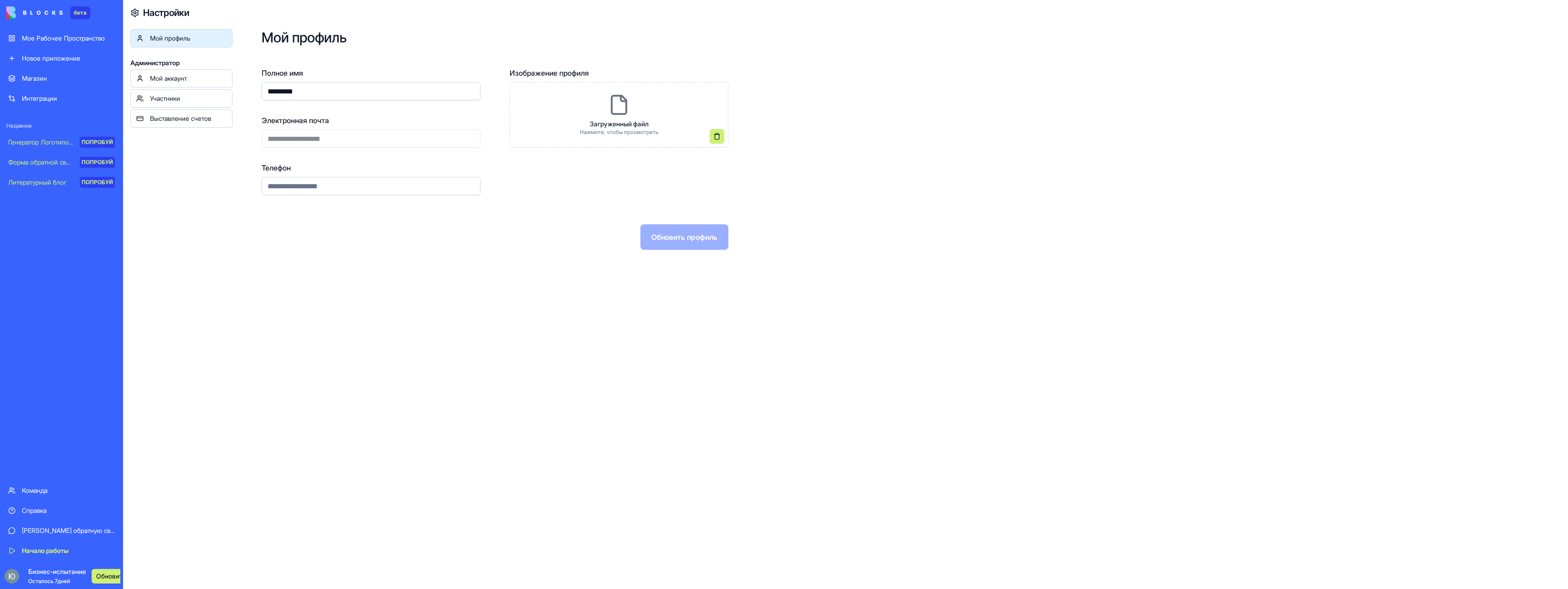
click at [178, 76] on ya-tr-span "Мой аккаунт" at bounding box center [168, 78] width 37 height 8
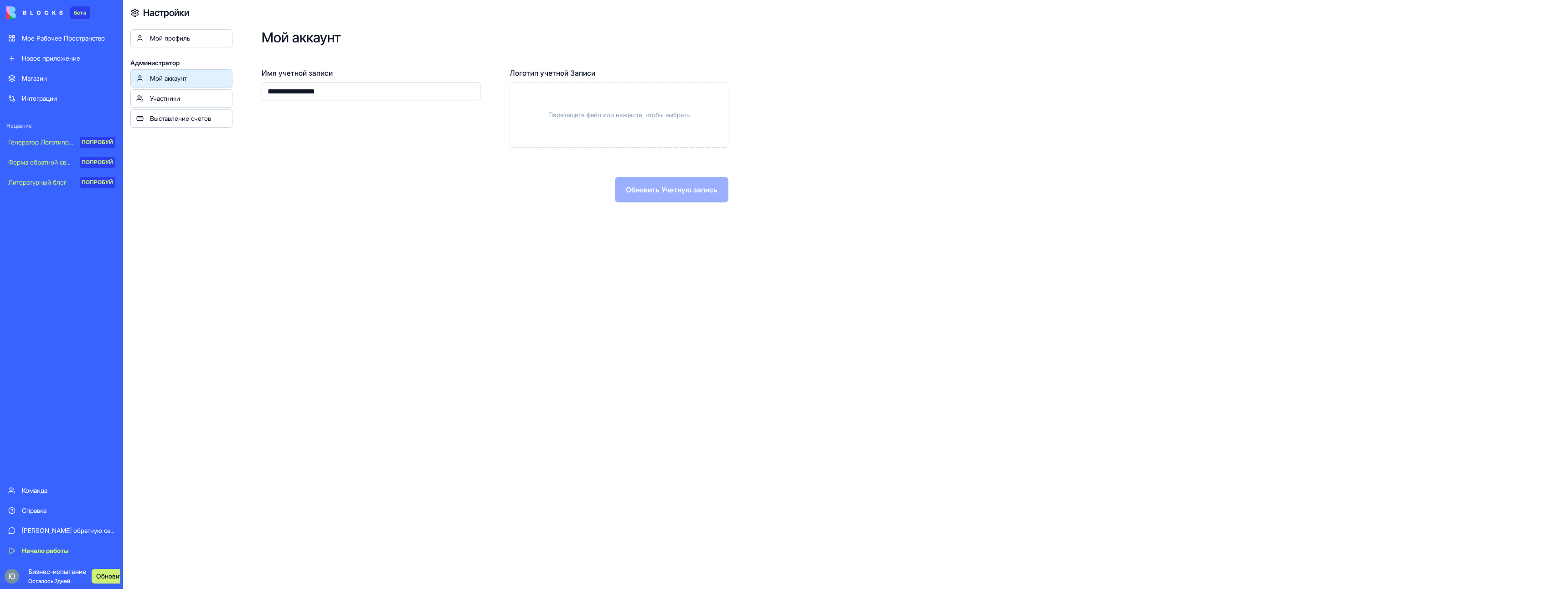
click at [178, 46] on link "Мой профиль" at bounding box center [181, 38] width 102 height 18
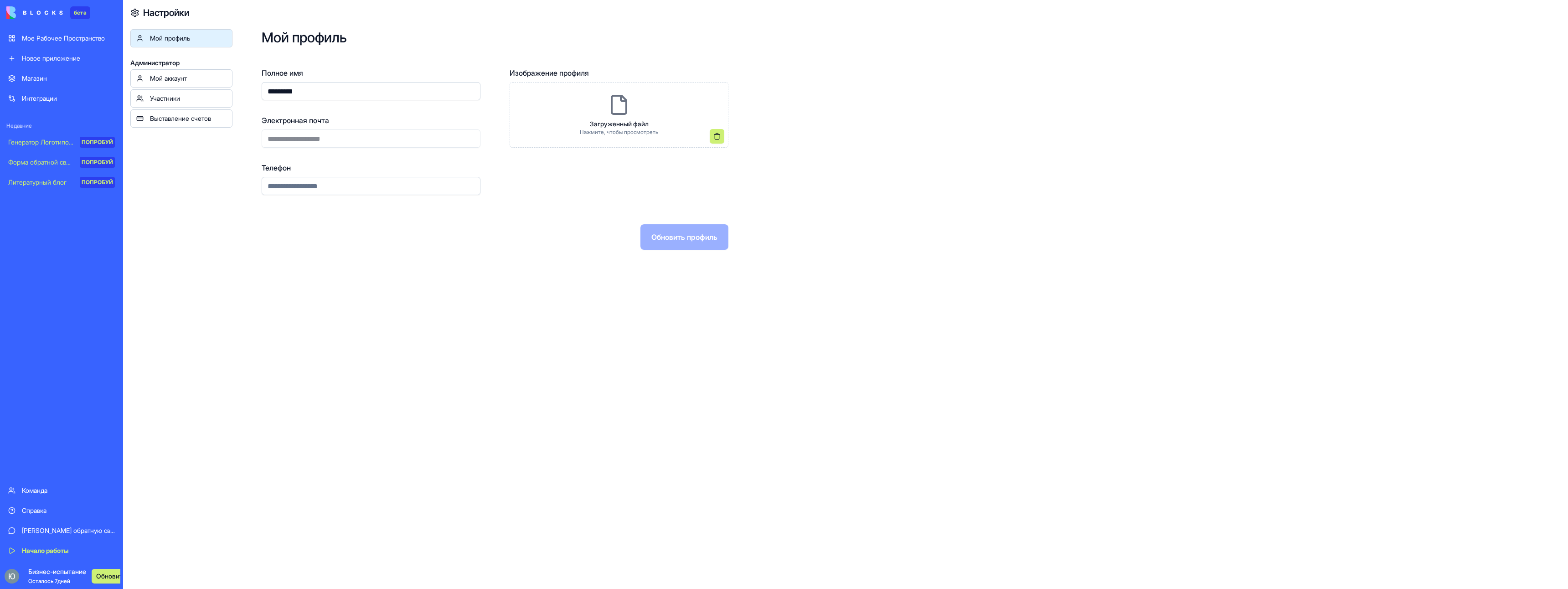
click at [170, 122] on div "Выставление счетов" at bounding box center [188, 118] width 77 height 9
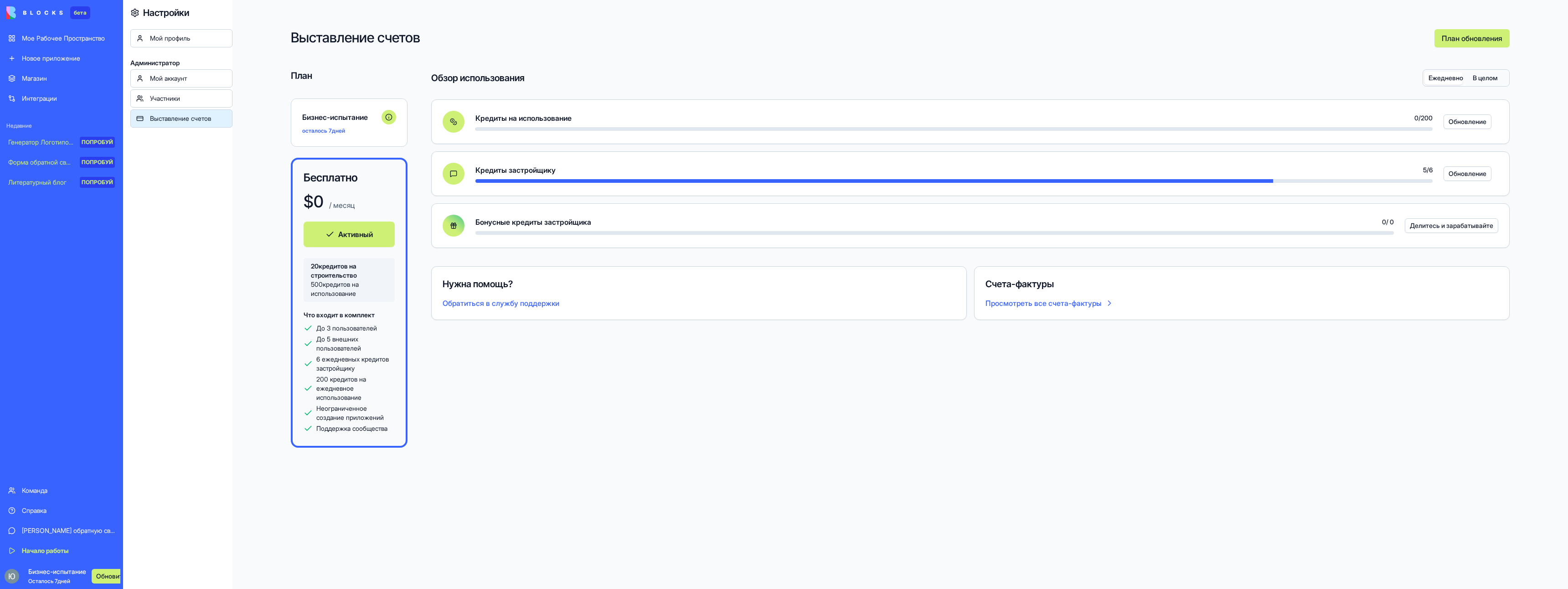
click at [198, 94] on div "Участники" at bounding box center [188, 98] width 77 height 9
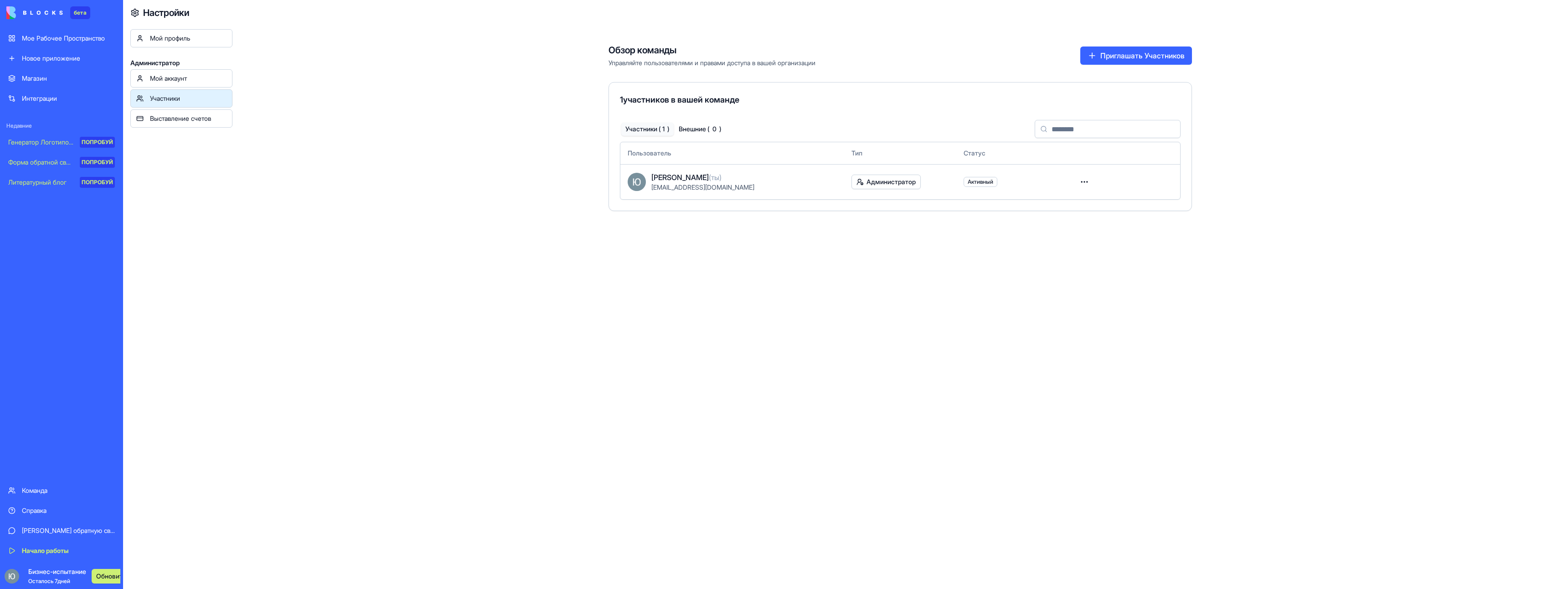
click at [201, 80] on div "Мой аккаунт" at bounding box center [188, 78] width 77 height 9
